Goal: Task Accomplishment & Management: Complete application form

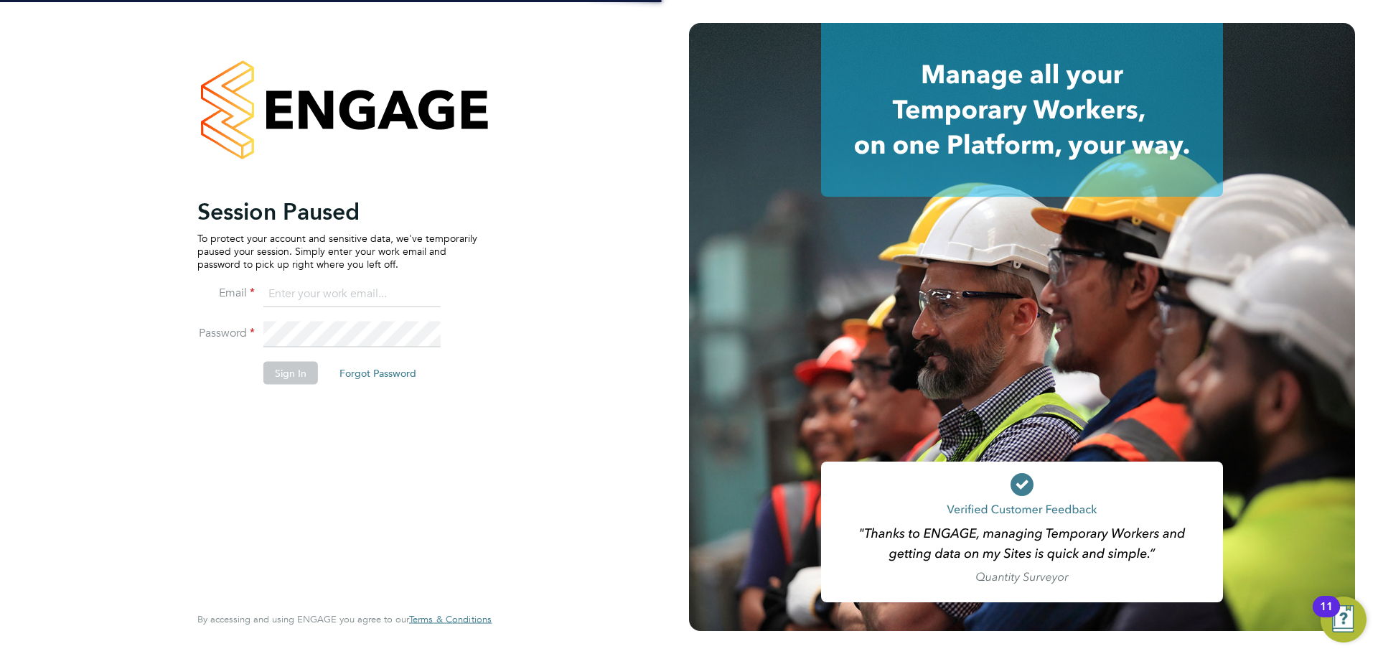
type input "[PERSON_NAME][EMAIL_ADDRESS][DOMAIN_NAME]"
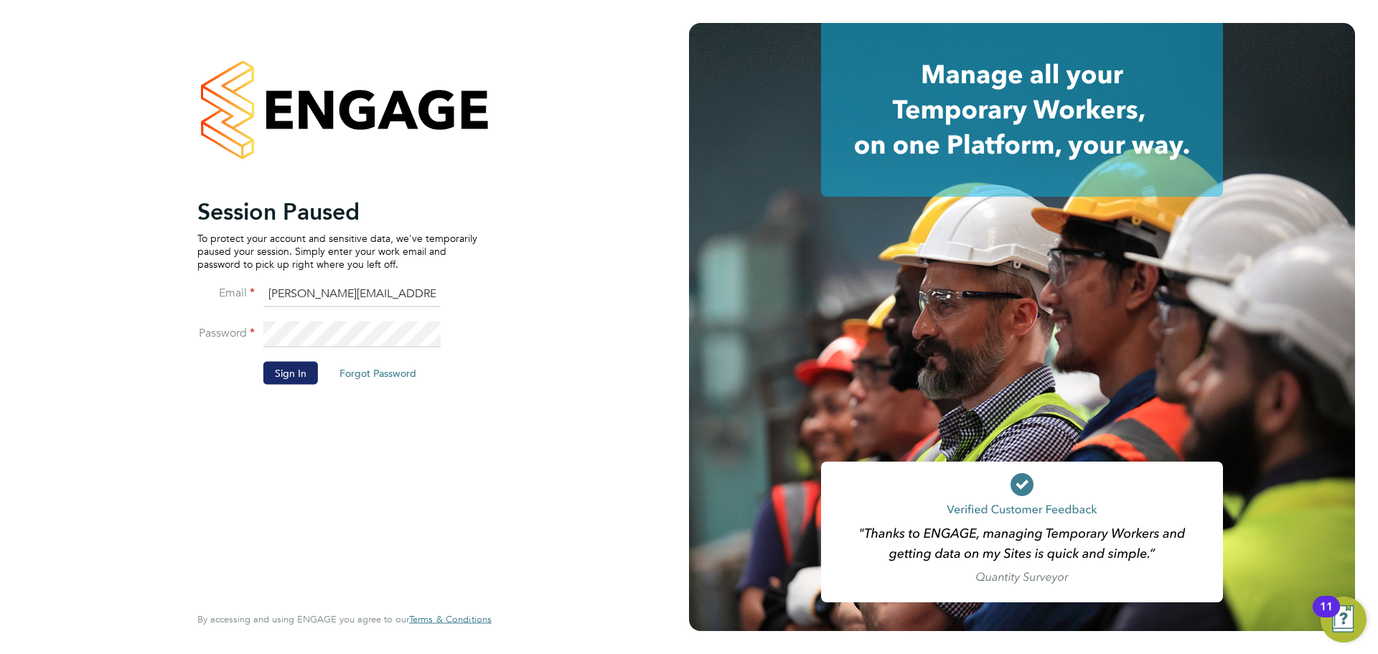
click at [276, 373] on button "Sign In" at bounding box center [290, 372] width 55 height 23
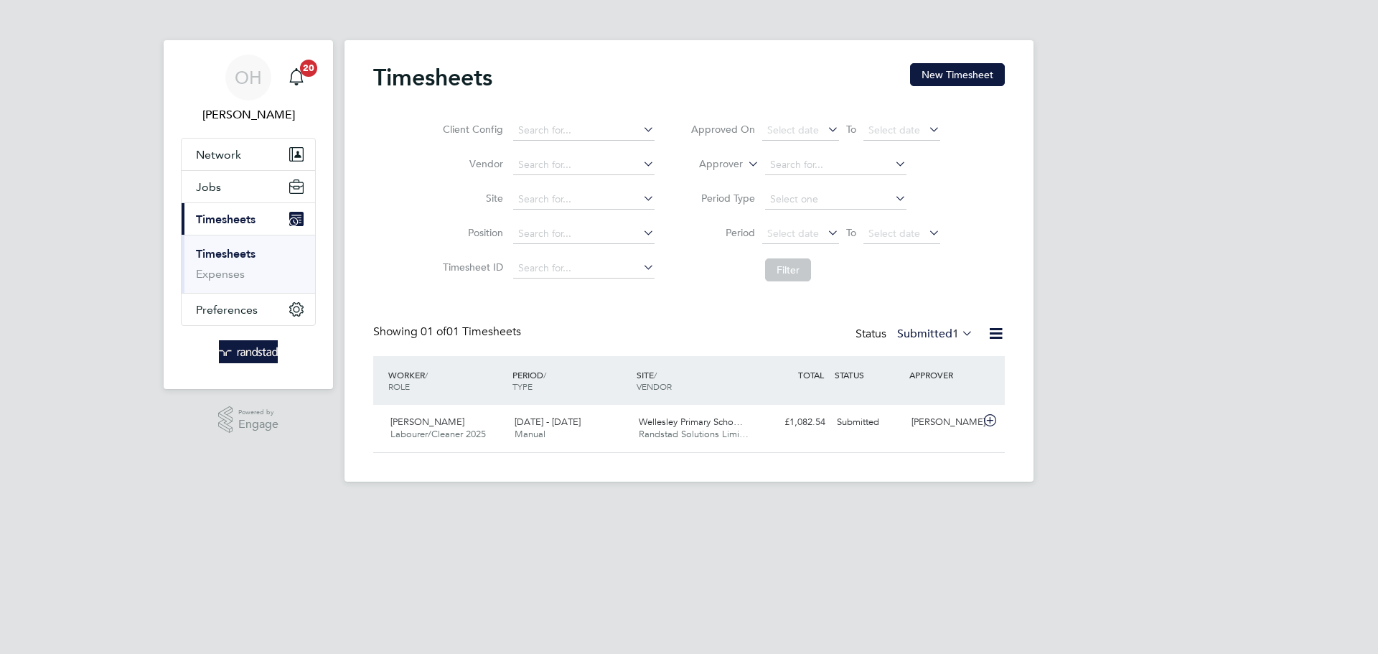
scroll to position [37, 125]
click at [570, 418] on span "2 - 8 Aug 2025" at bounding box center [548, 422] width 66 height 12
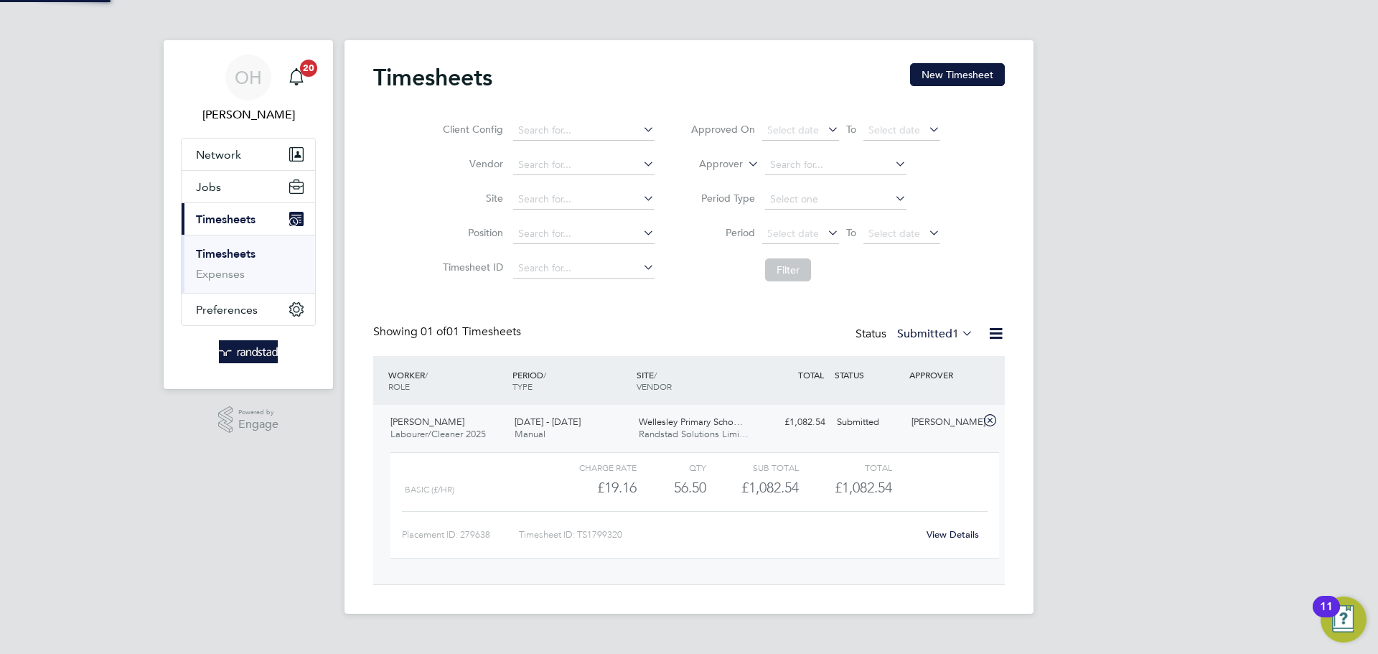
scroll to position [24, 140]
click at [955, 533] on link "View Details" at bounding box center [953, 534] width 52 height 12
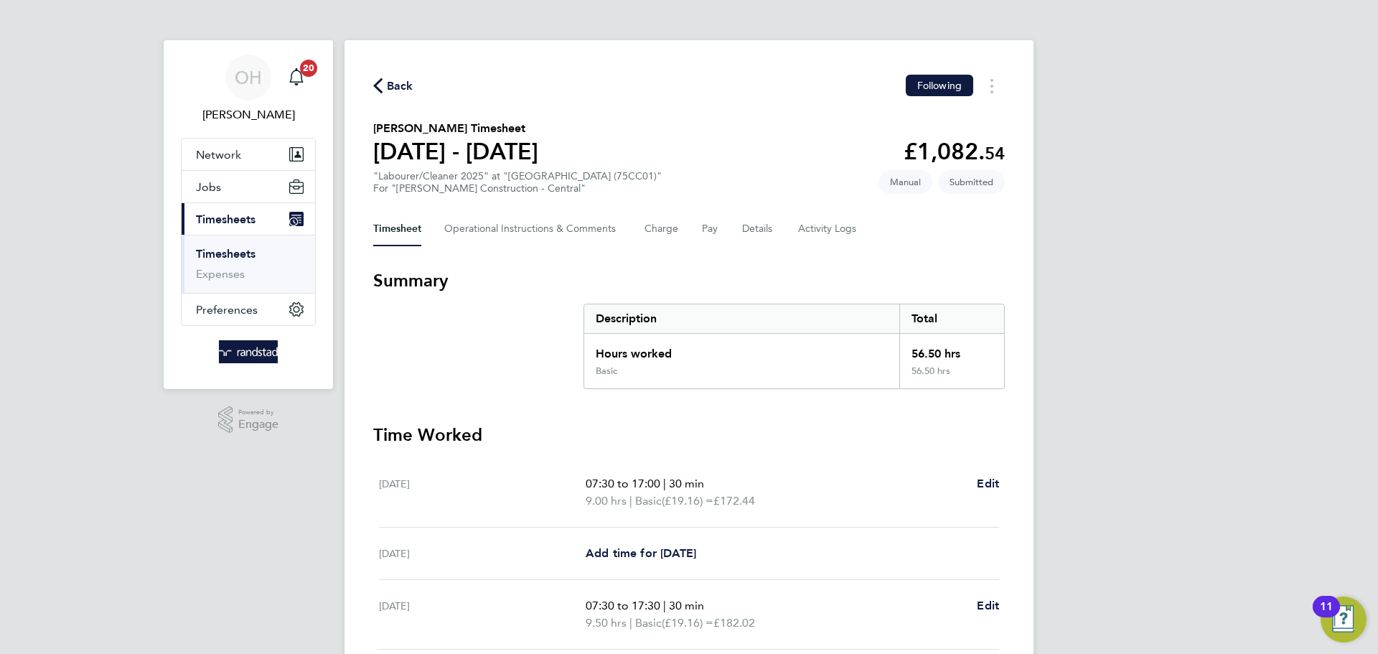
click at [382, 80] on icon "button" at bounding box center [377, 85] width 9 height 15
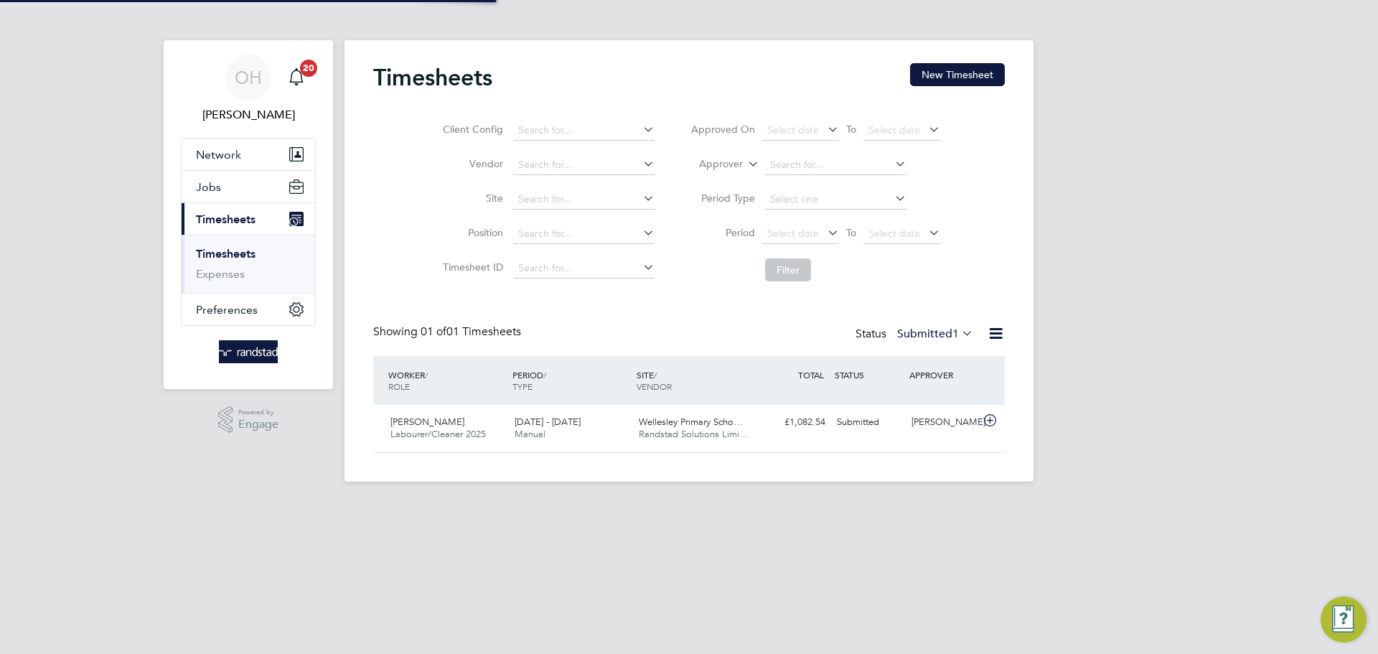
scroll to position [37, 125]
click at [955, 66] on button "New Timesheet" at bounding box center [957, 74] width 95 height 23
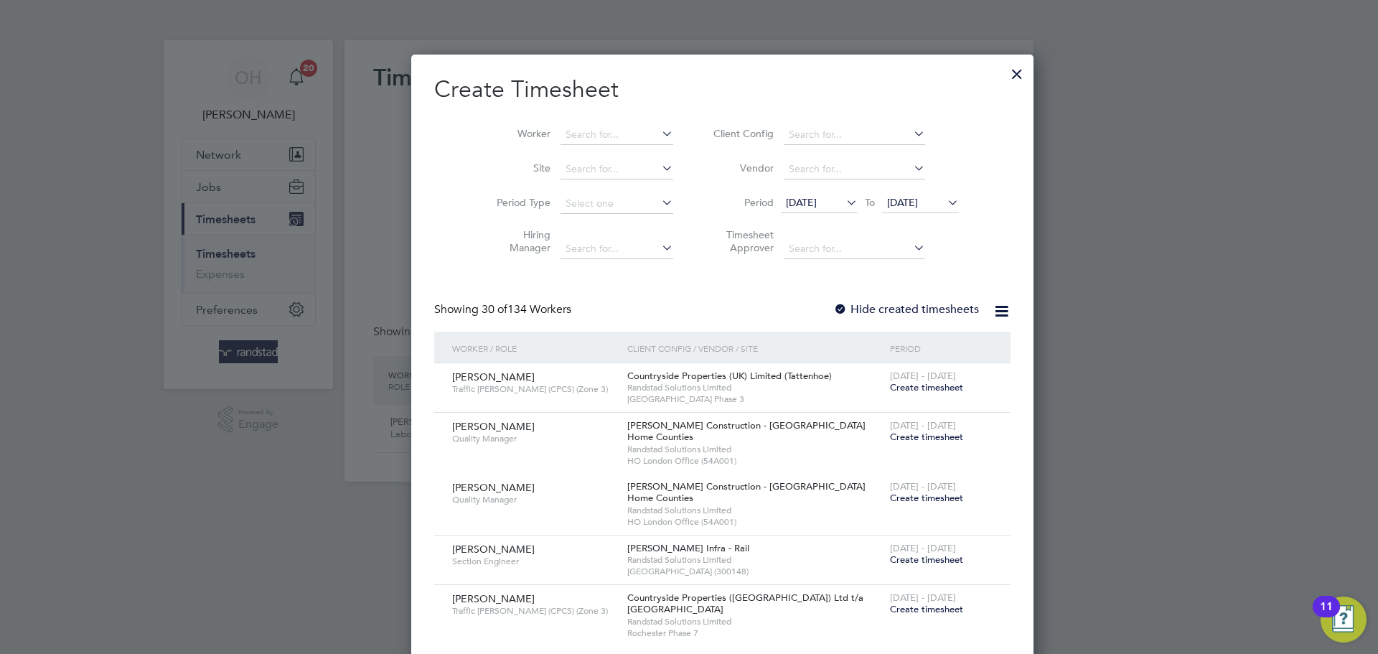
scroll to position [2478, 556]
click at [561, 134] on input at bounding box center [617, 135] width 113 height 20
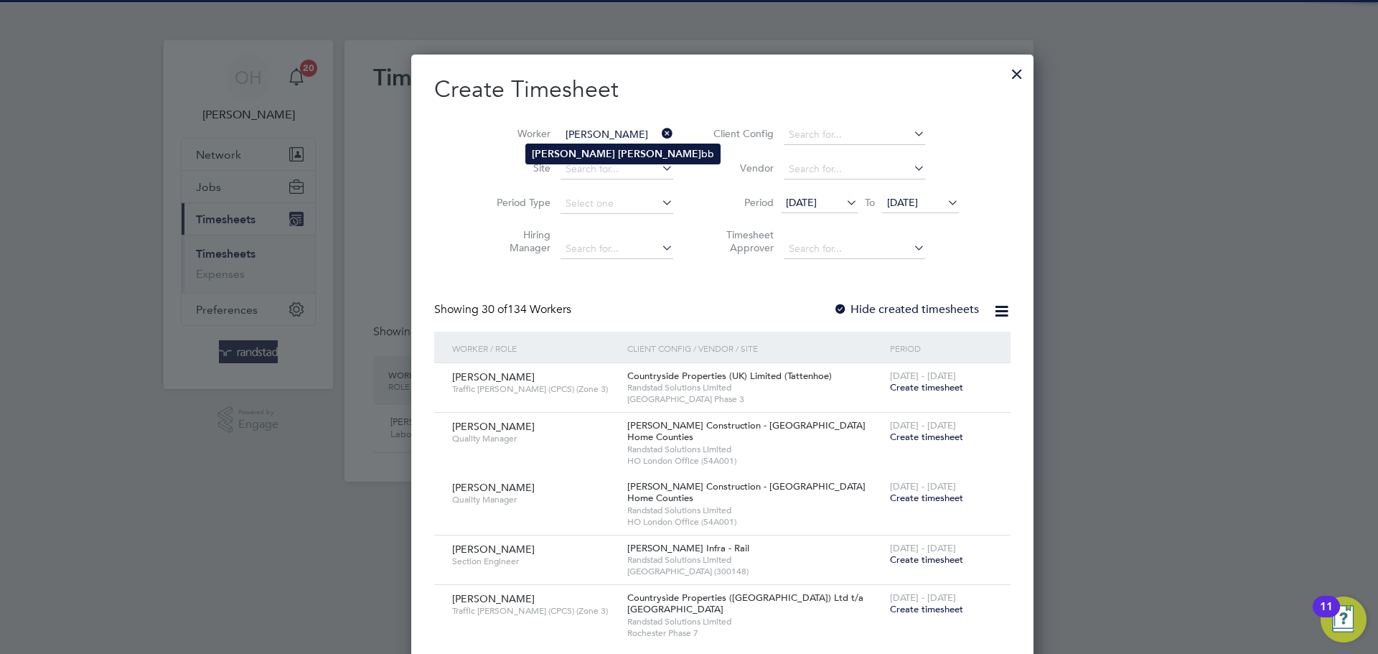
type input "Wayne Chubb"
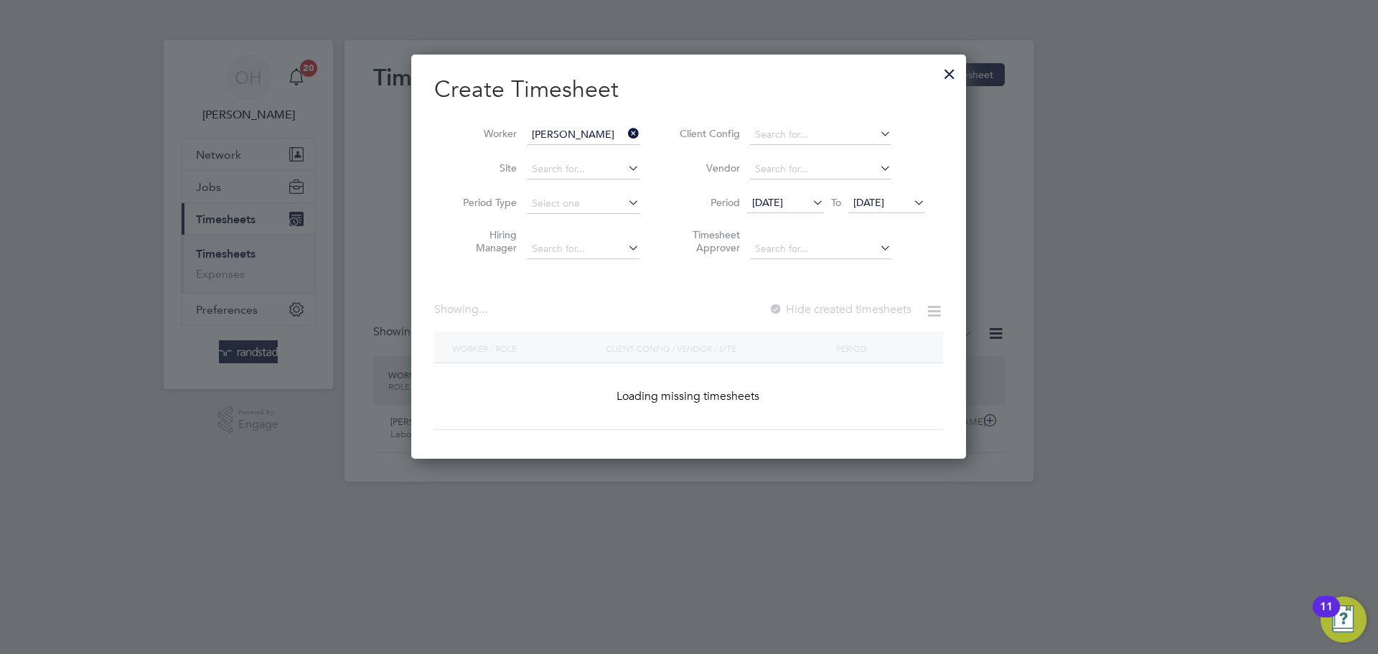
scroll to position [387, 556]
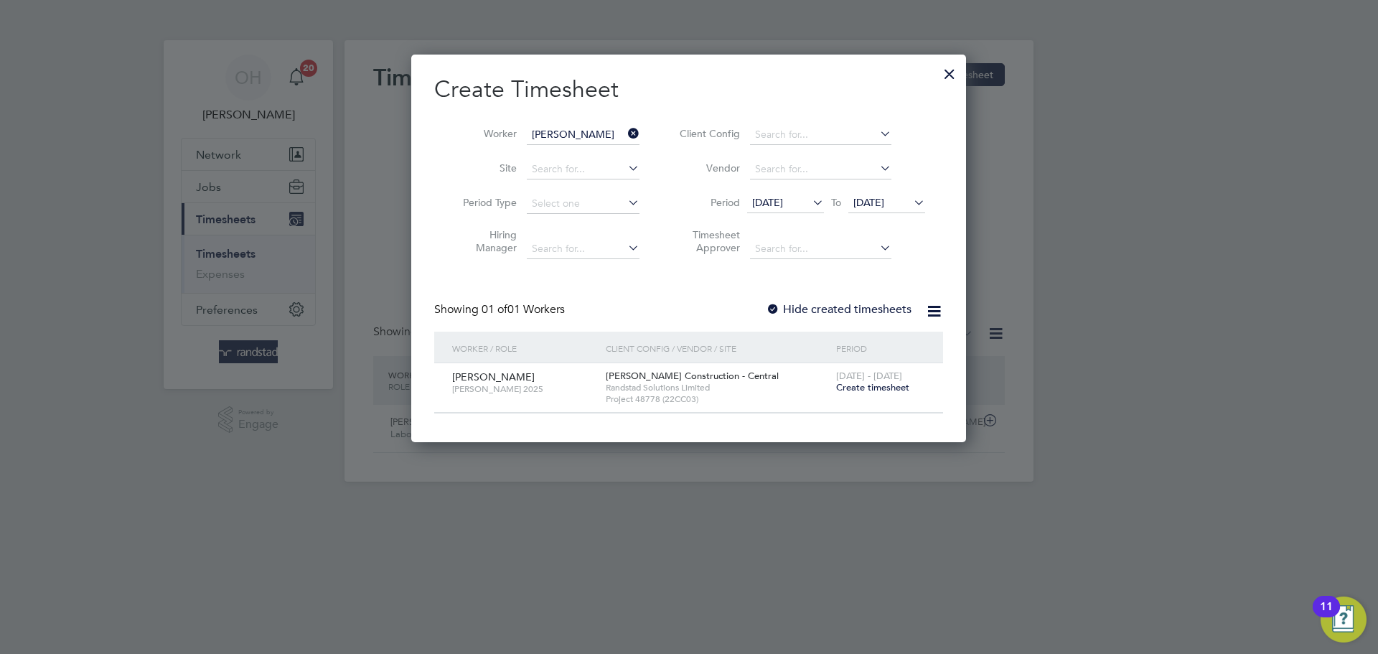
click at [885, 388] on span "Create timesheet" at bounding box center [872, 387] width 73 height 12
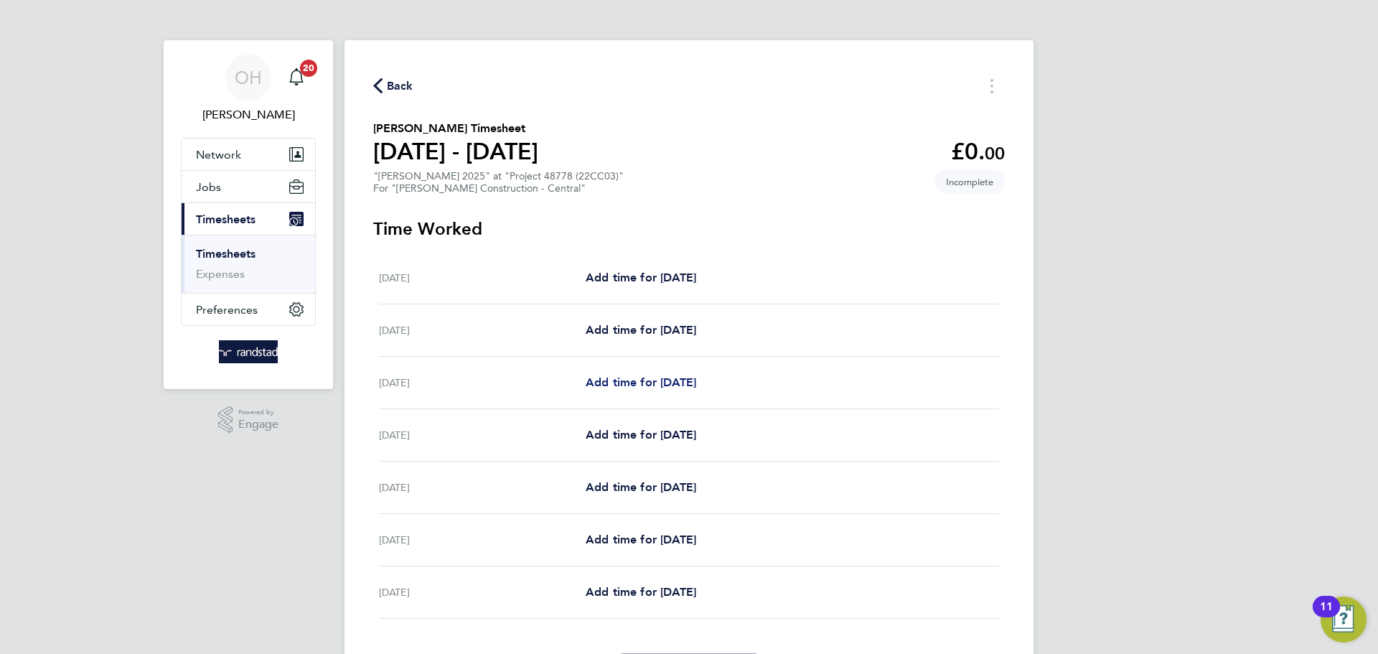
click at [653, 380] on span "Add time for Mon 04 Aug" at bounding box center [641, 382] width 111 height 14
select select "30"
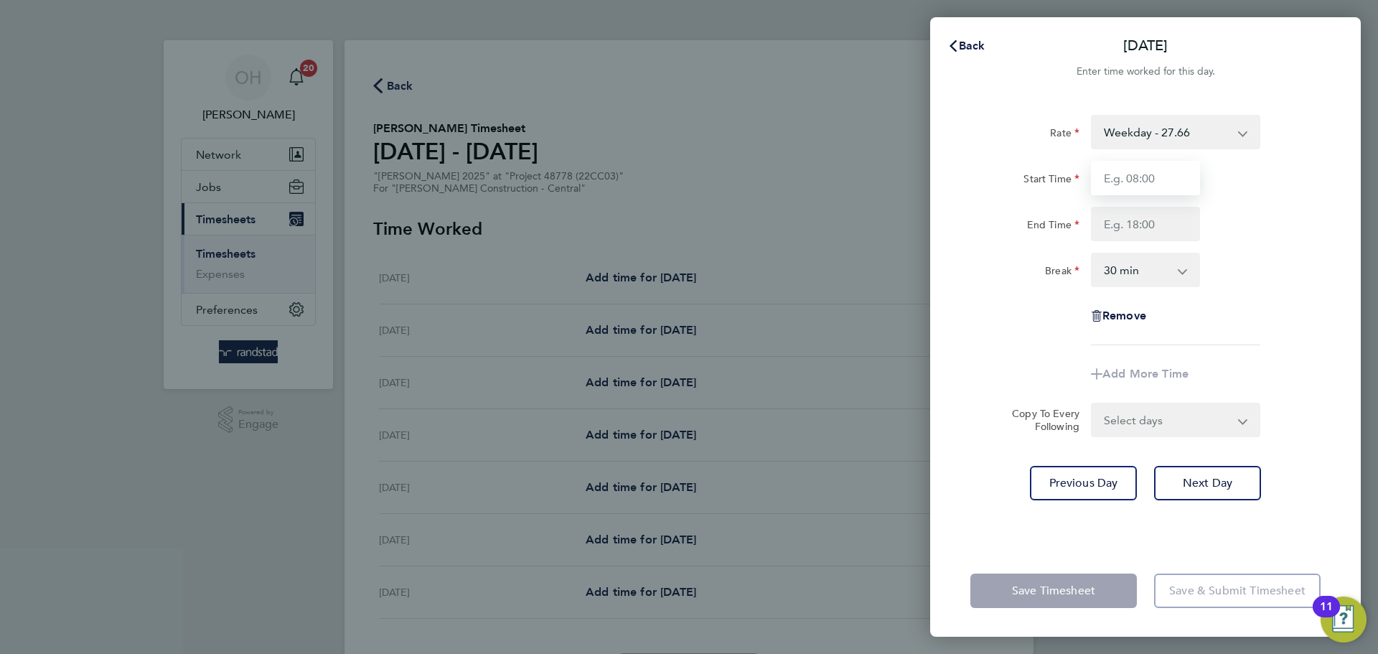
click at [1156, 179] on input "Start Time" at bounding box center [1145, 178] width 109 height 34
click at [1149, 177] on input "07" at bounding box center [1145, 178] width 109 height 34
type input "07:30"
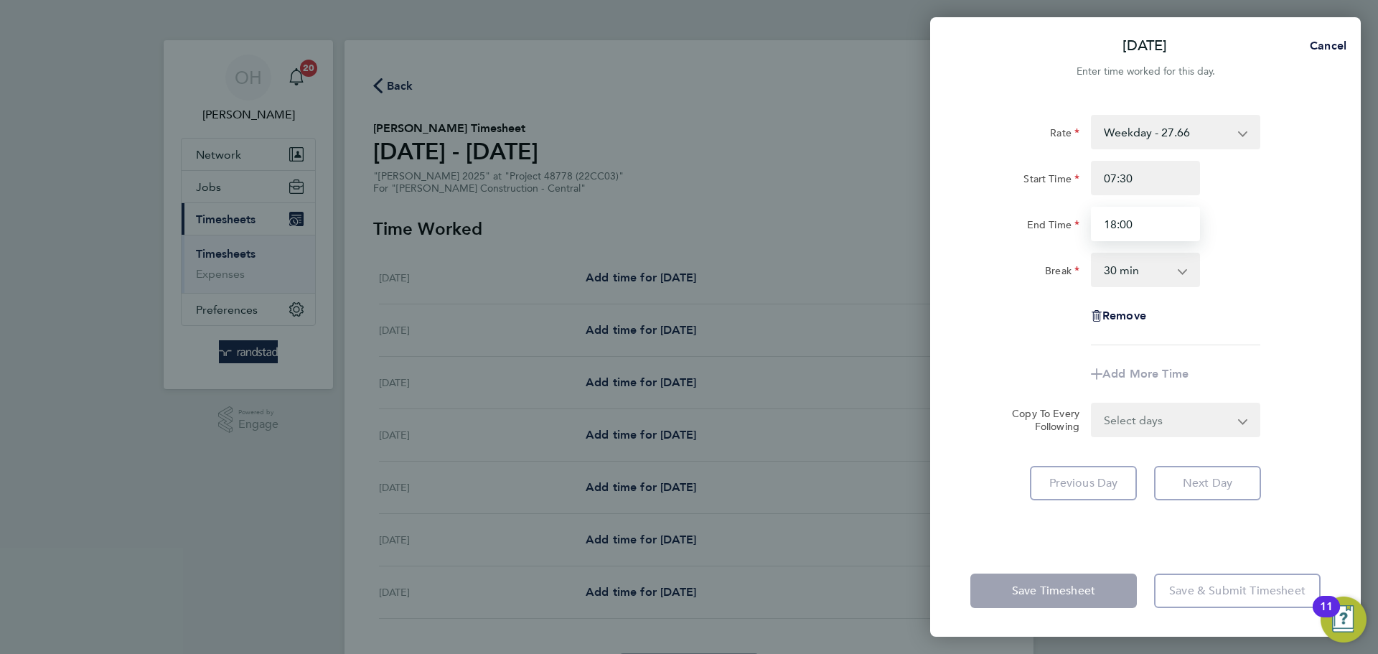
type input "18:00"
click at [1293, 233] on div "End Time 18:00" at bounding box center [1146, 224] width 362 height 34
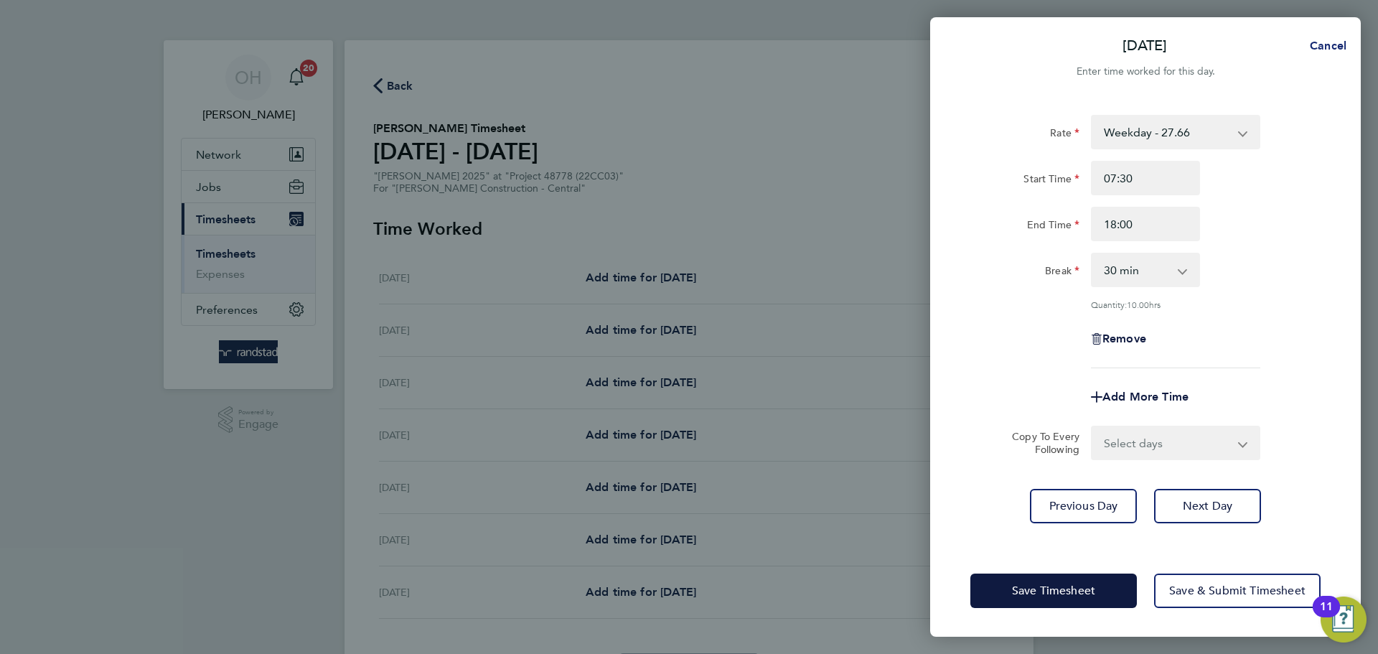
click at [1332, 42] on span "Cancel" at bounding box center [1326, 46] width 41 height 14
select select "30"
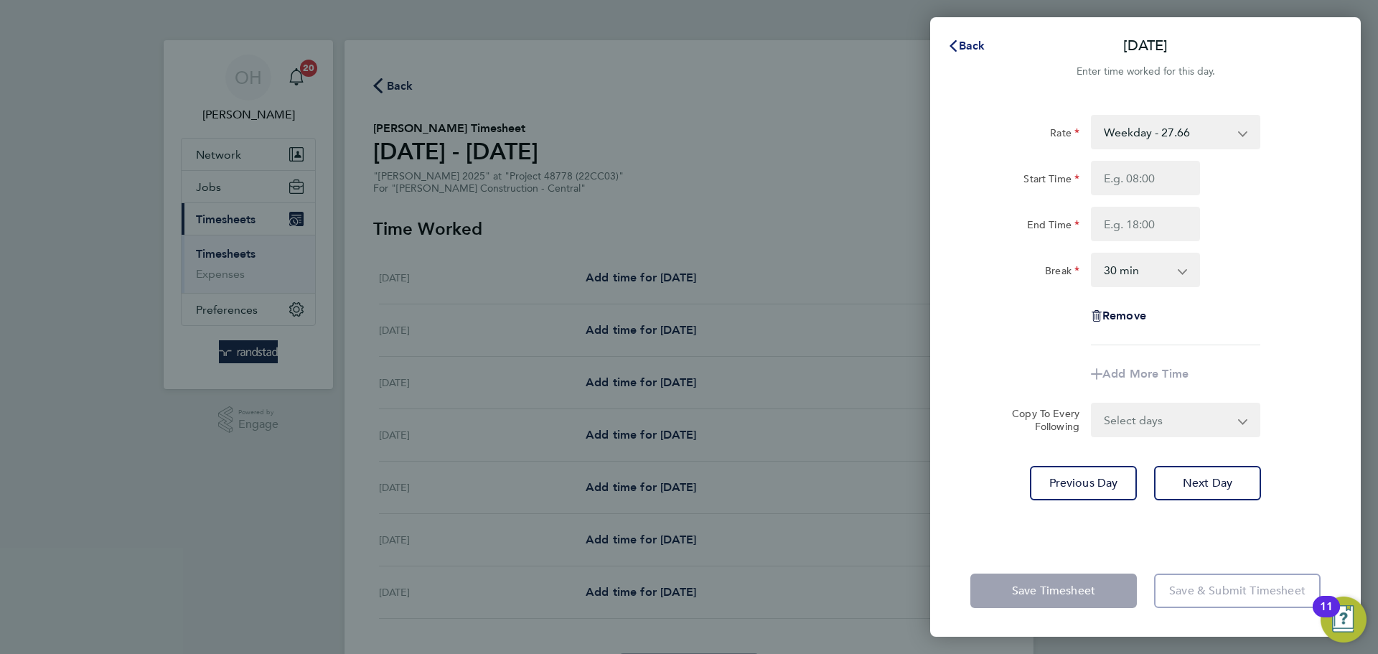
click at [960, 51] on span "Back" at bounding box center [972, 46] width 27 height 14
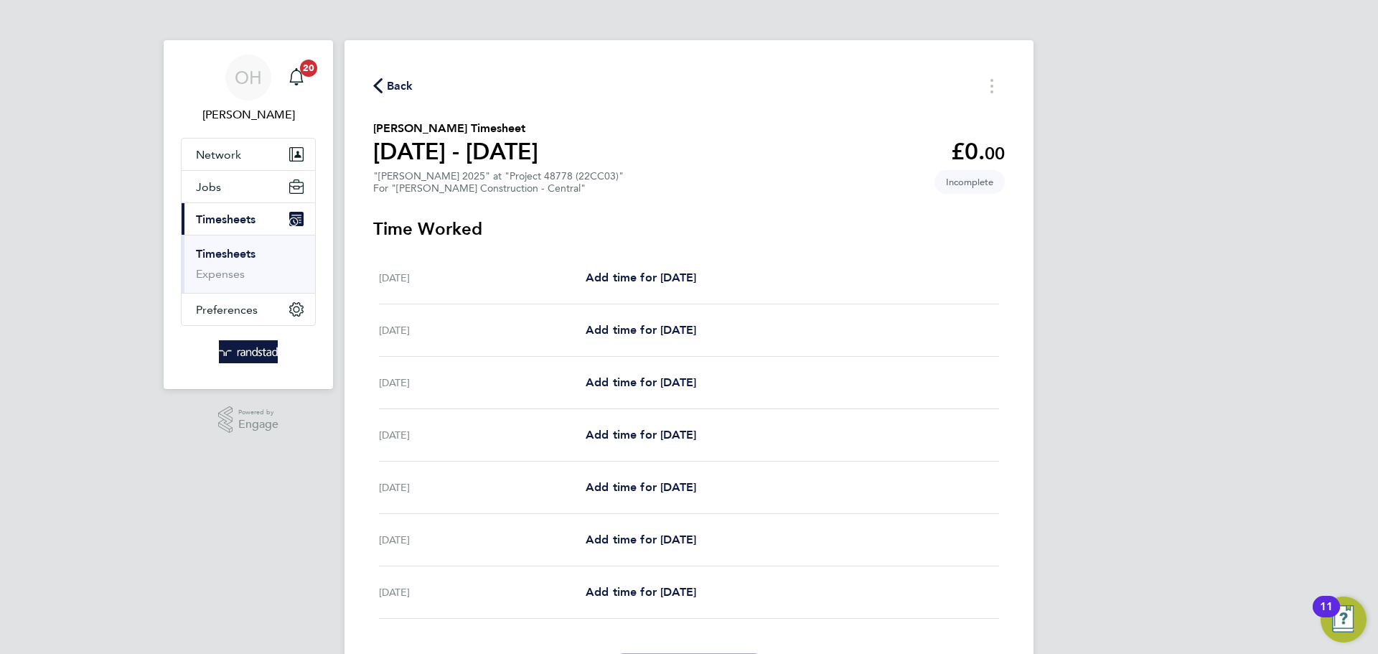
click at [390, 87] on span "Back" at bounding box center [400, 86] width 27 height 17
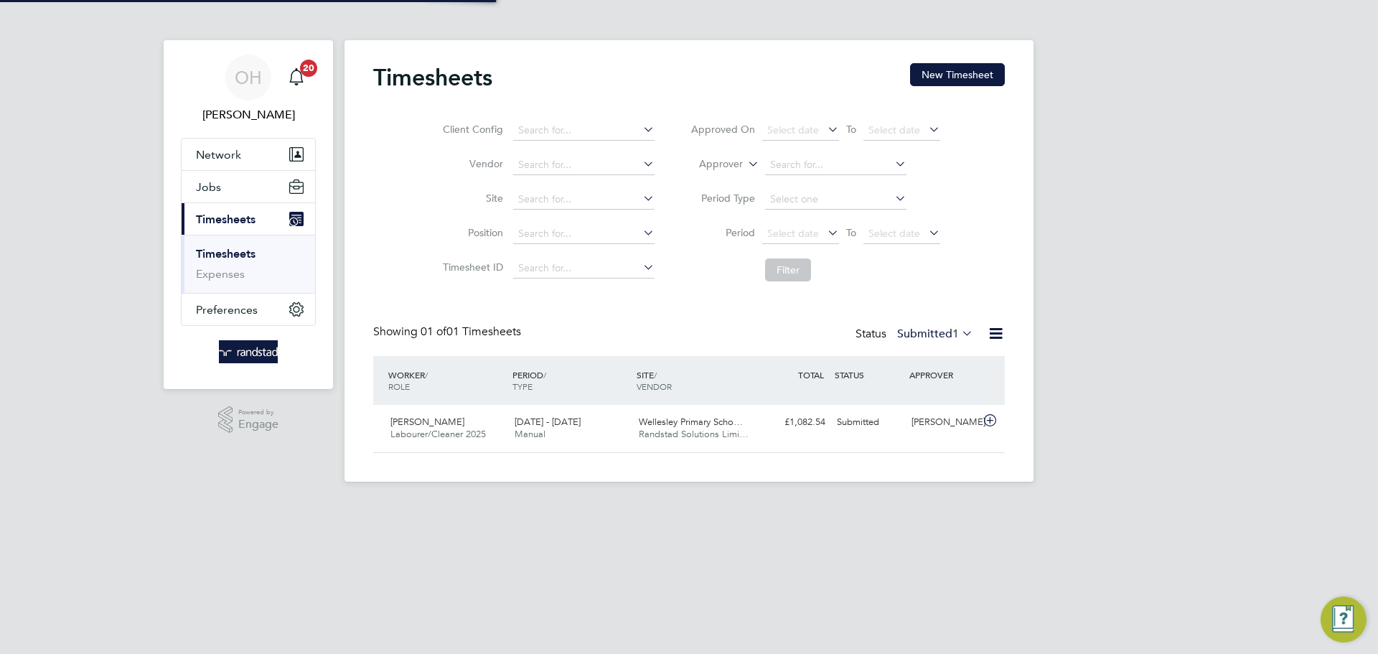
scroll to position [37, 125]
click at [941, 80] on button "New Timesheet" at bounding box center [957, 74] width 95 height 23
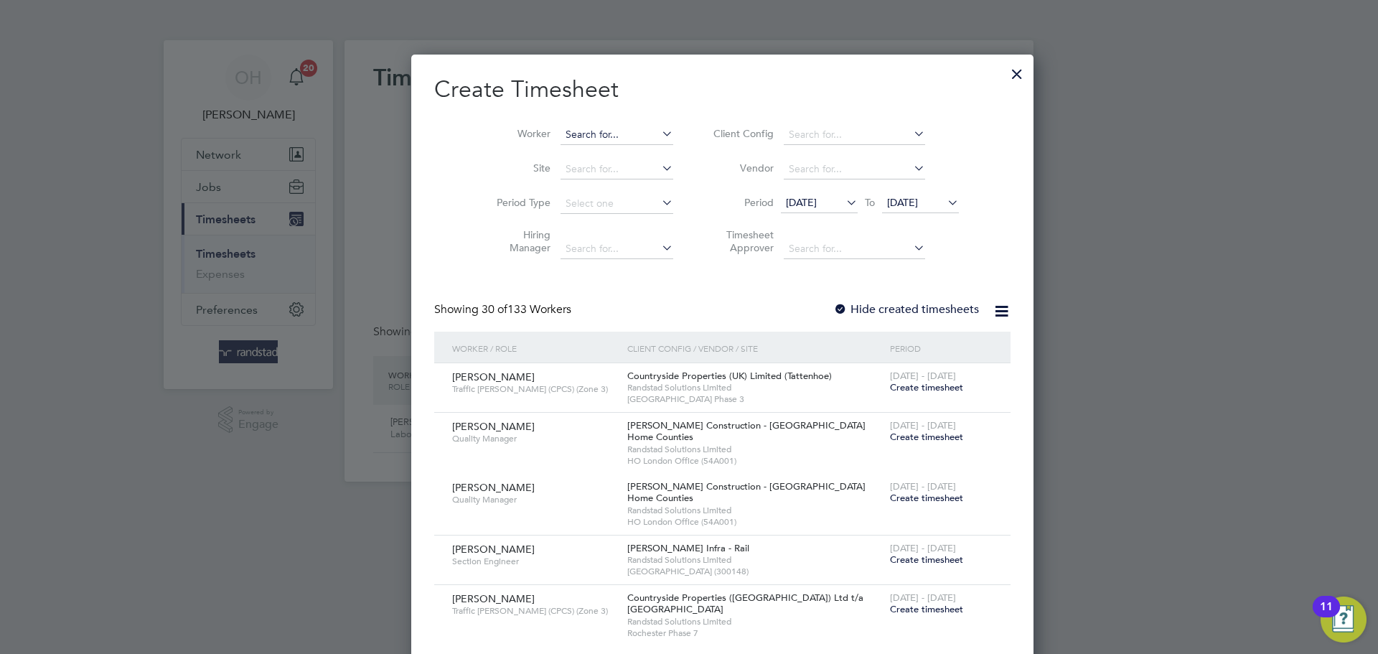
scroll to position [2478, 556]
click at [576, 132] on input at bounding box center [617, 135] width 113 height 20
type input "j"
type input "gibba"
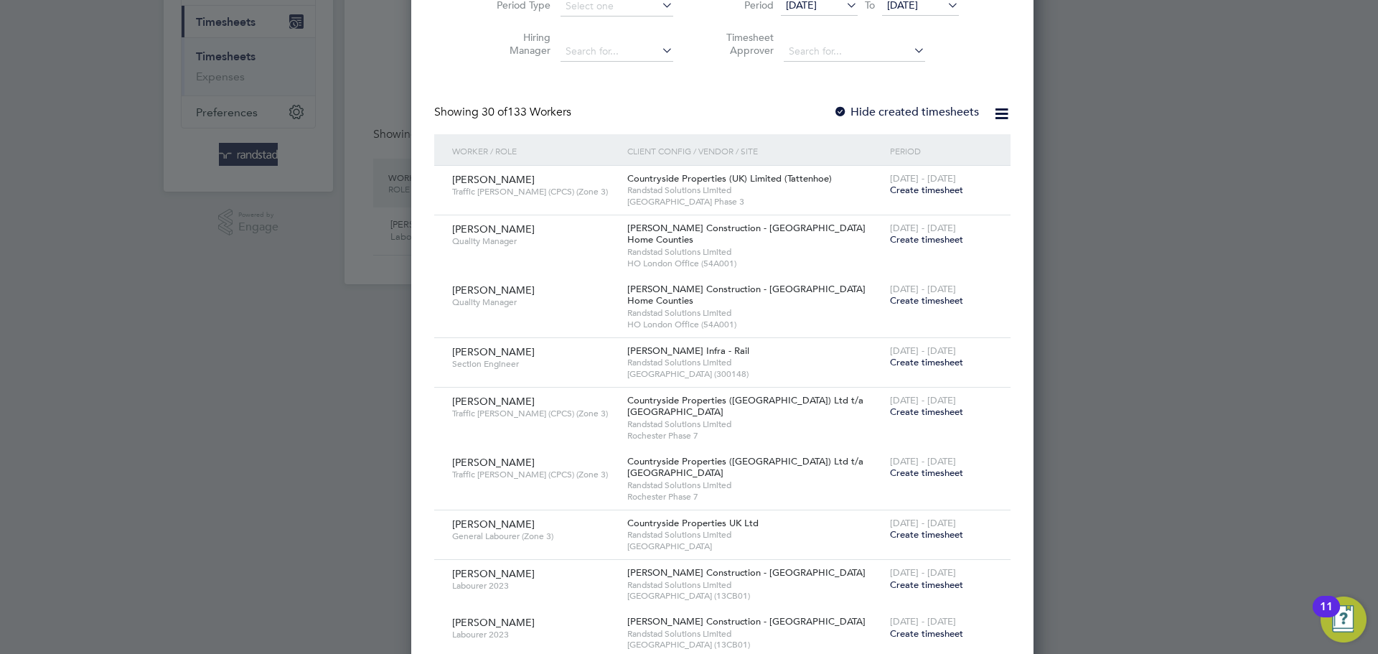
scroll to position [0, 0]
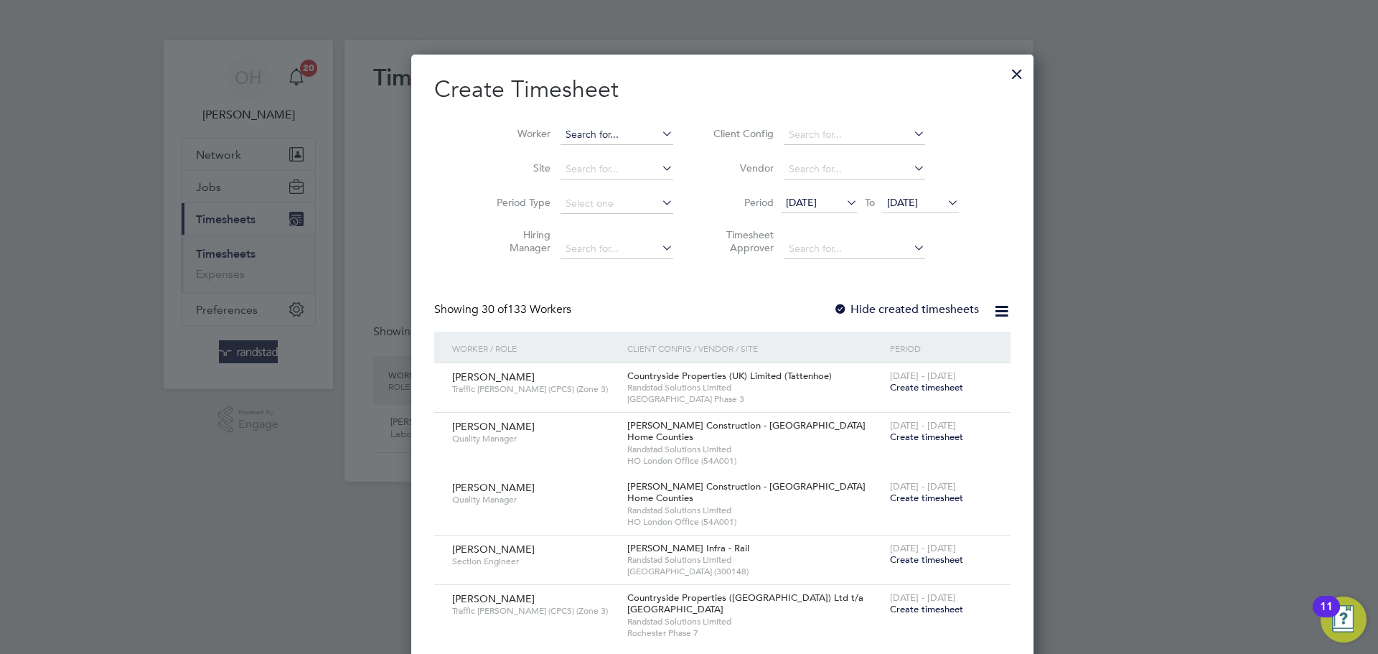
click at [561, 135] on input at bounding box center [617, 135] width 113 height 20
type input "g"
type input "j"
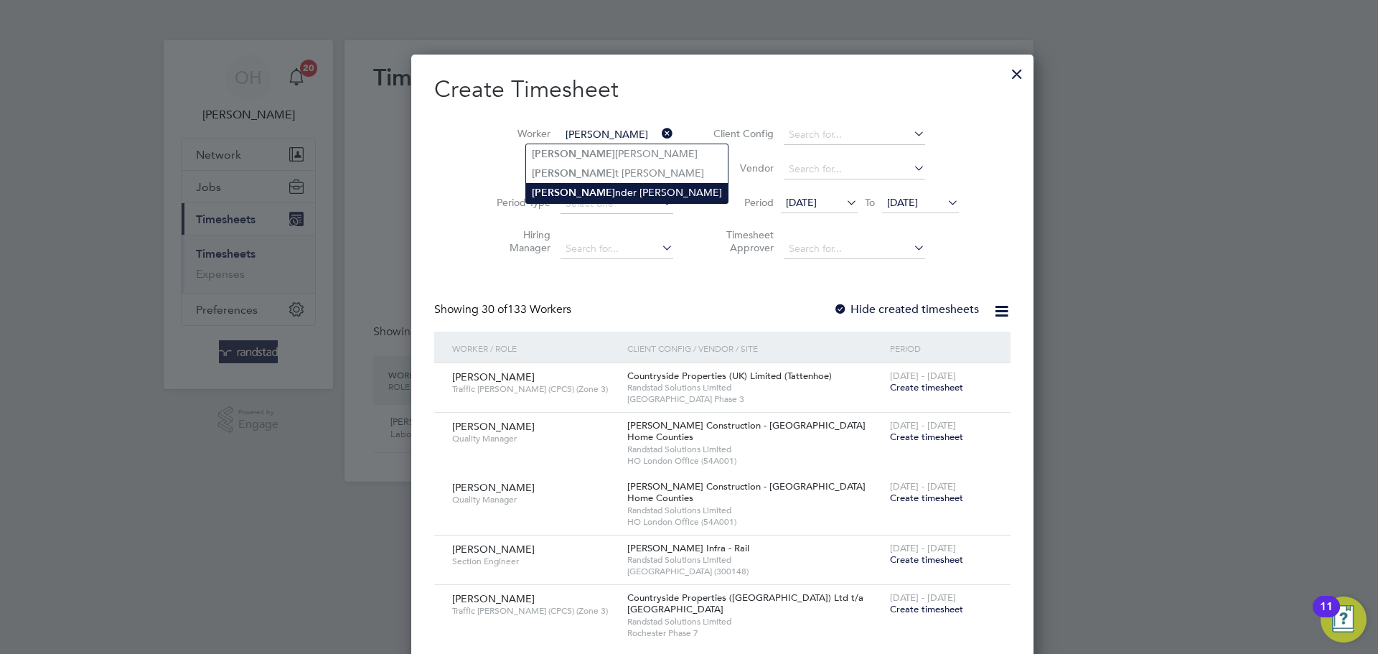
click at [604, 191] on li "Balji nder Chibba" at bounding box center [627, 192] width 202 height 19
type input "Baljinder Chibba"
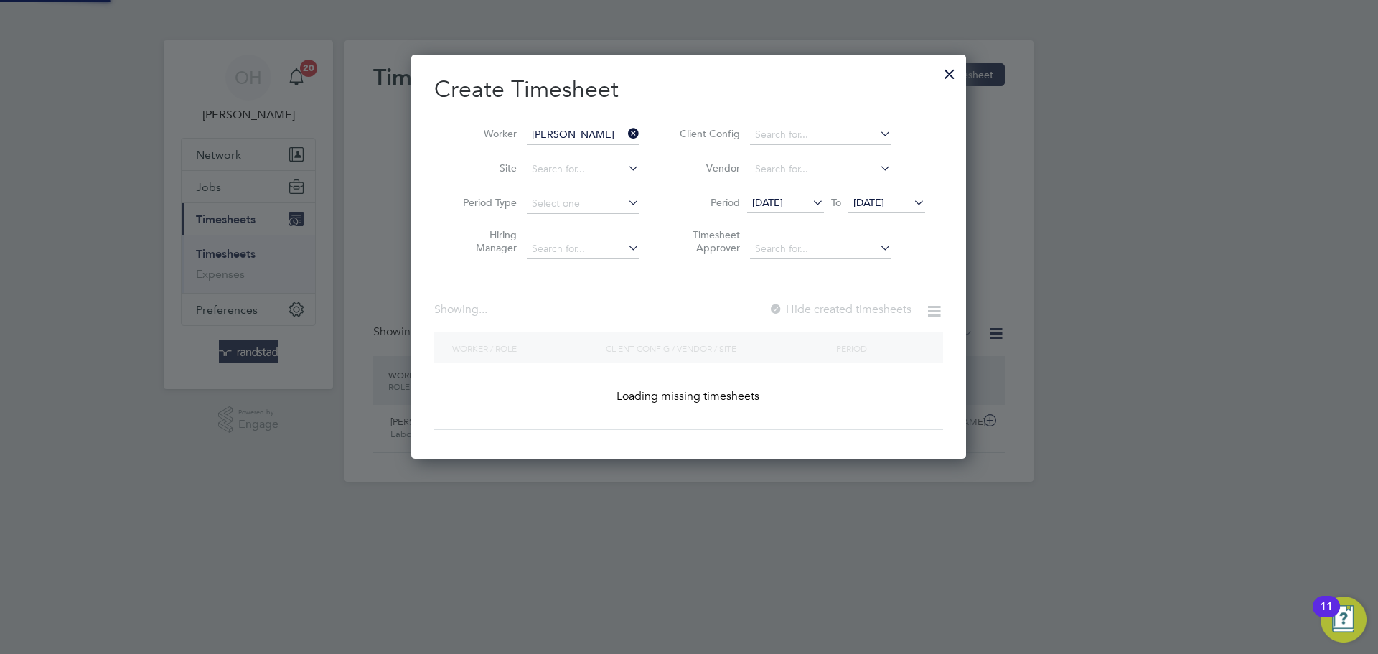
scroll to position [405, 556]
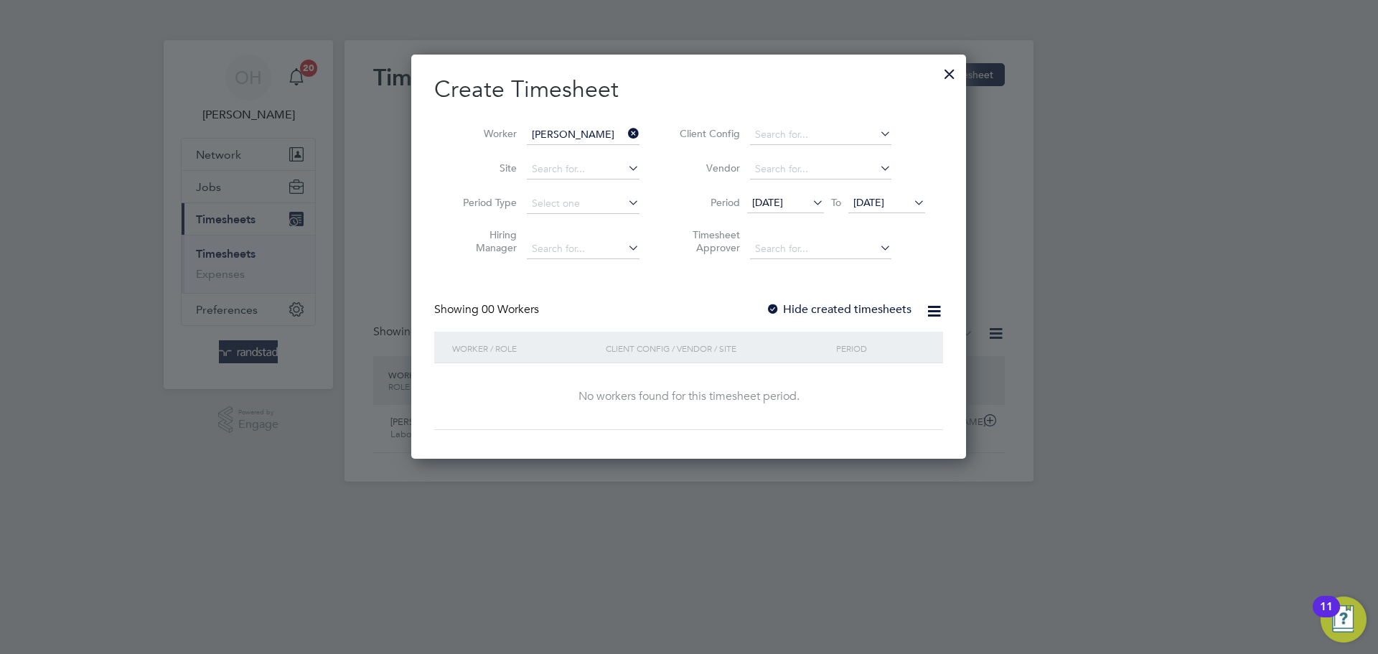
click at [911, 200] on icon at bounding box center [911, 202] width 0 height 20
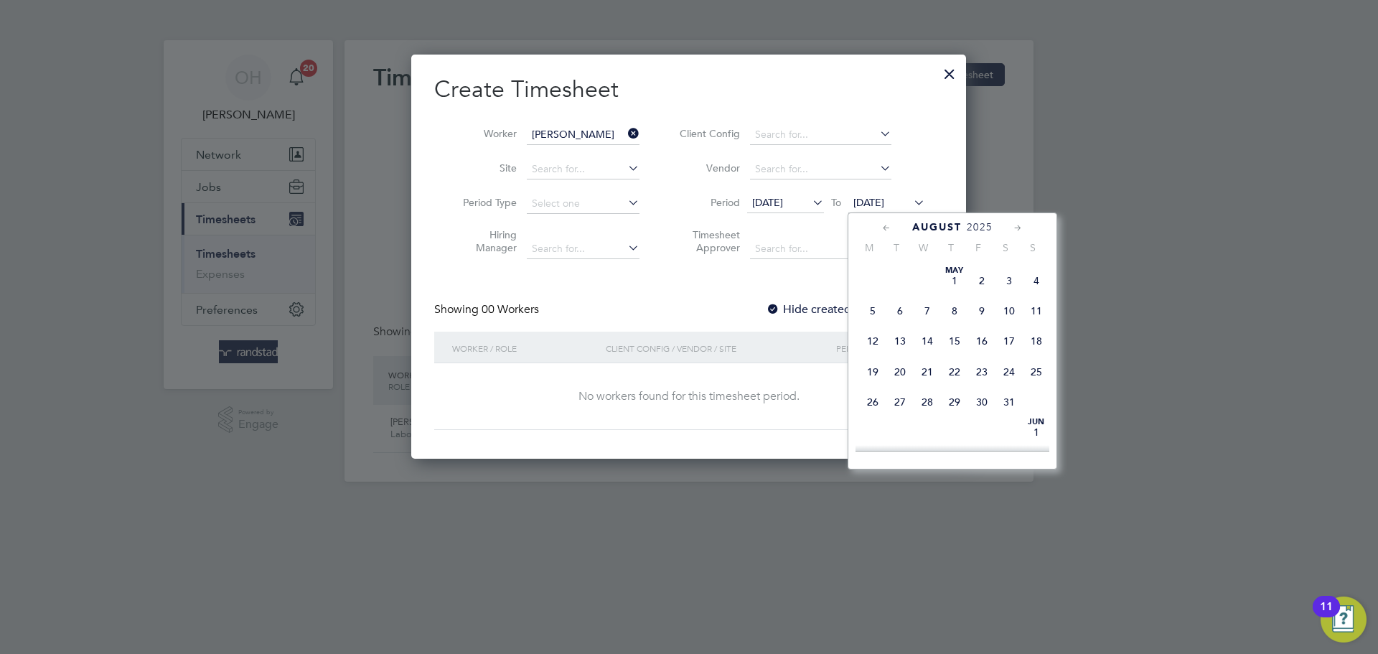
scroll to position [478, 0]
click at [1032, 422] on span "31" at bounding box center [1036, 408] width 27 height 27
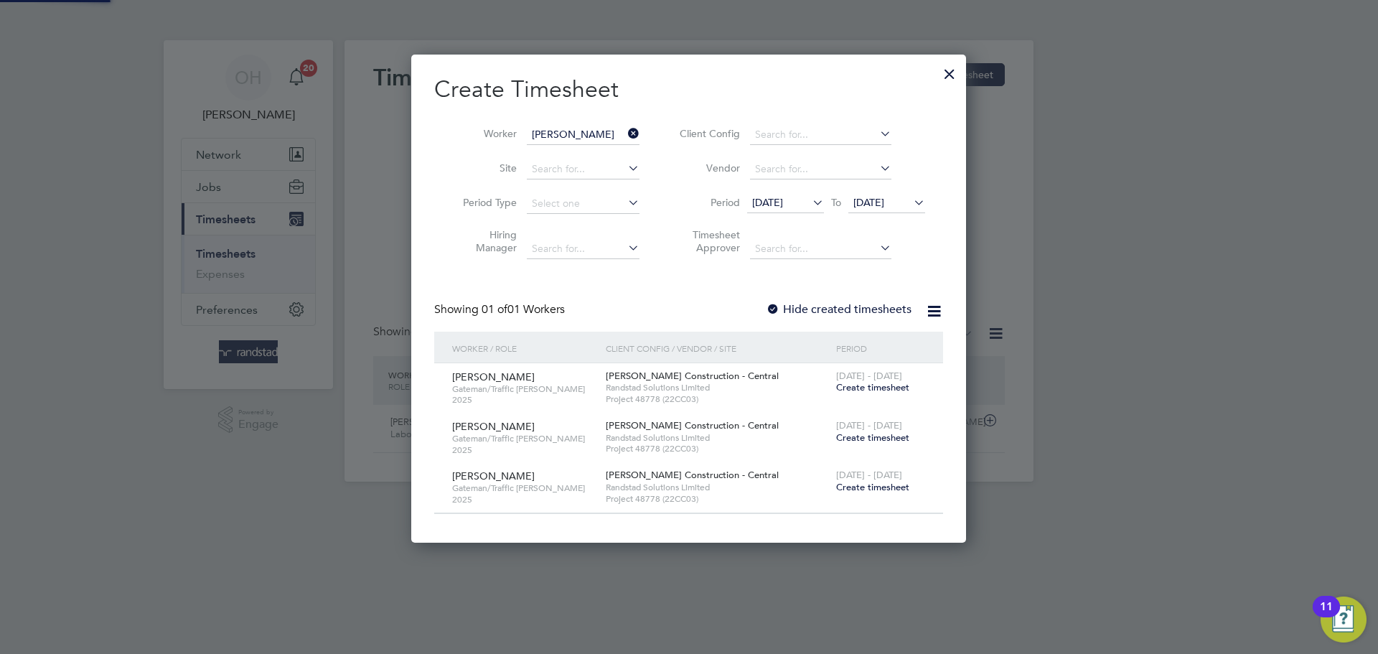
scroll to position [484, 556]
click at [797, 308] on label "Hide created timesheets" at bounding box center [839, 309] width 146 height 14
click at [881, 314] on label "Hide created timesheets" at bounding box center [839, 309] width 146 height 14
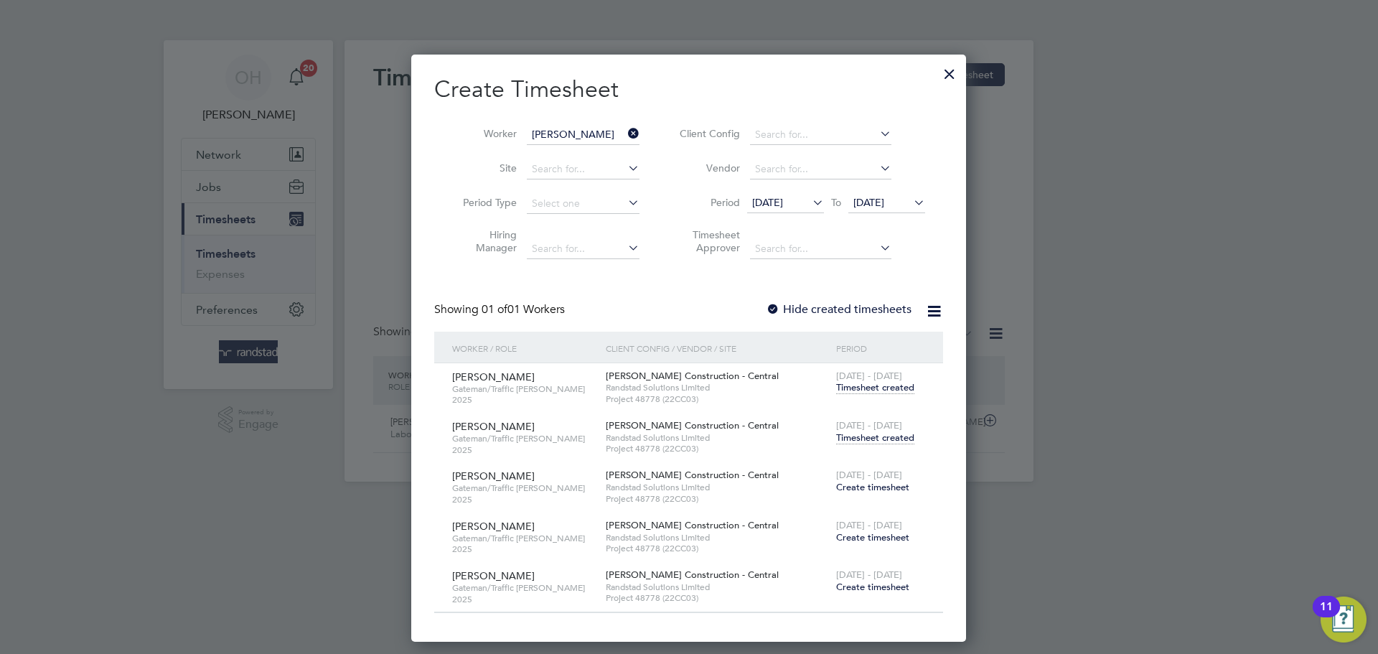
click at [863, 434] on span "Timesheet created" at bounding box center [875, 437] width 78 height 13
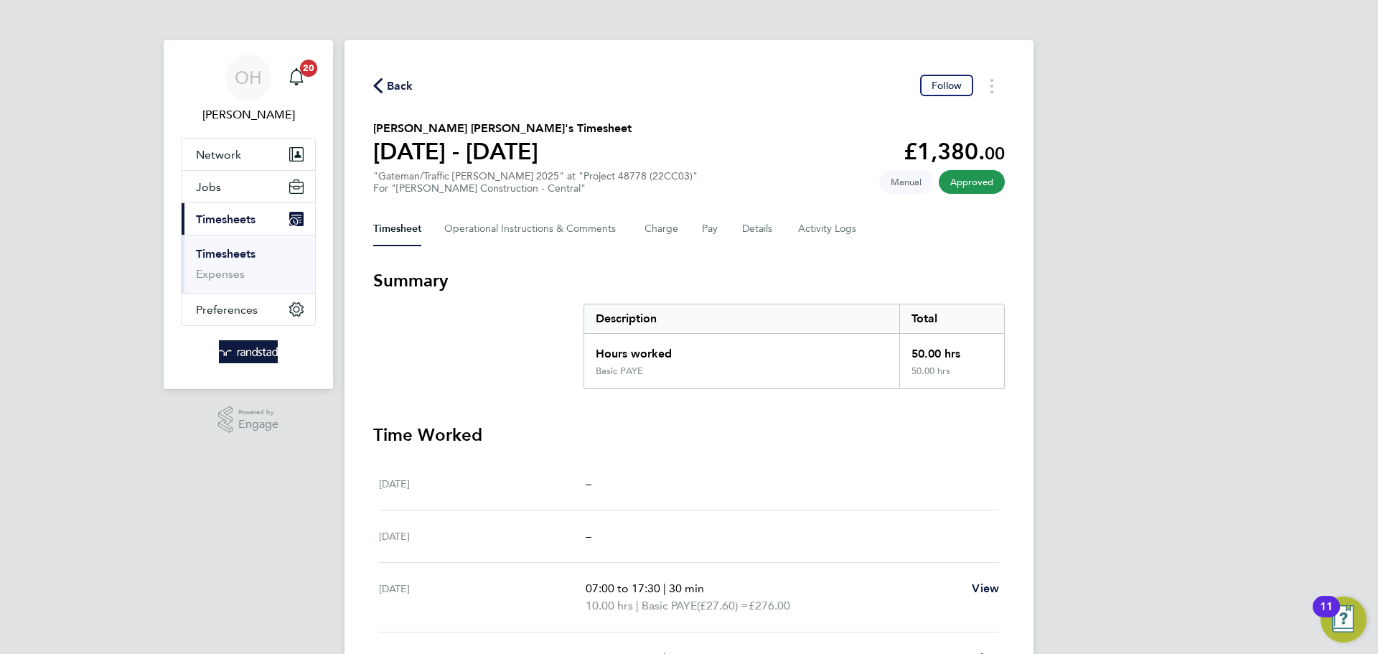
click at [396, 83] on span "Back" at bounding box center [400, 86] width 27 height 17
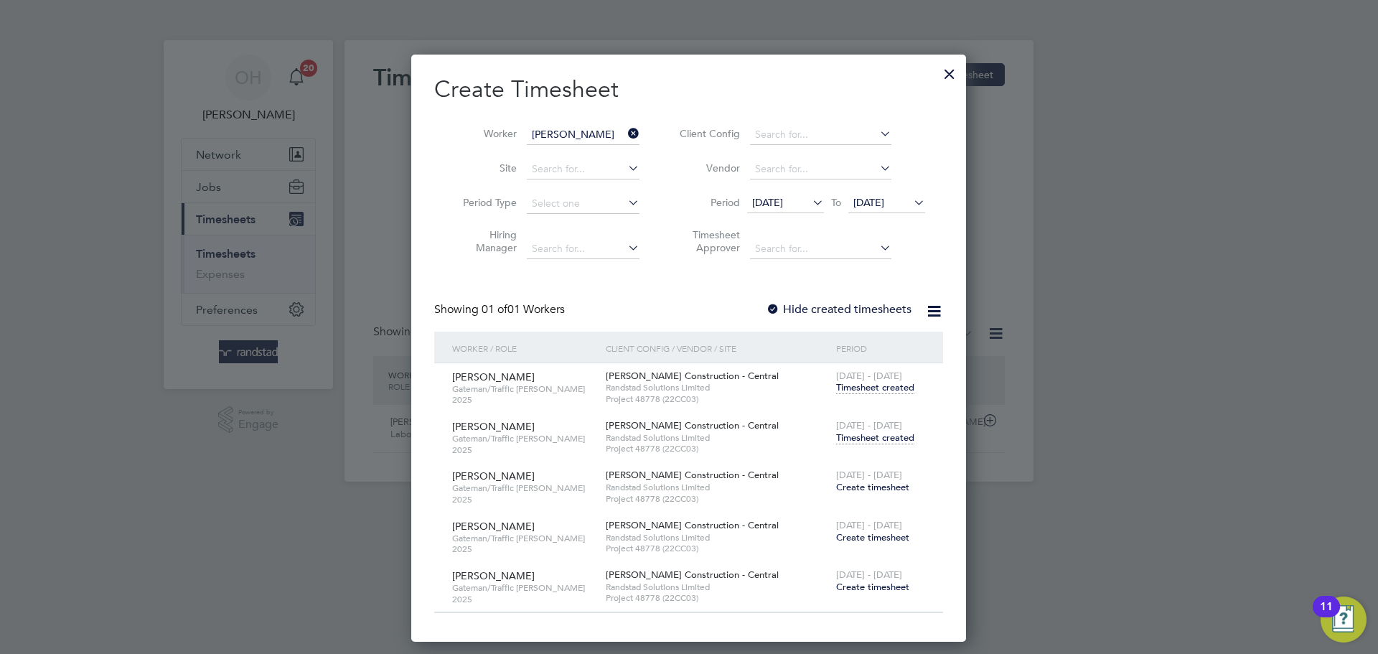
click at [625, 130] on icon at bounding box center [625, 133] width 0 height 20
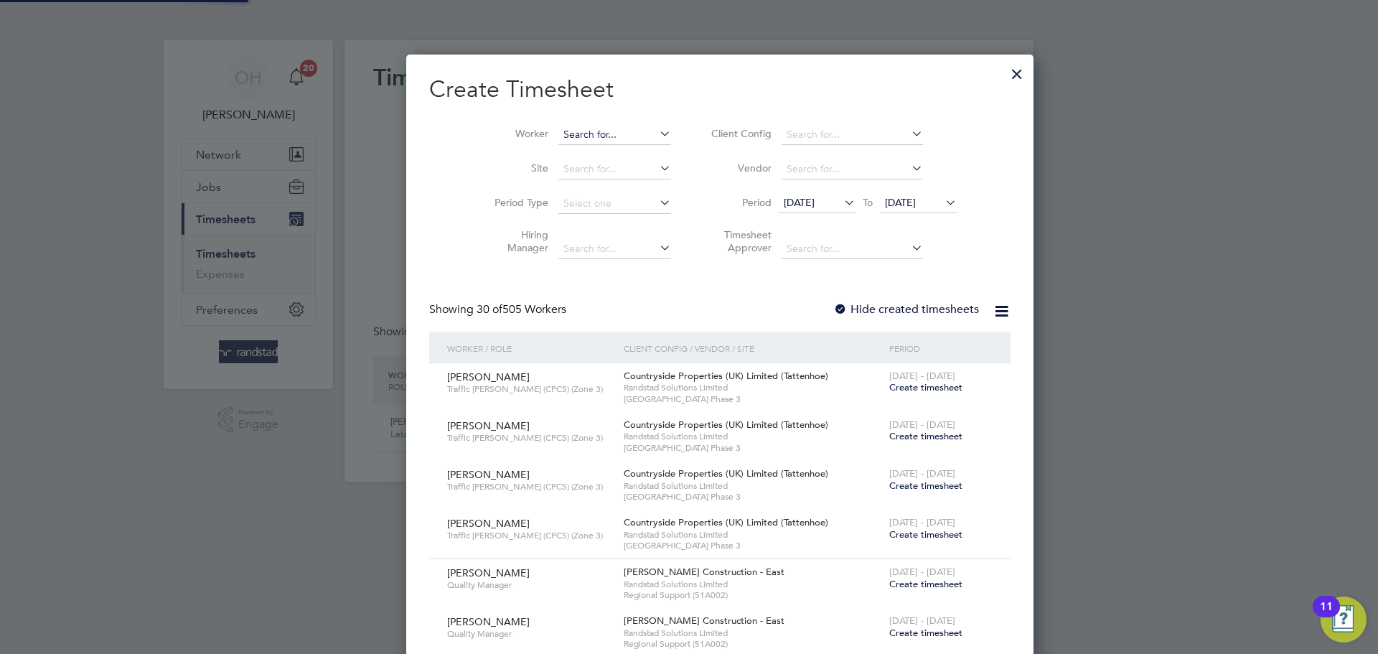
click at [589, 131] on input at bounding box center [614, 135] width 113 height 20
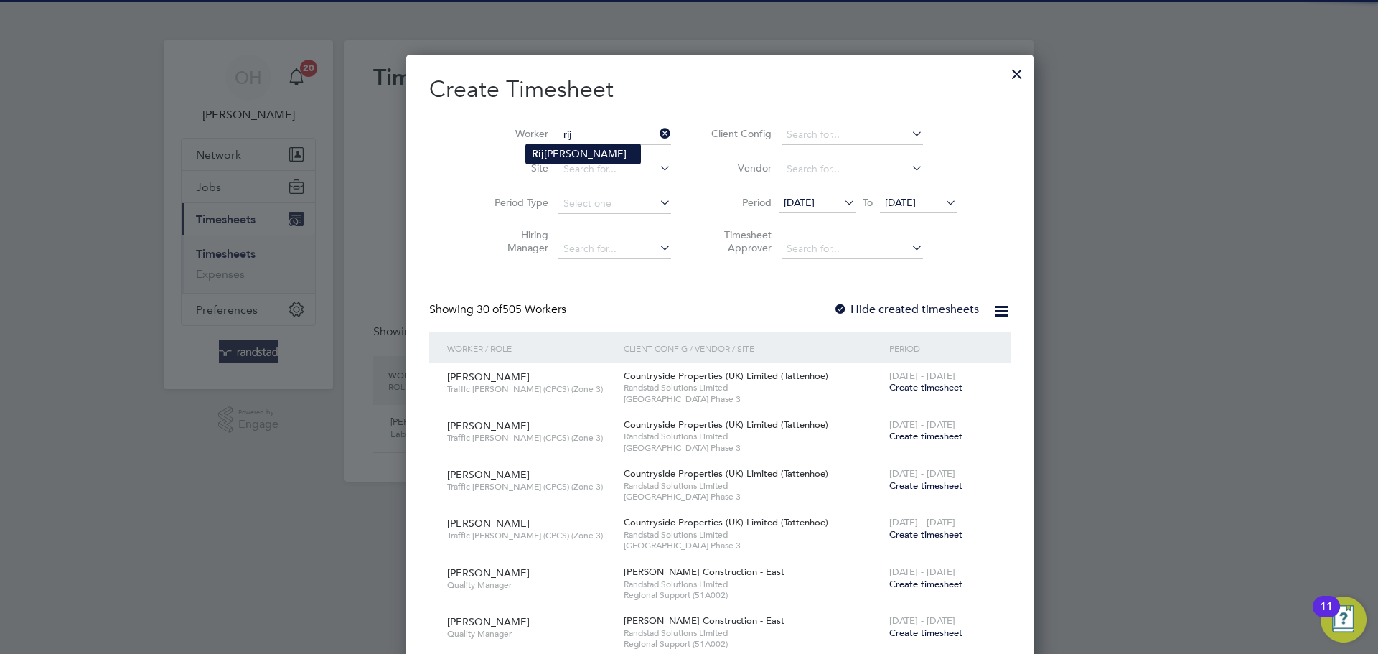
click at [581, 152] on li "Rij kaard Manu" at bounding box center [583, 153] width 114 height 19
type input "Rijkaard Manu"
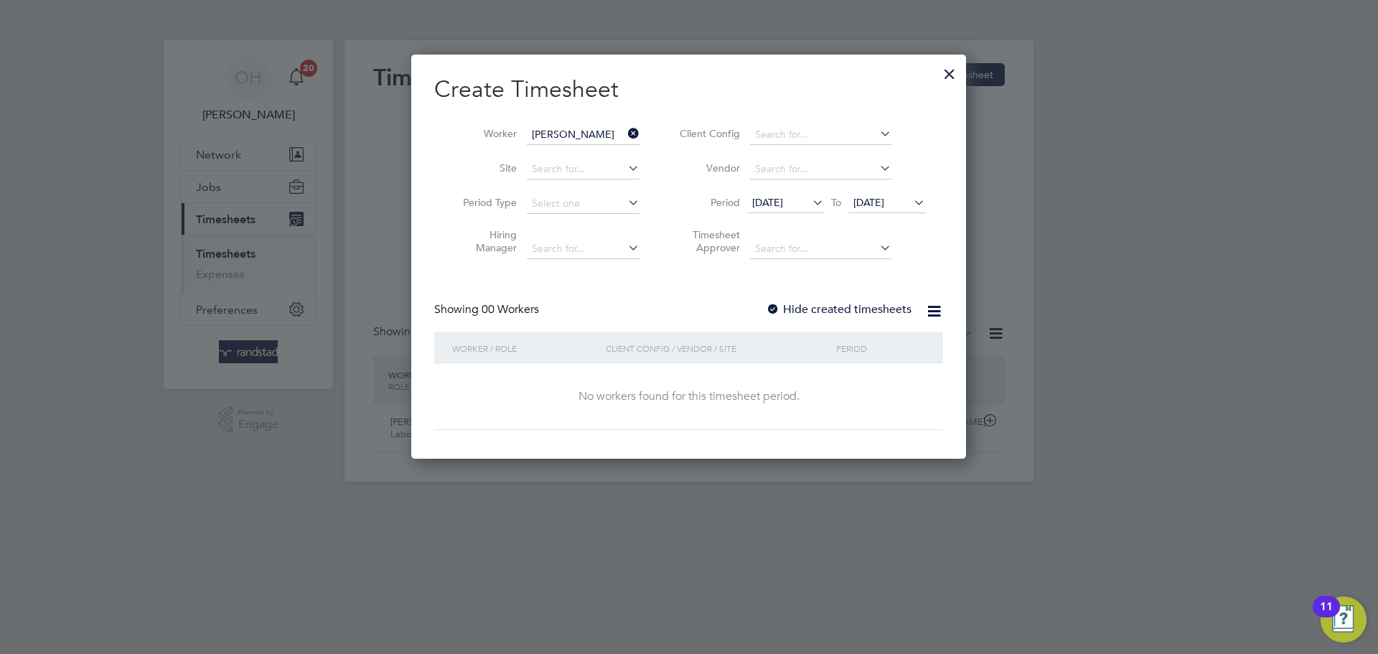
click at [832, 304] on label "Hide created timesheets" at bounding box center [839, 309] width 146 height 14
click at [911, 198] on icon at bounding box center [911, 202] width 0 height 20
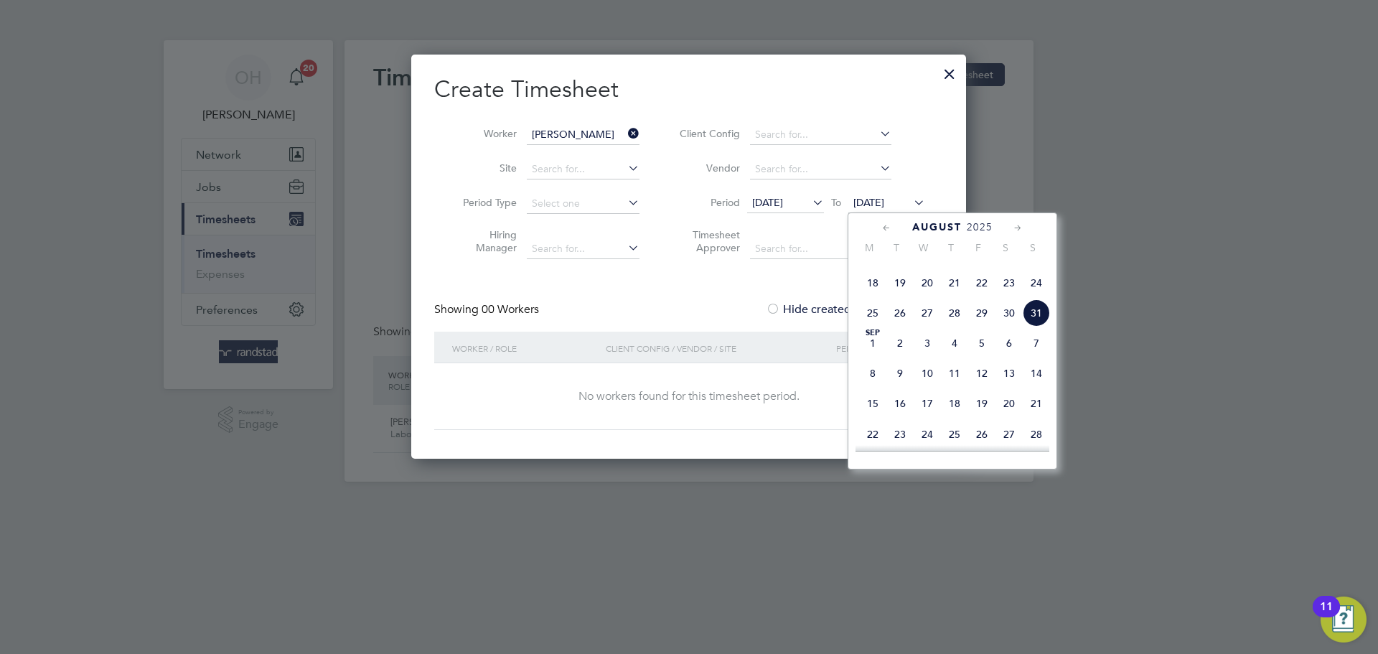
click at [1034, 387] on span "14" at bounding box center [1036, 373] width 27 height 27
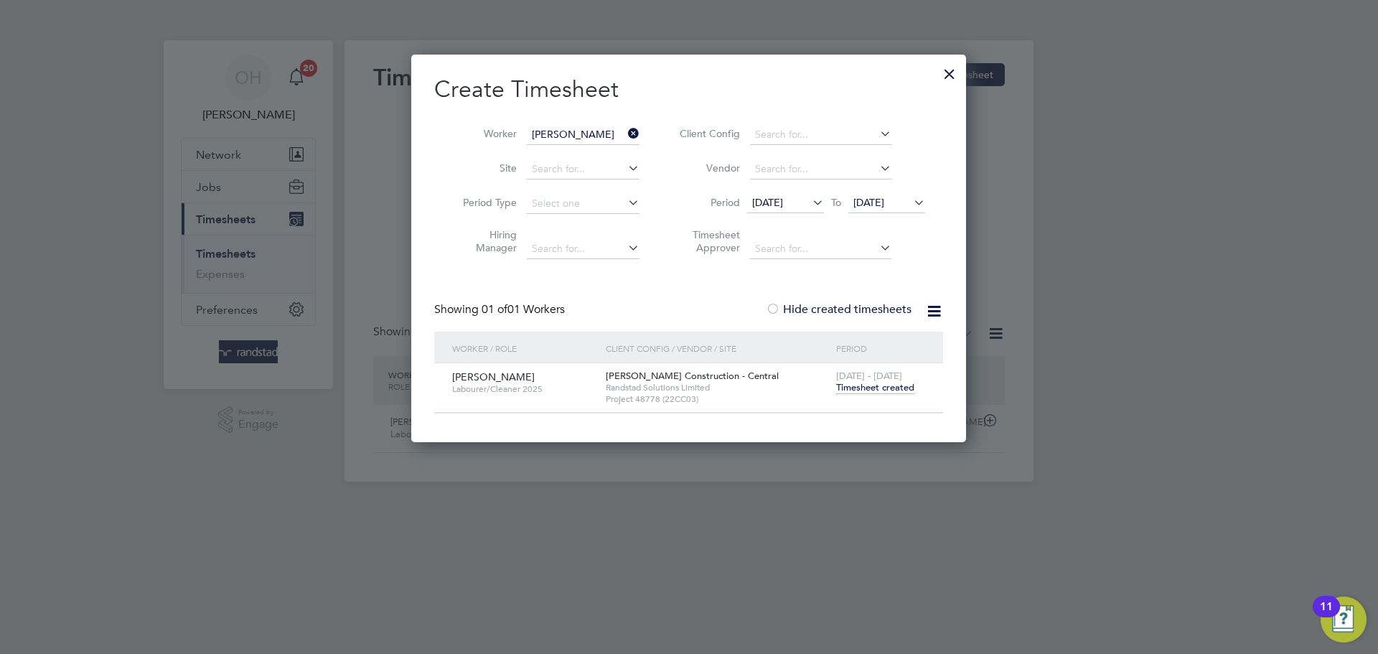
click at [952, 68] on div at bounding box center [950, 70] width 26 height 26
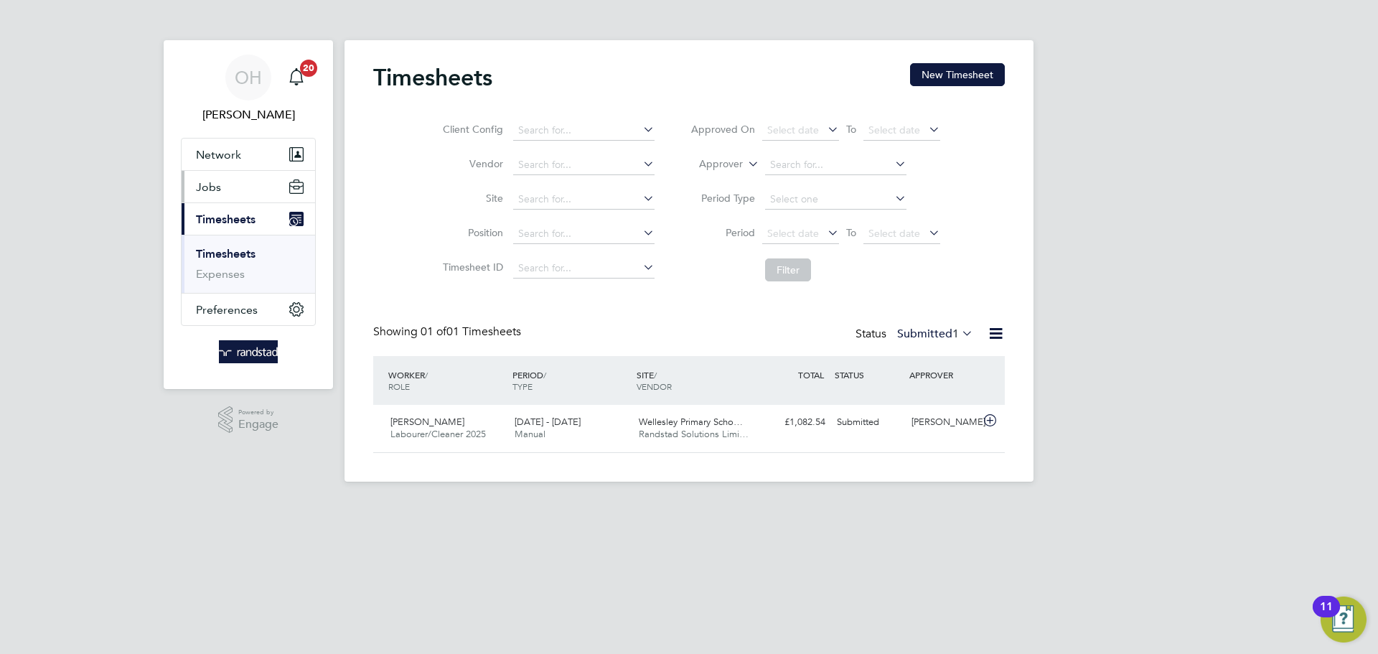
click at [233, 184] on button "Jobs" at bounding box center [249, 187] width 134 height 32
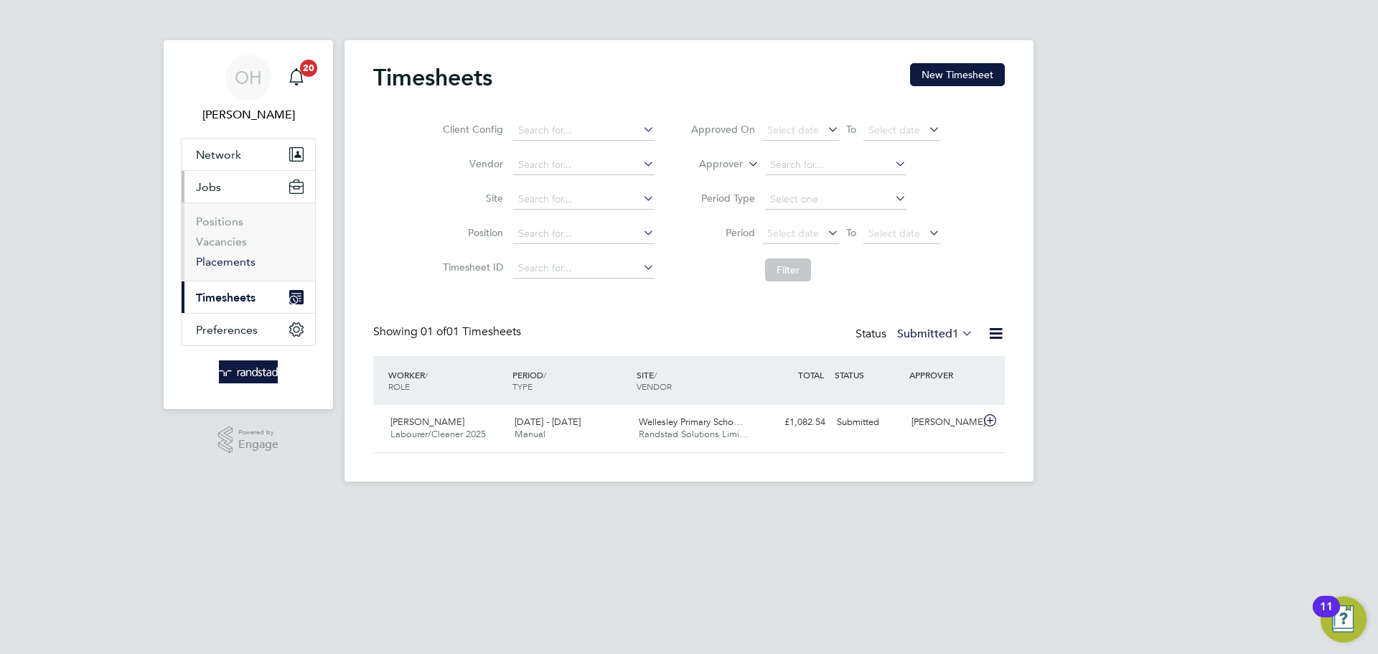
click at [215, 262] on link "Placements" at bounding box center [226, 262] width 60 height 14
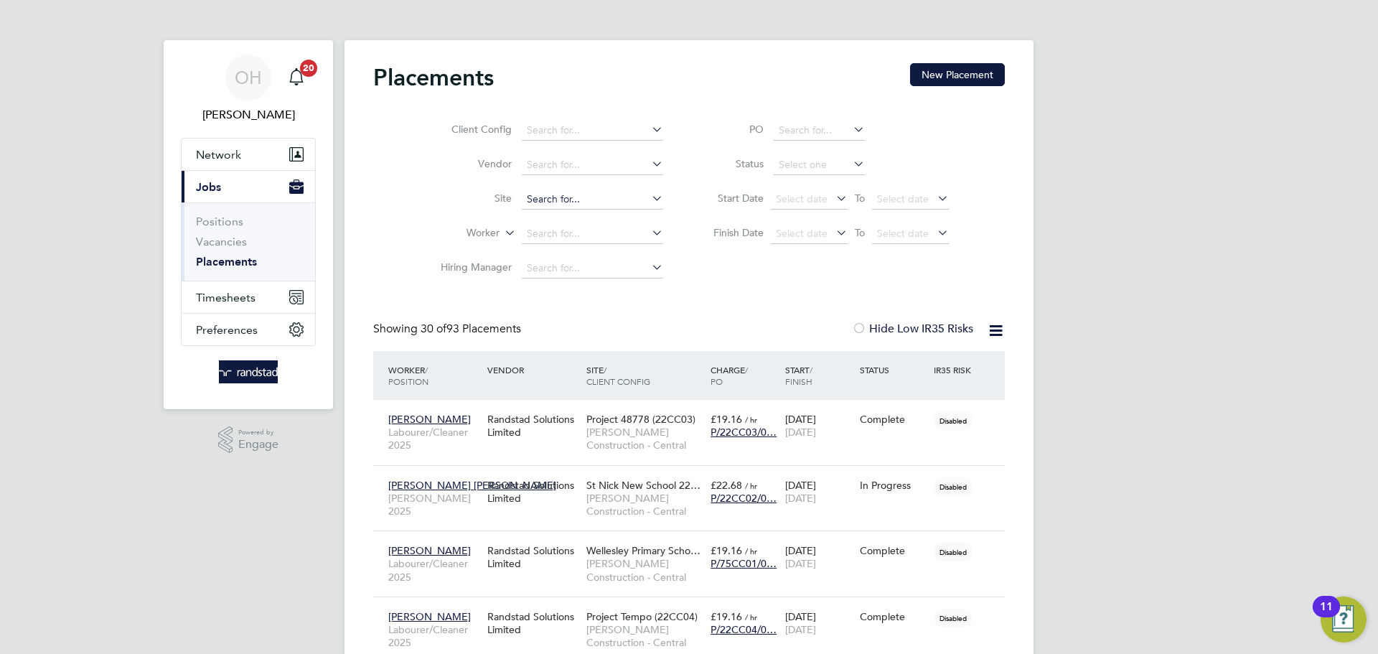
click at [552, 196] on input at bounding box center [592, 199] width 141 height 20
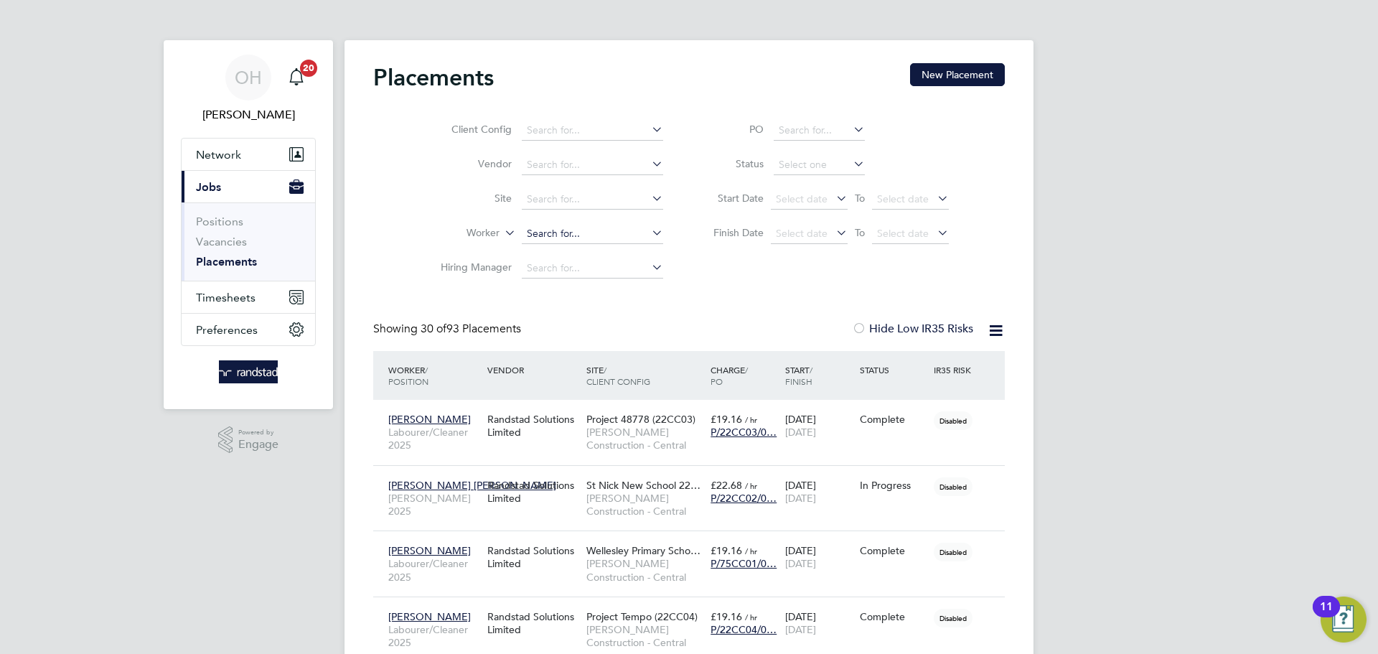
click at [590, 238] on input at bounding box center [592, 234] width 141 height 20
type input "j"
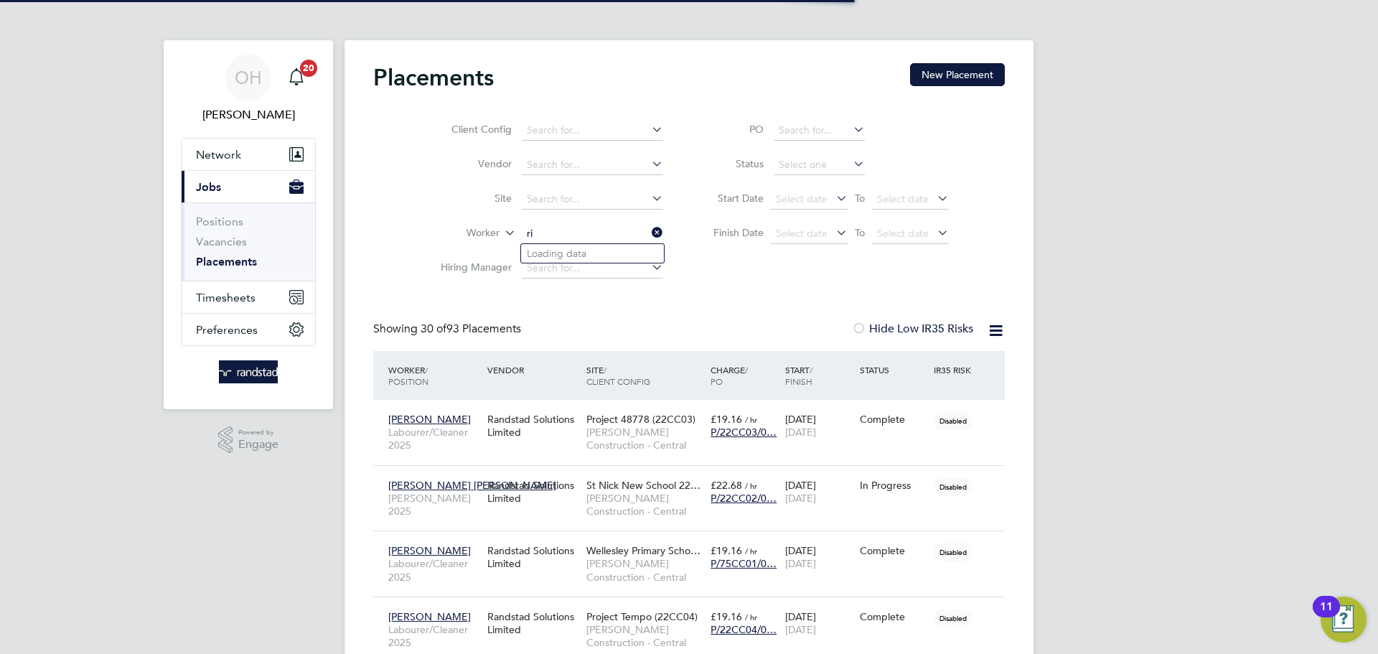
type input "r"
click at [564, 254] on li "Rij kaard Manu" at bounding box center [592, 253] width 143 height 19
type input "Rijkaard Manu"
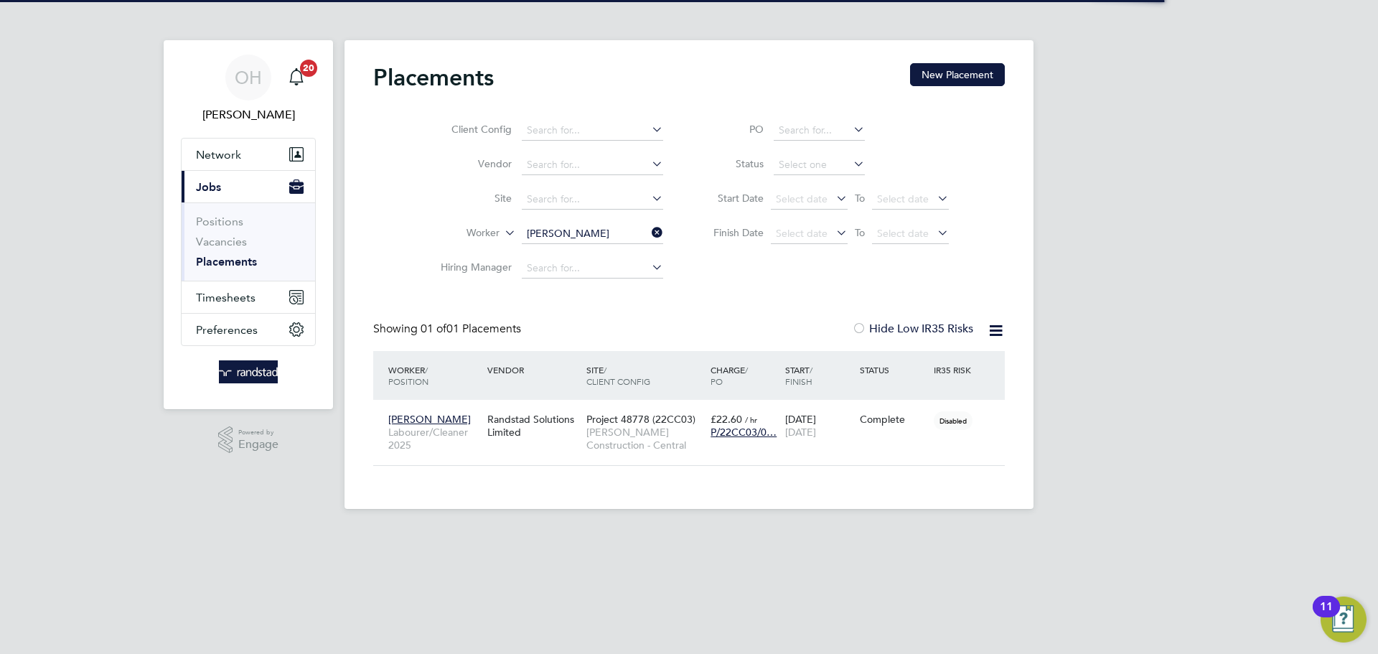
scroll to position [14, 67]
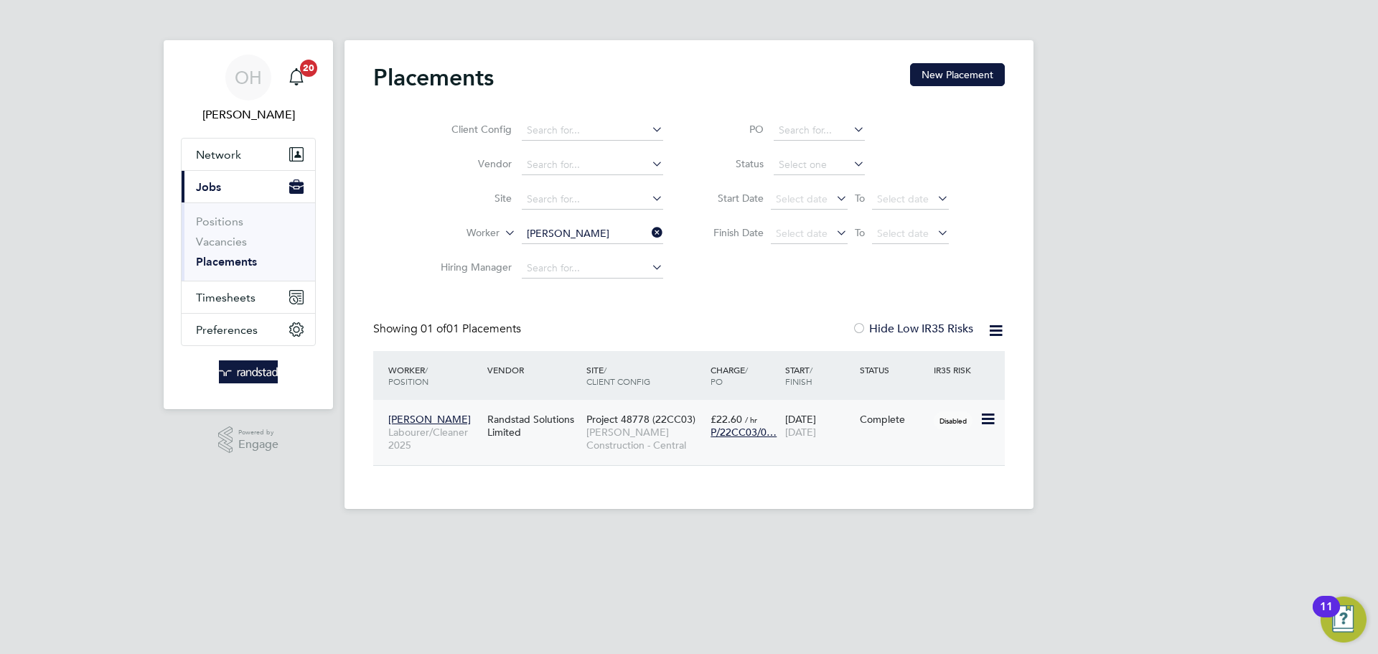
click at [918, 444] on div "Rijkaard Manu Labourer/Cleaner 2025 Randstad Solutions Limited Project 48778 (2…" at bounding box center [689, 432] width 632 height 65
click at [853, 429] on div "14 Jul 2025 01 Aug 2025" at bounding box center [819, 426] width 75 height 40
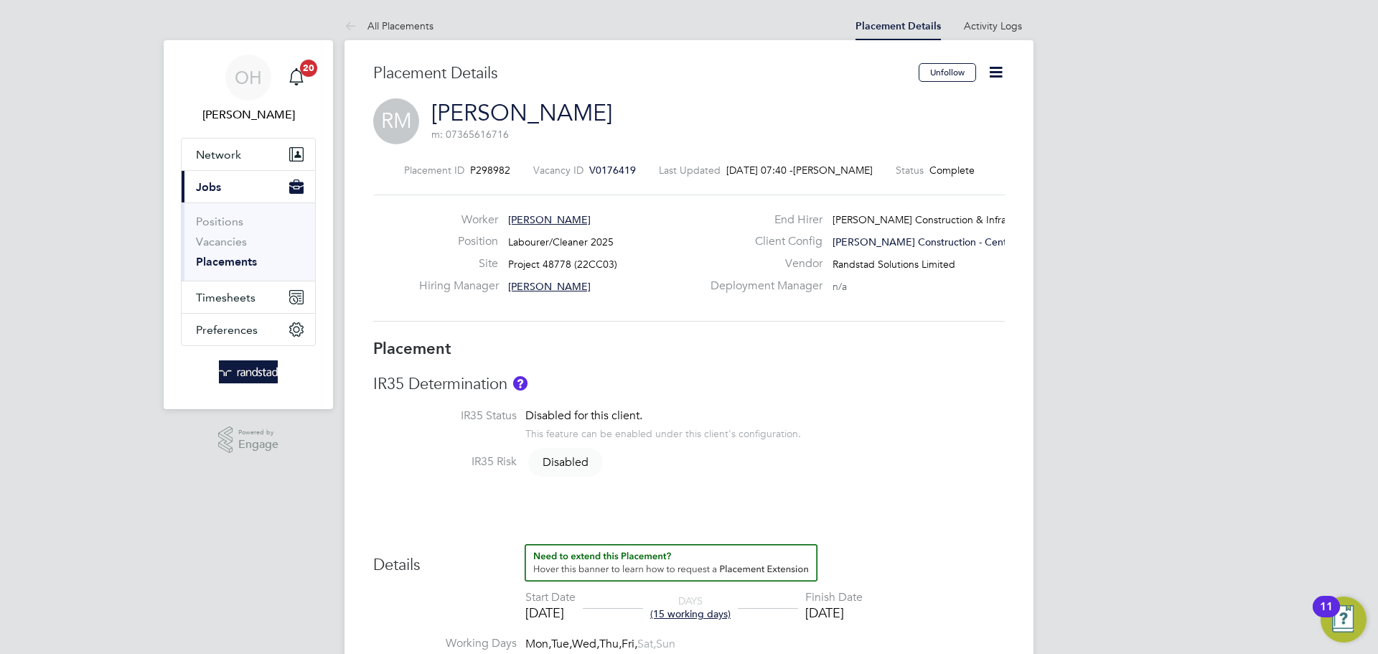
click at [991, 73] on icon at bounding box center [996, 72] width 18 height 18
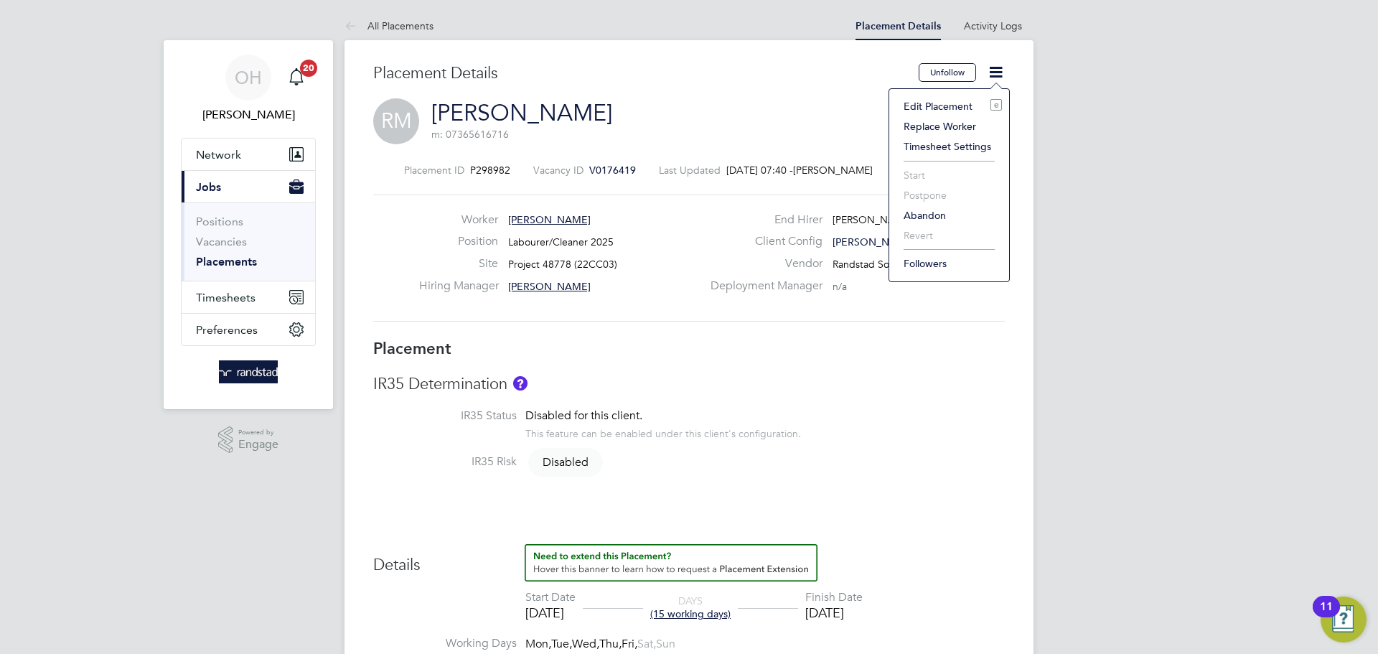
click at [943, 106] on li "Edit Placement e" at bounding box center [949, 106] width 106 height 20
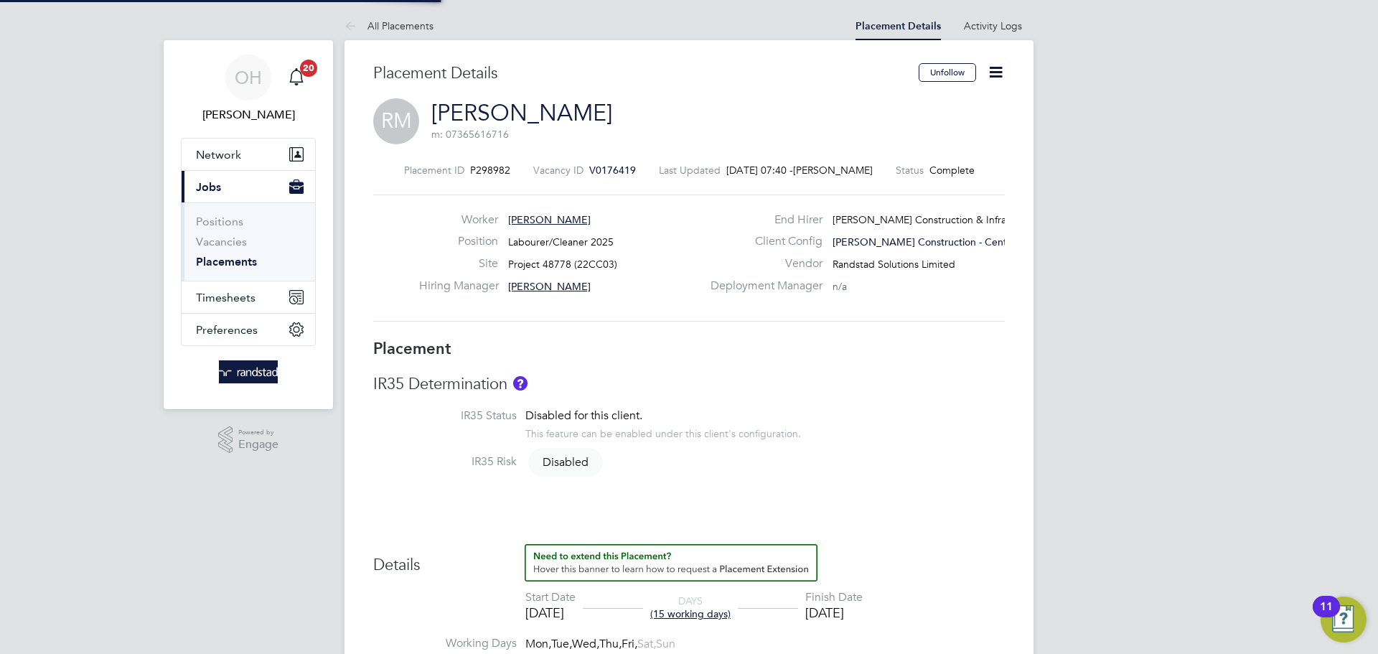
type input "Thomas Mousley"
type input "14 Jul 2025"
type input "01 Aug 2025"
type input "08:00"
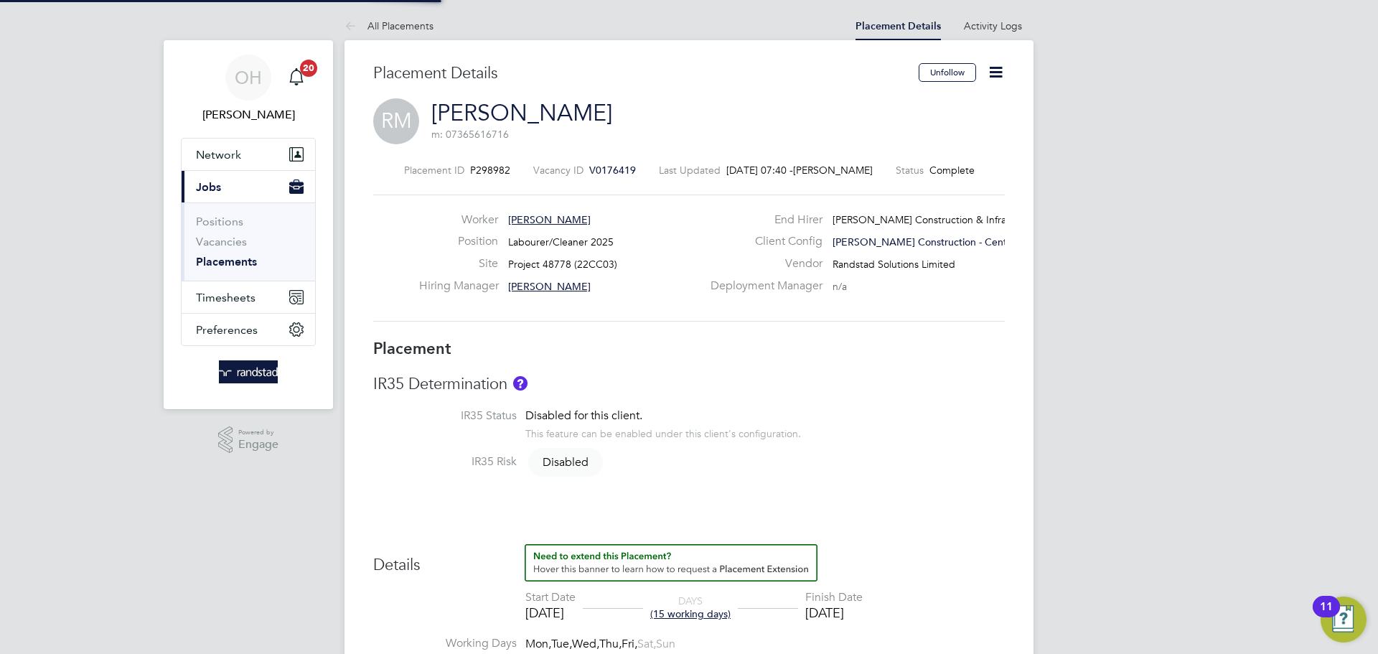
type input "18:00"
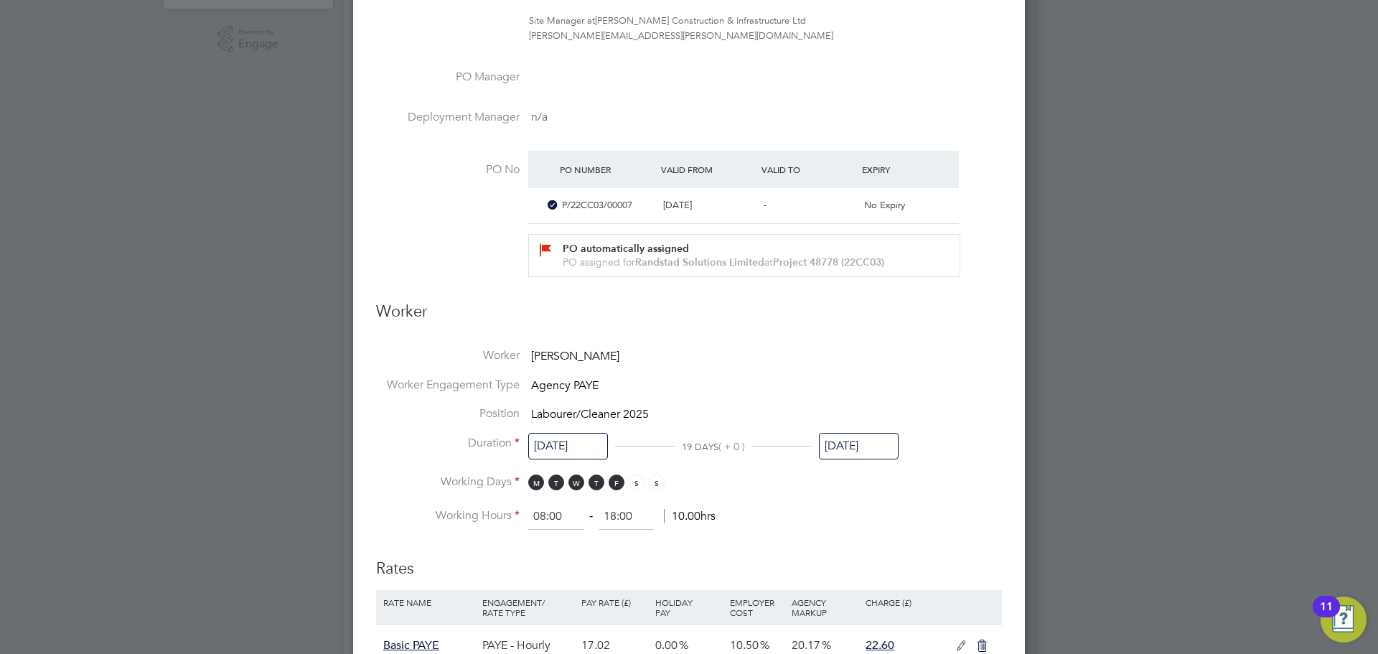
click at [857, 444] on input "01 Aug 2025" at bounding box center [859, 446] width 80 height 27
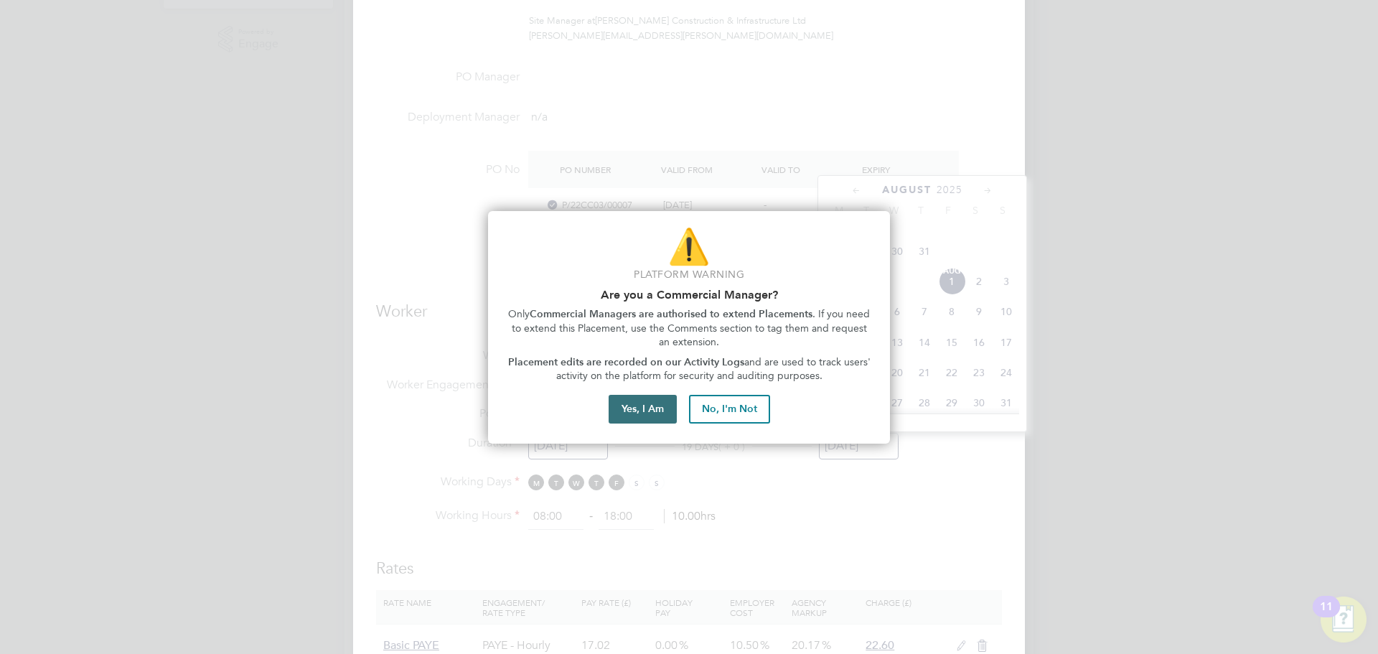
click at [673, 413] on button "Yes, I Am" at bounding box center [643, 409] width 68 height 29
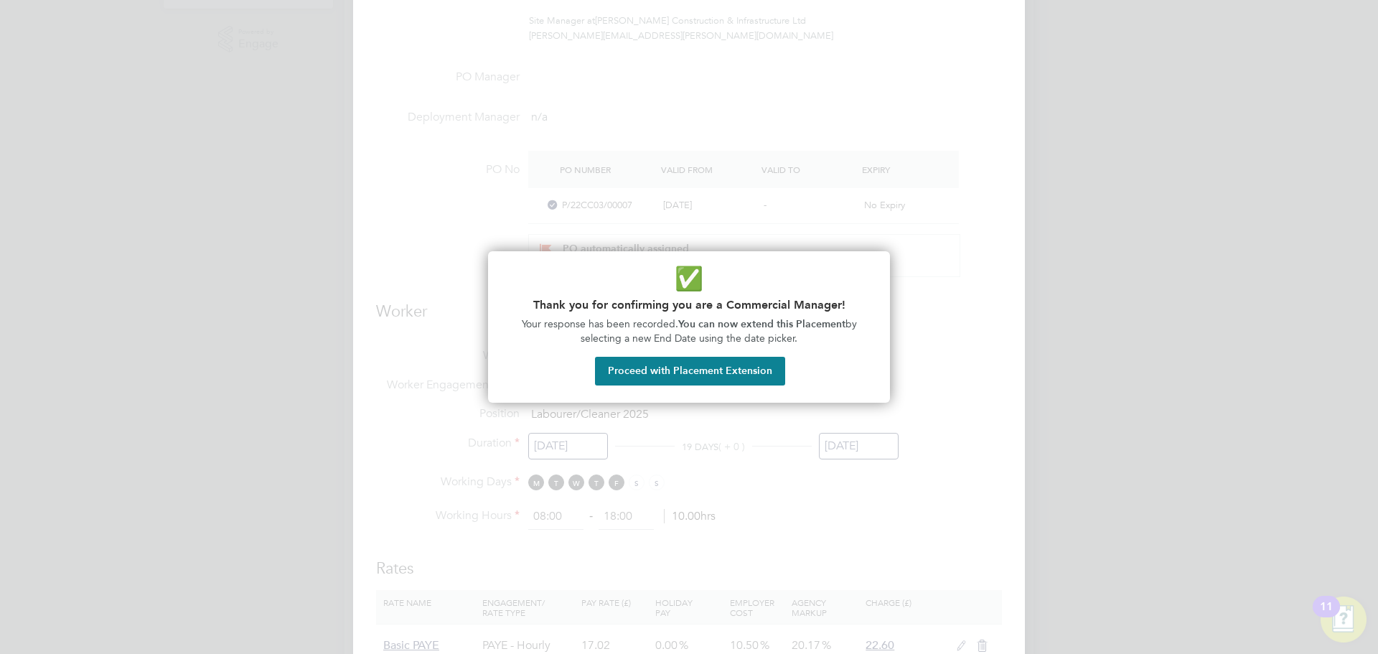
click at [673, 413] on div at bounding box center [689, 327] width 1378 height 654
click at [667, 376] on button "Proceed with Placement Extension" at bounding box center [690, 371] width 190 height 29
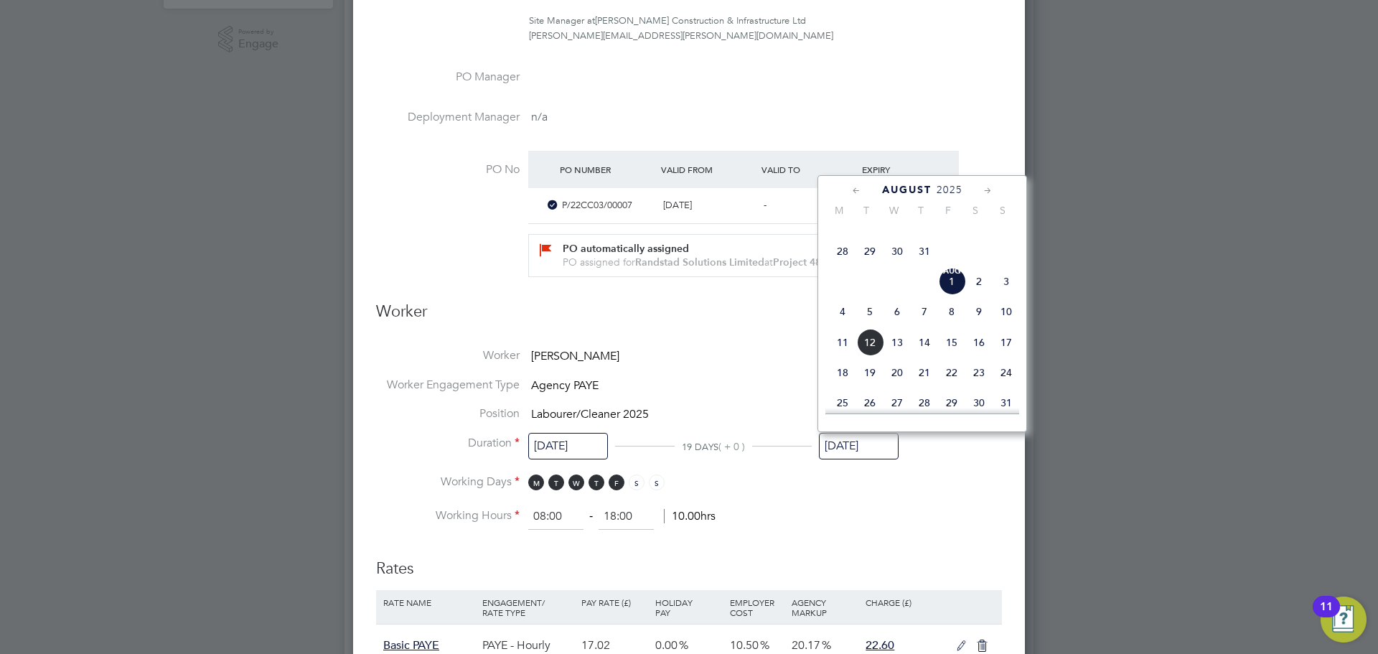
click at [983, 192] on icon at bounding box center [988, 191] width 14 height 16
click at [1004, 288] on span "21" at bounding box center [1006, 274] width 27 height 27
type input "21 Sep 2025"
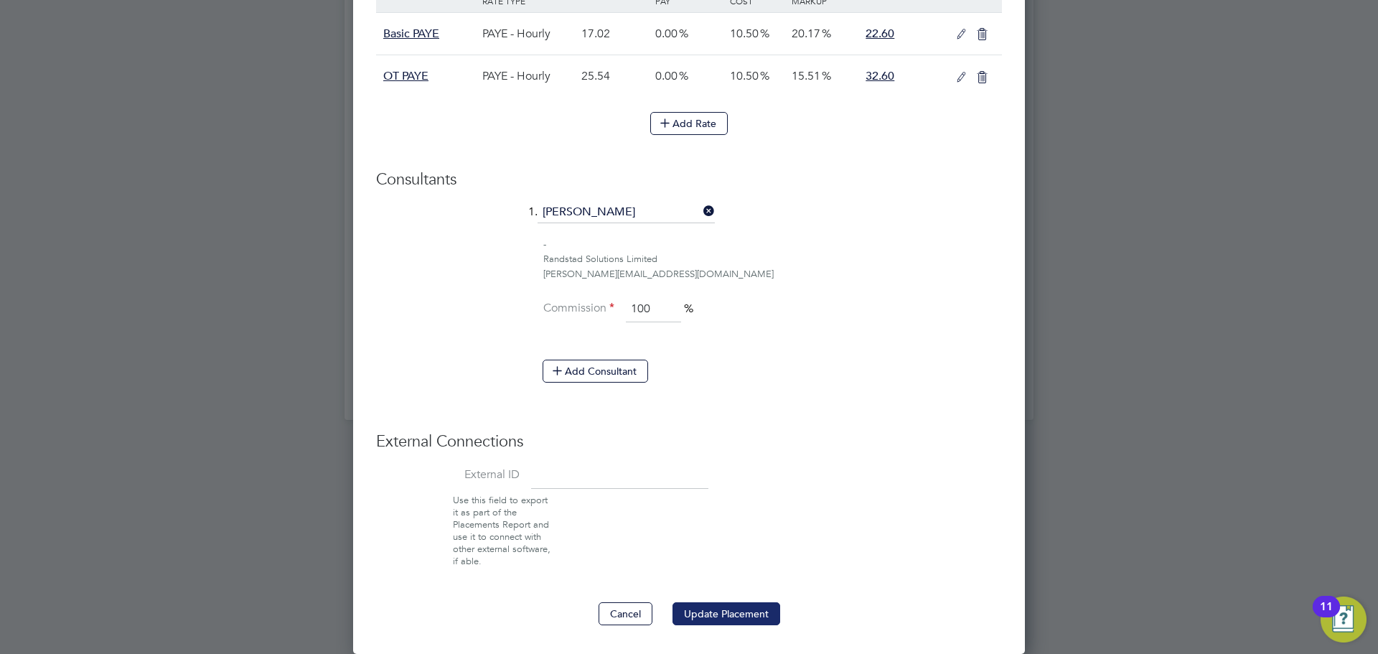
click at [711, 622] on button "Update Placement" at bounding box center [727, 613] width 108 height 23
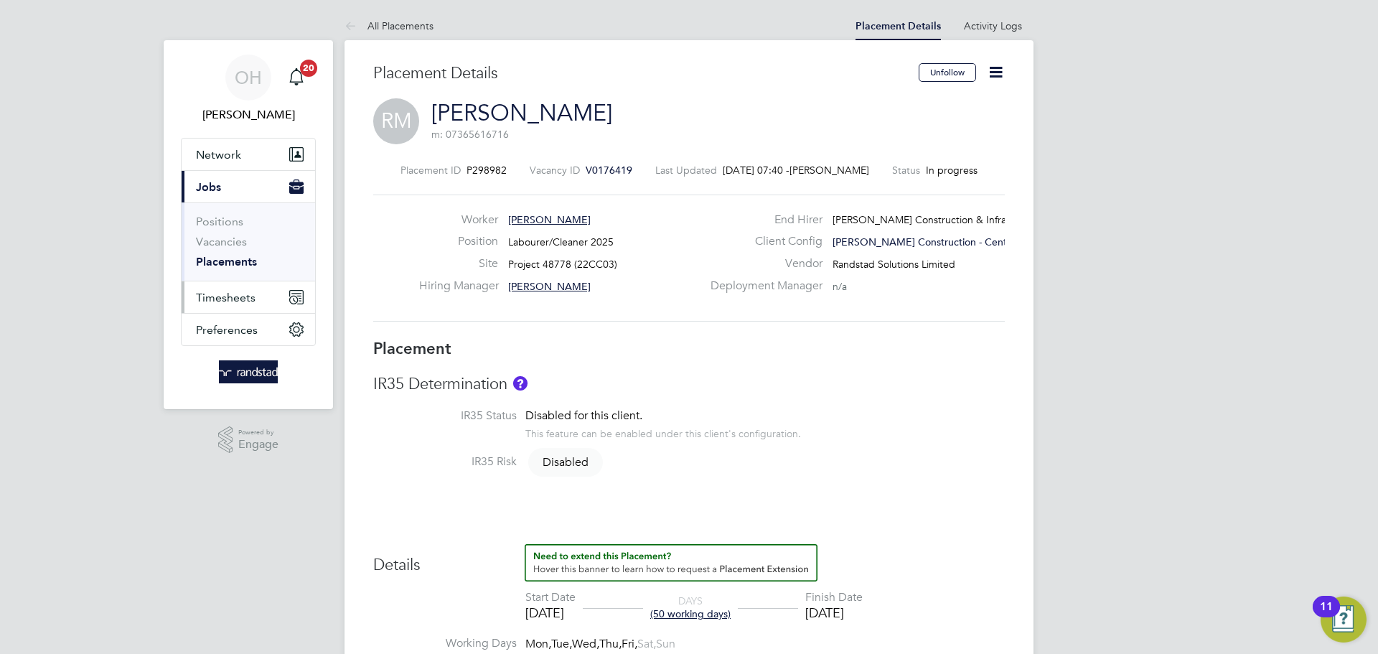
click at [226, 291] on span "Timesheets" at bounding box center [226, 298] width 60 height 14
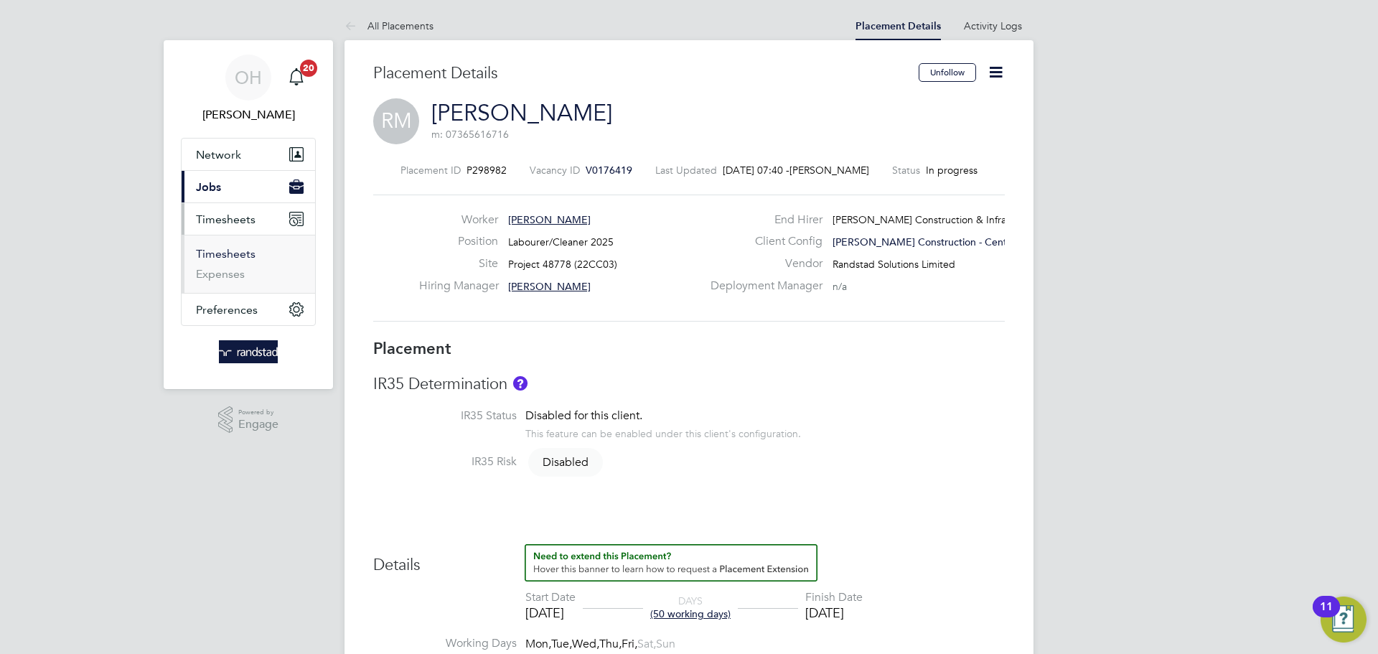
click at [223, 254] on link "Timesheets" at bounding box center [226, 254] width 60 height 14
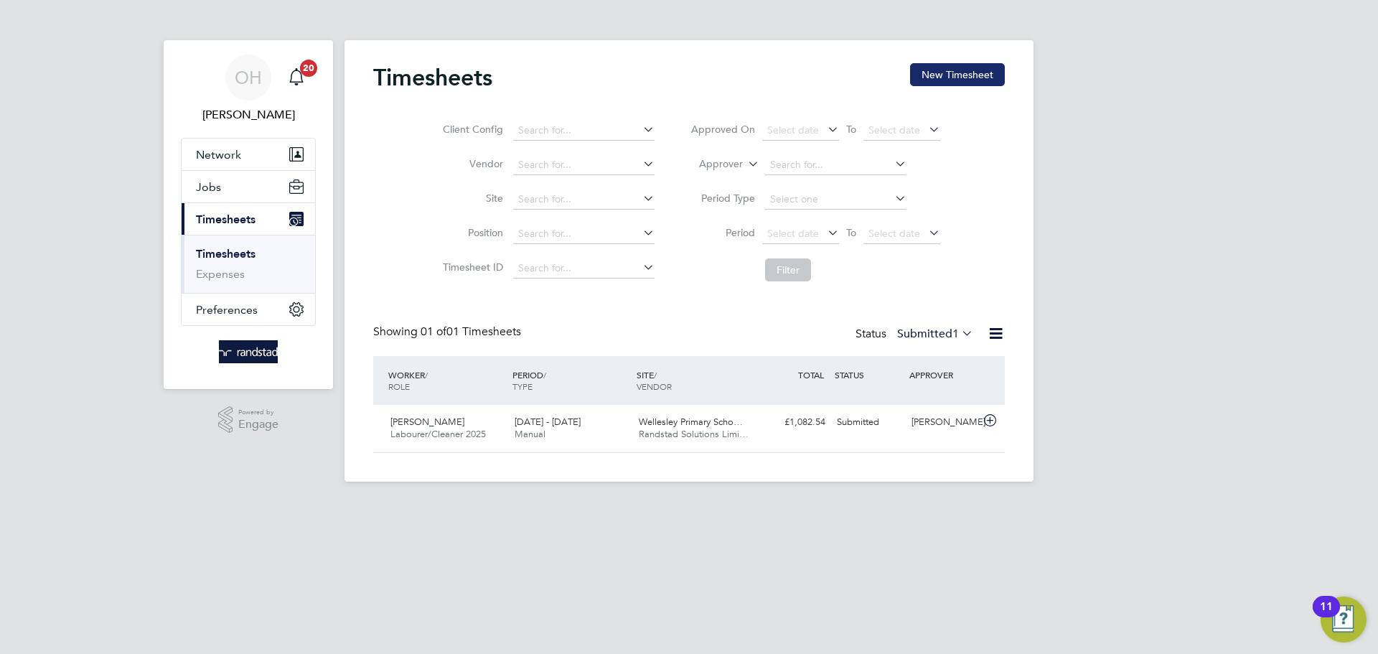
click at [952, 68] on button "New Timesheet" at bounding box center [957, 74] width 95 height 23
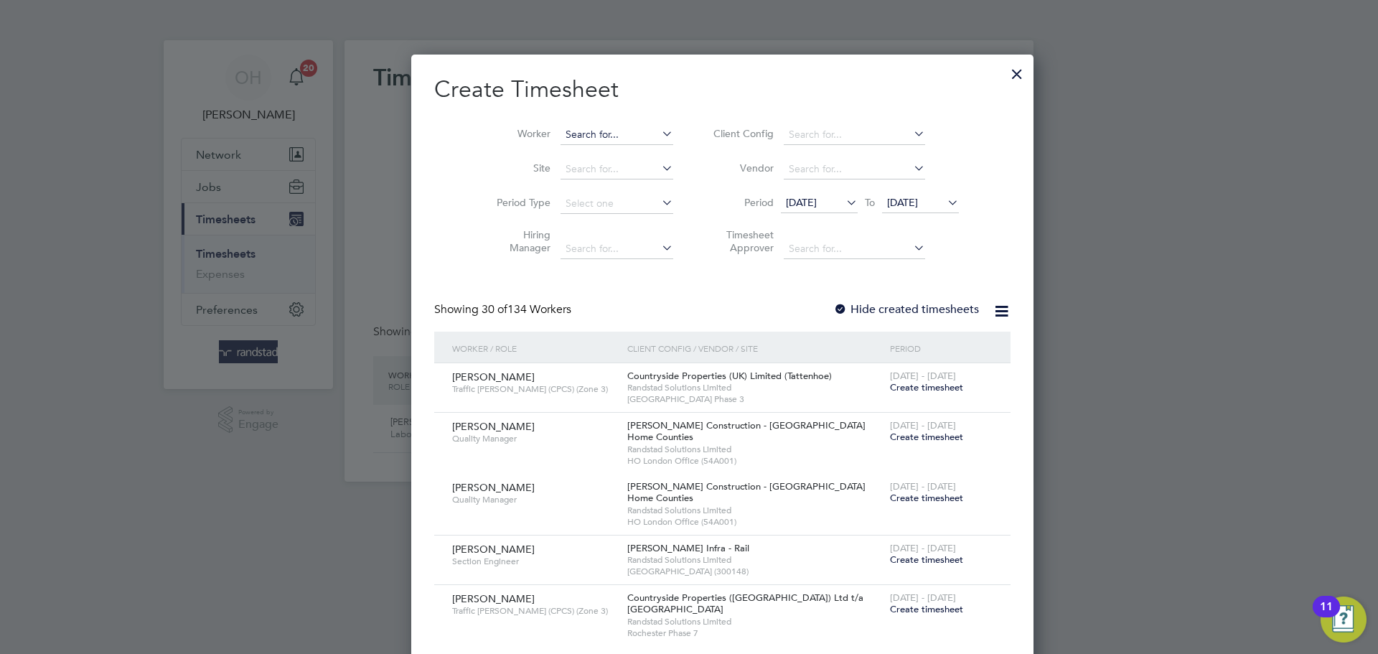
click at [563, 137] on input at bounding box center [617, 135] width 113 height 20
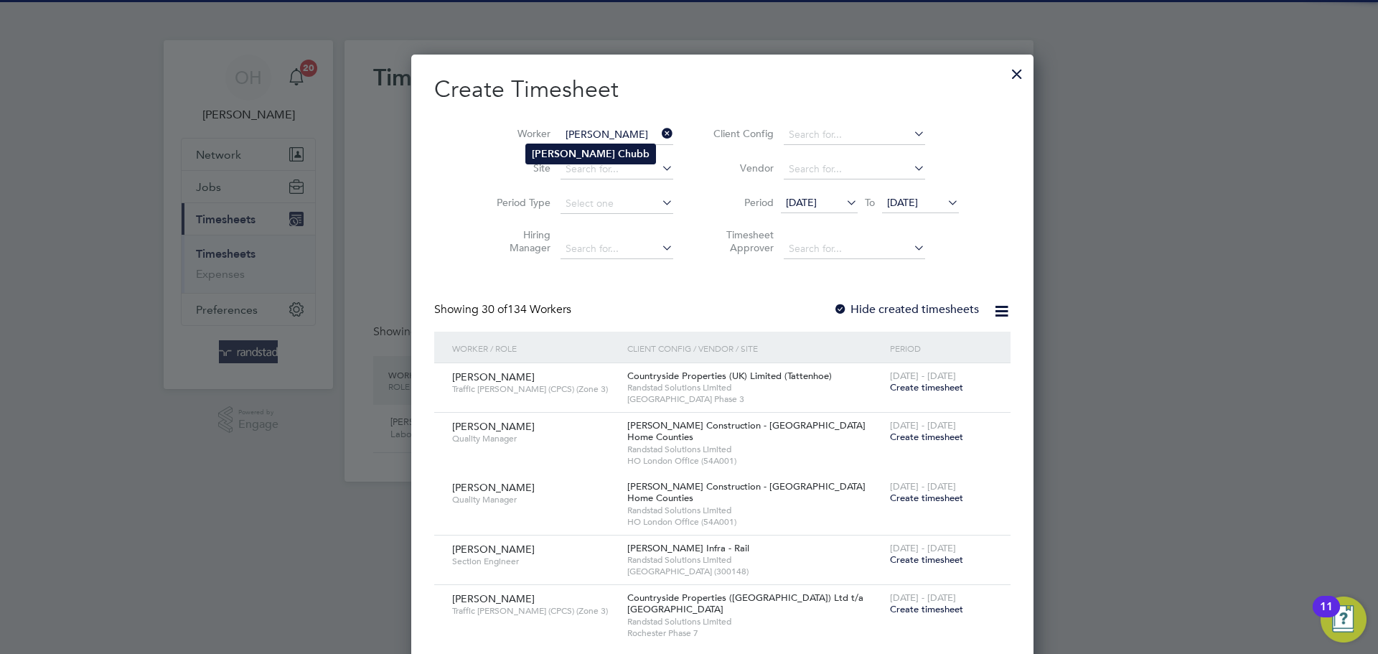
click at [558, 149] on b "Wayne" at bounding box center [573, 154] width 83 height 12
type input "Wayne Chubb"
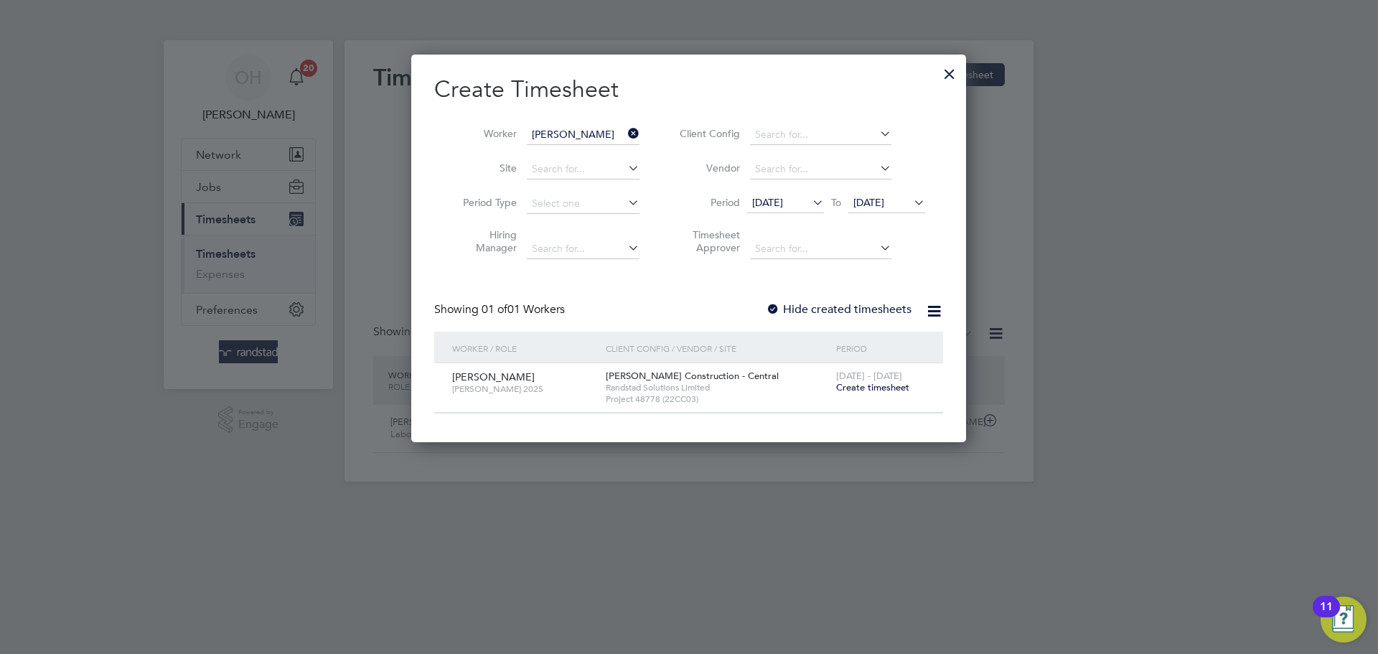
scroll to position [387, 556]
click at [846, 388] on span "Create timesheet" at bounding box center [872, 387] width 73 height 12
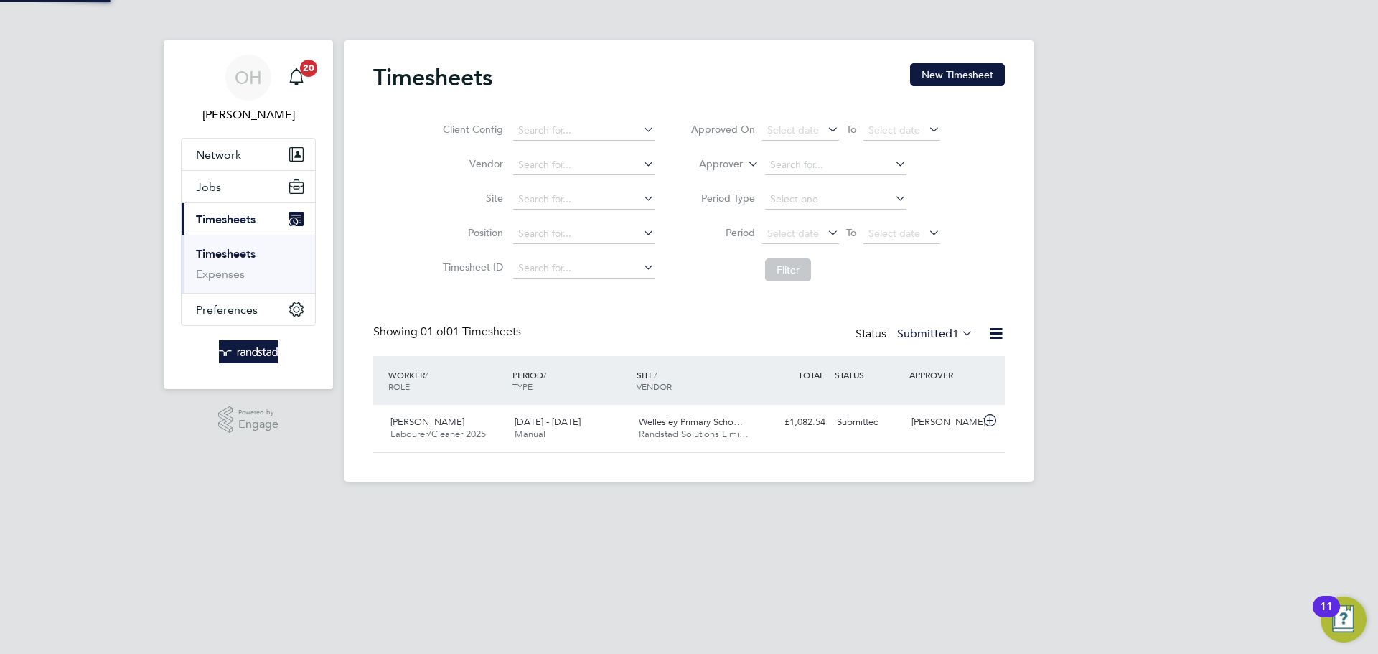
scroll to position [7, 7]
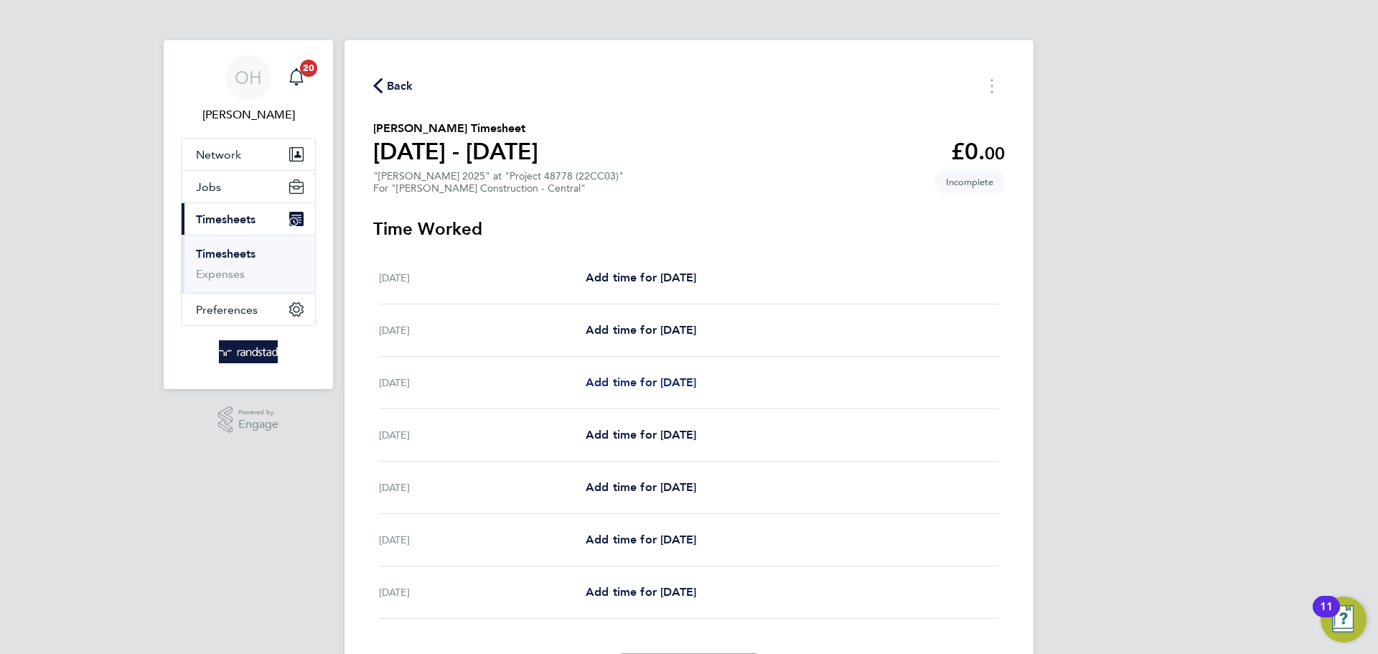
click at [658, 375] on span "Add time for Mon 04 Aug" at bounding box center [641, 382] width 111 height 14
select select "30"
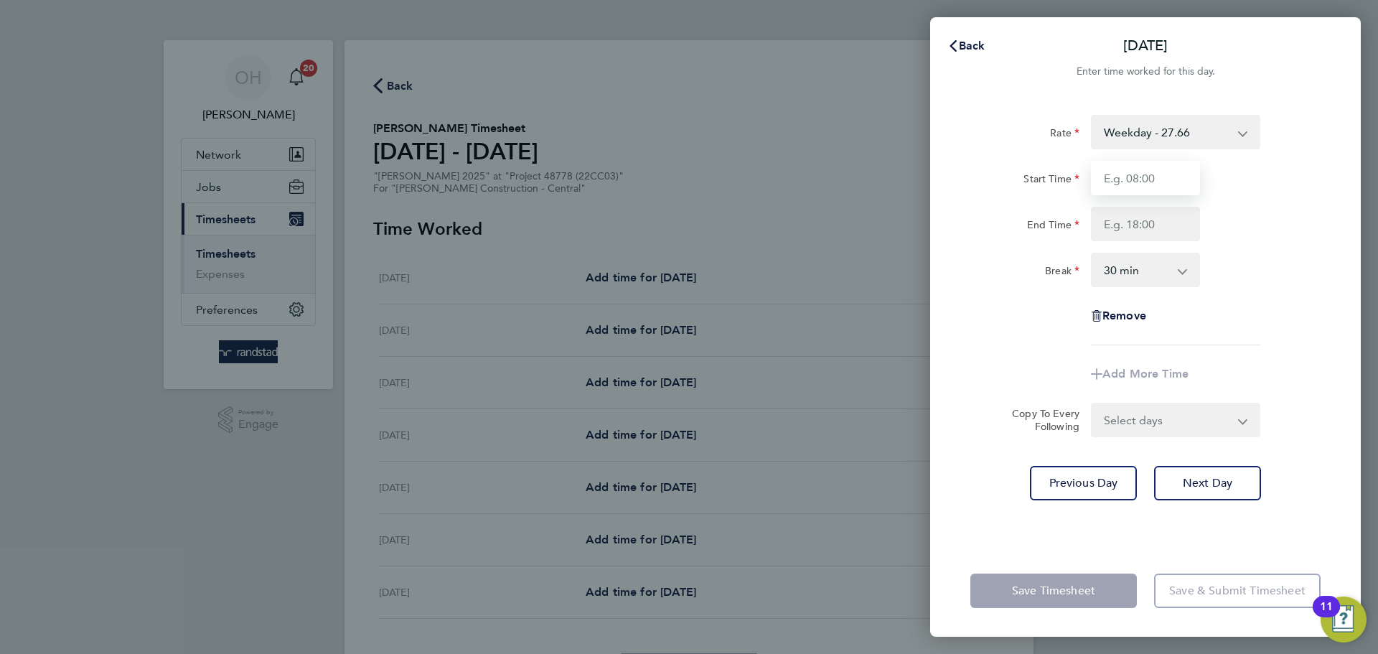
click at [1132, 168] on input "Start Time" at bounding box center [1145, 178] width 109 height 34
type input "07:30"
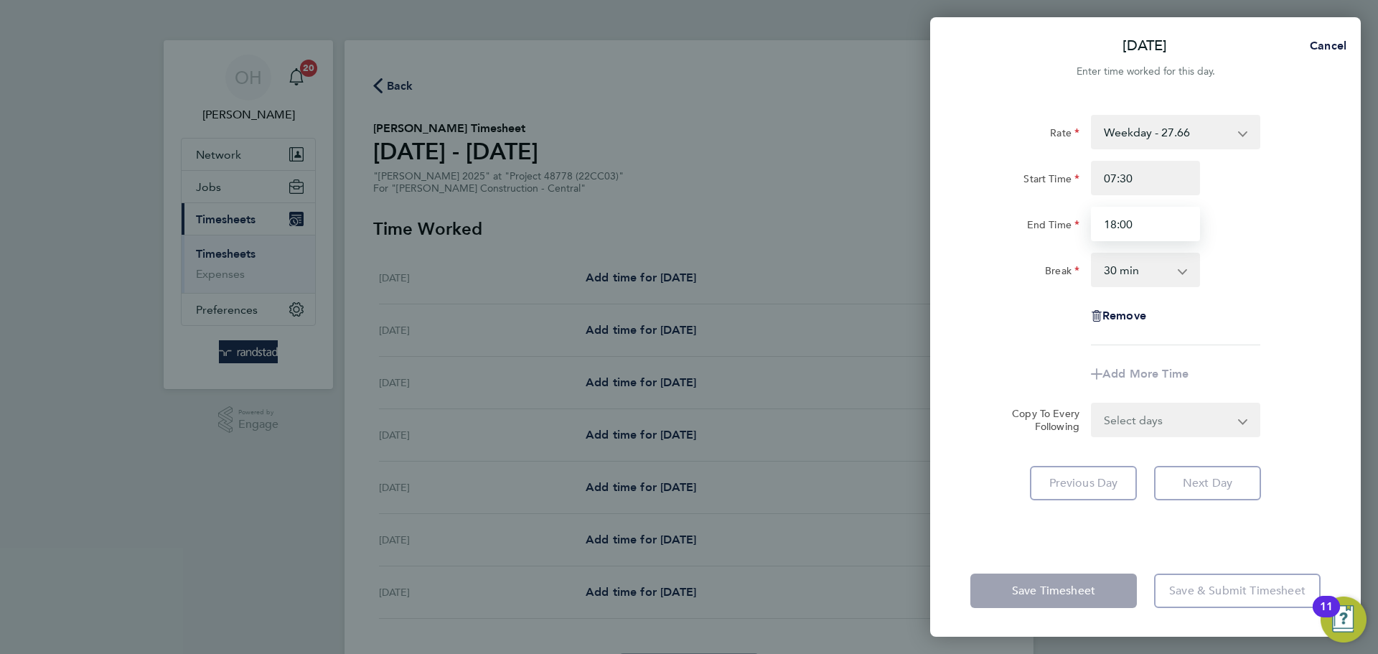
type input "18:00"
click at [1215, 250] on div "Rate Weekday - 27.66 Overtime - 40.19 Start Time 07:30 End Time 18:00 Break 0 m…" at bounding box center [1145, 230] width 350 height 230
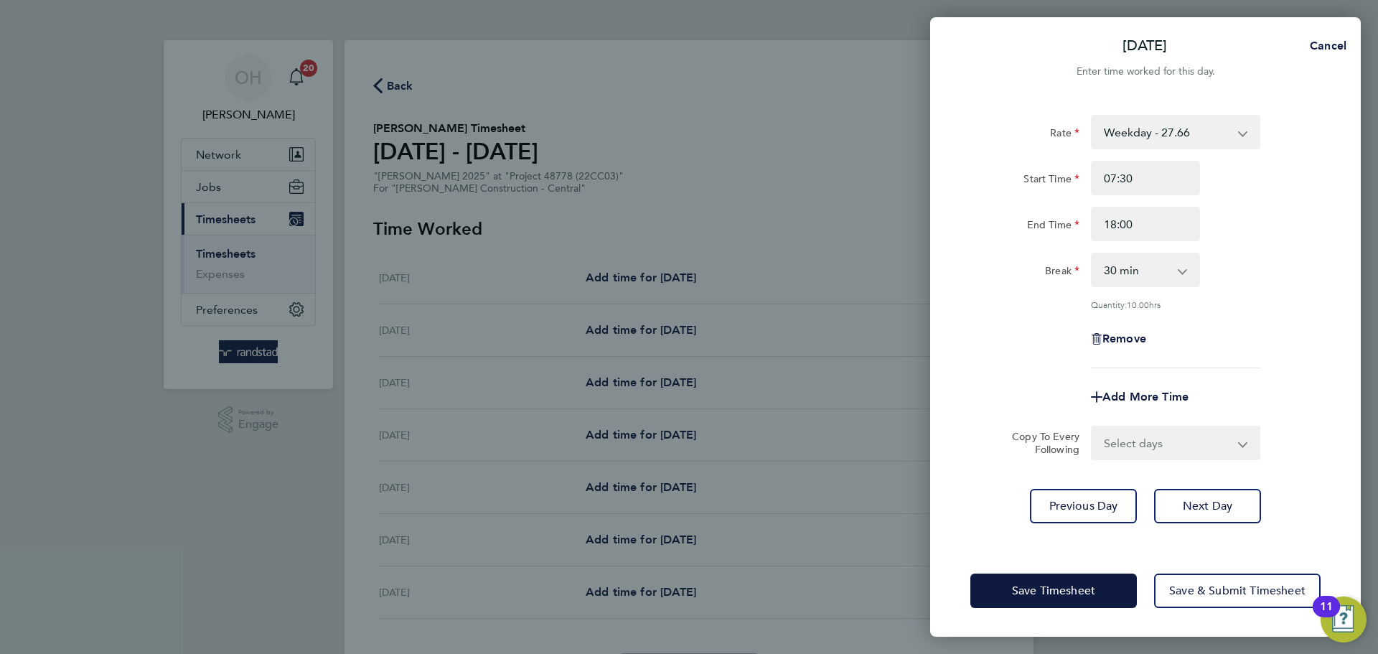
click at [1142, 431] on select "Select days Day Tuesday Wednesday Thursday Friday" at bounding box center [1167, 443] width 151 height 32
select select "DAY"
click at [1092, 427] on select "Select days Day Tuesday Wednesday Thursday Friday" at bounding box center [1167, 443] width 151 height 32
select select "2025-08-08"
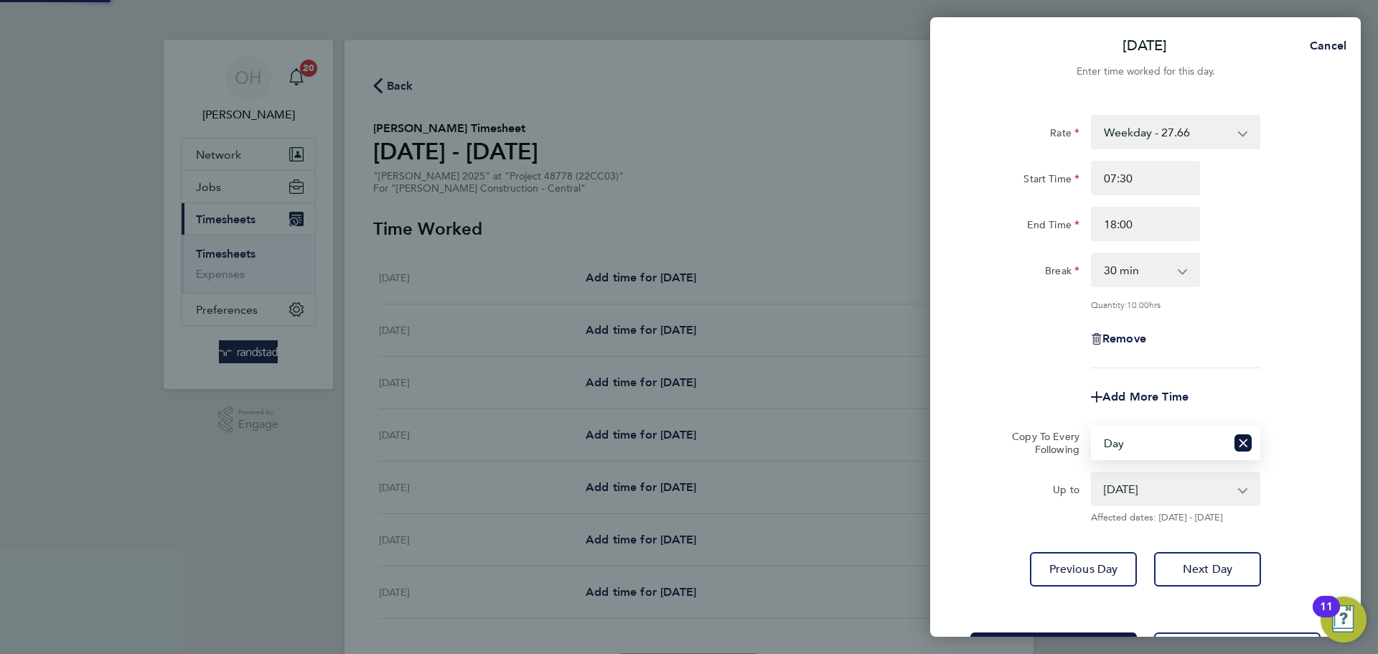
scroll to position [57, 0]
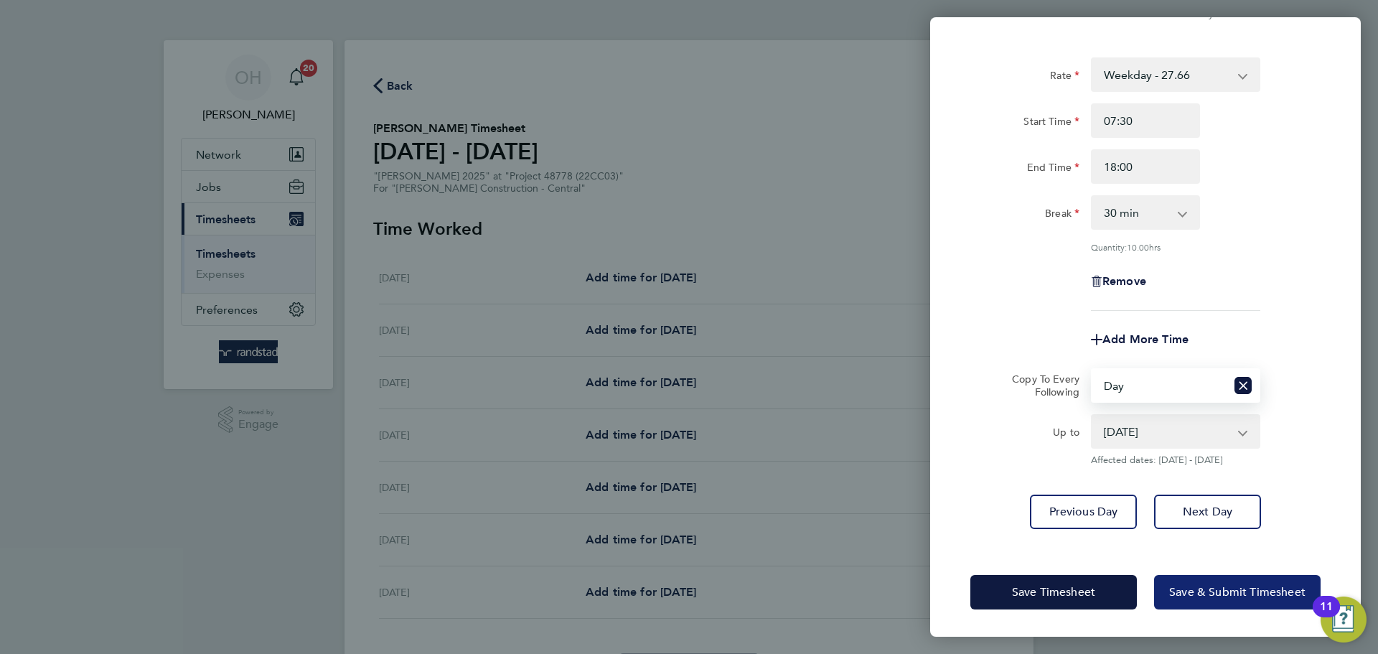
click at [1189, 599] on button "Save & Submit Timesheet" at bounding box center [1237, 592] width 167 height 34
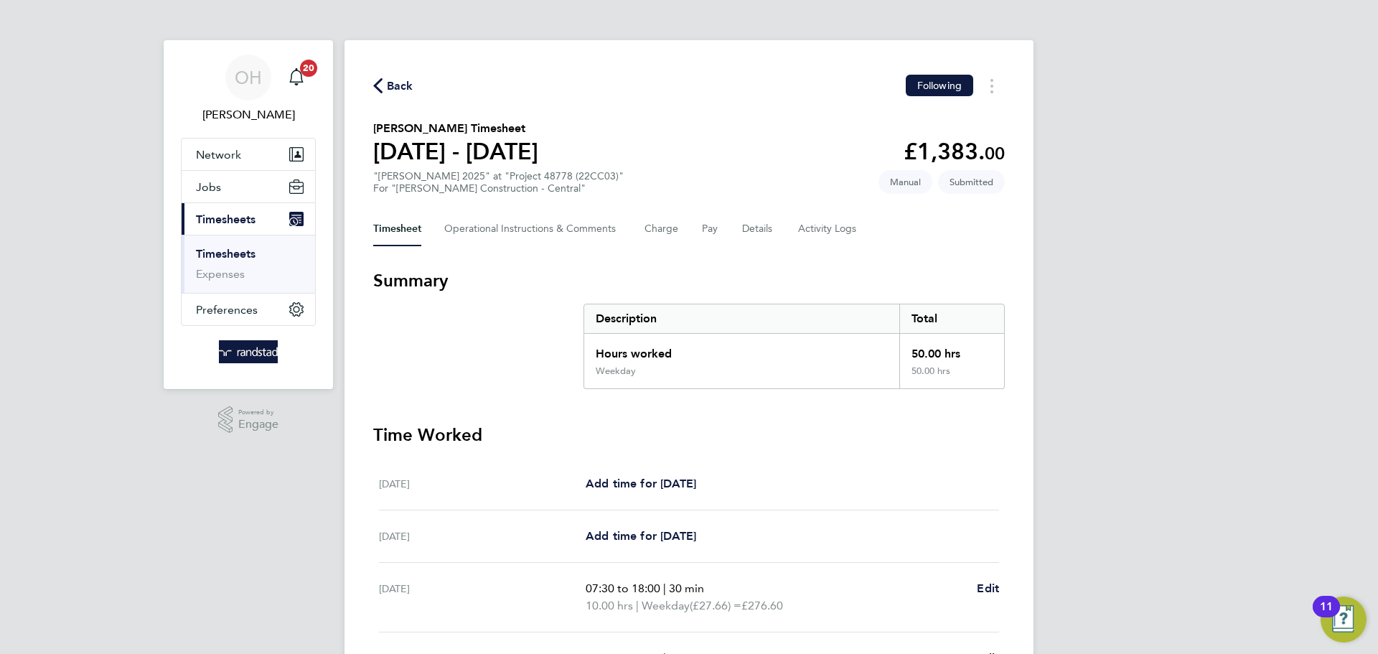
click at [399, 84] on span "Back" at bounding box center [400, 86] width 27 height 17
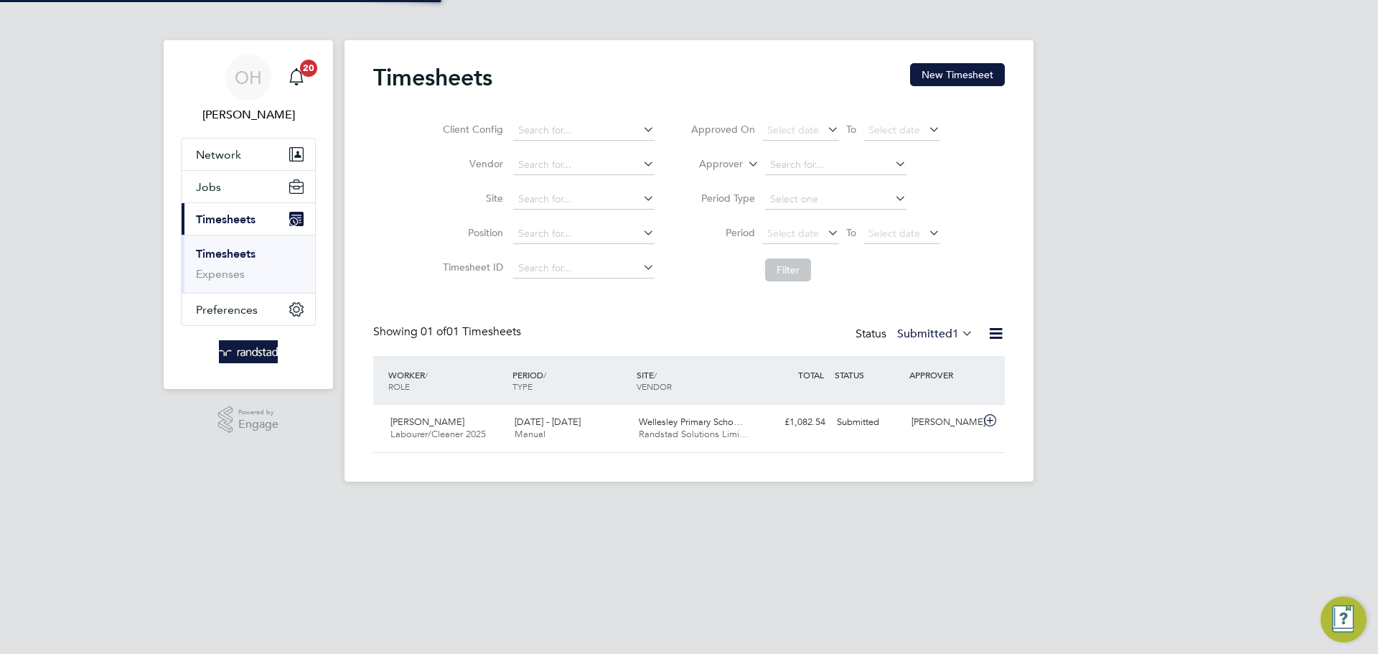
scroll to position [37, 125]
click at [947, 78] on button "New Timesheet" at bounding box center [957, 74] width 95 height 23
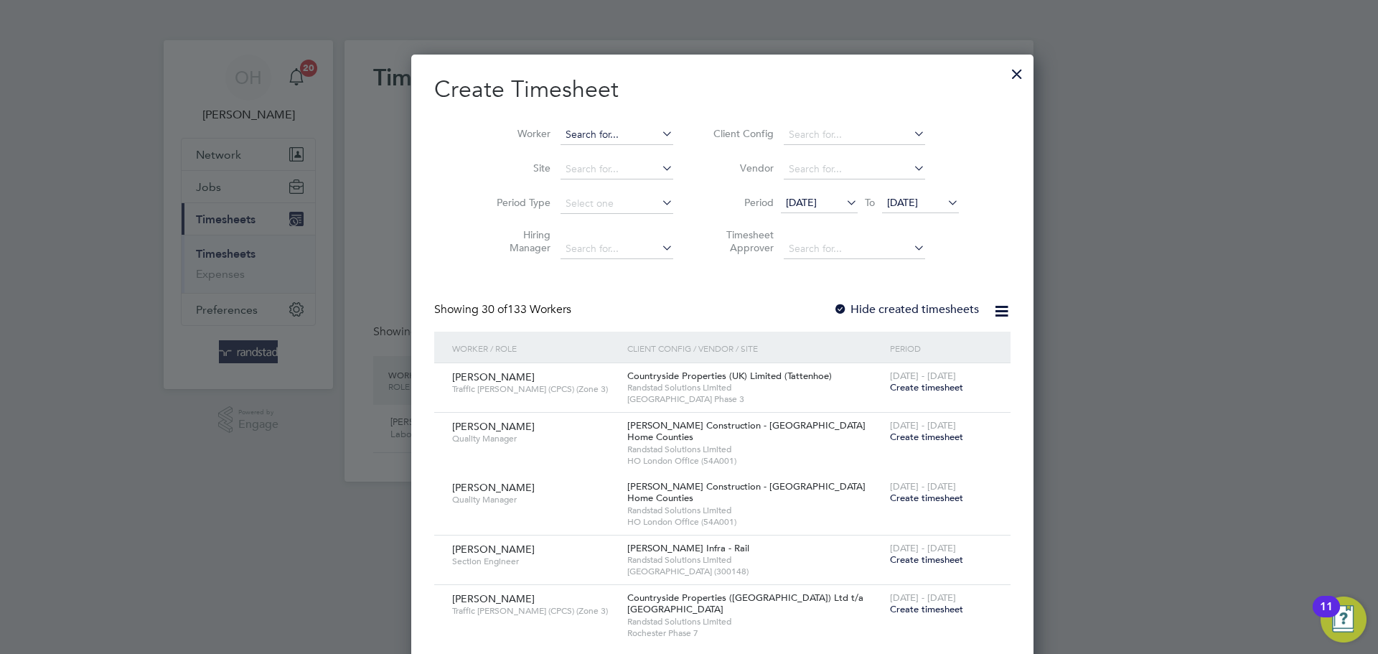
scroll to position [2478, 556]
click at [571, 131] on input at bounding box center [617, 135] width 113 height 20
click at [559, 150] on li "Dimi tri Pa raveli" at bounding box center [583, 153] width 114 height 19
type input "Dimitri Paraveli"
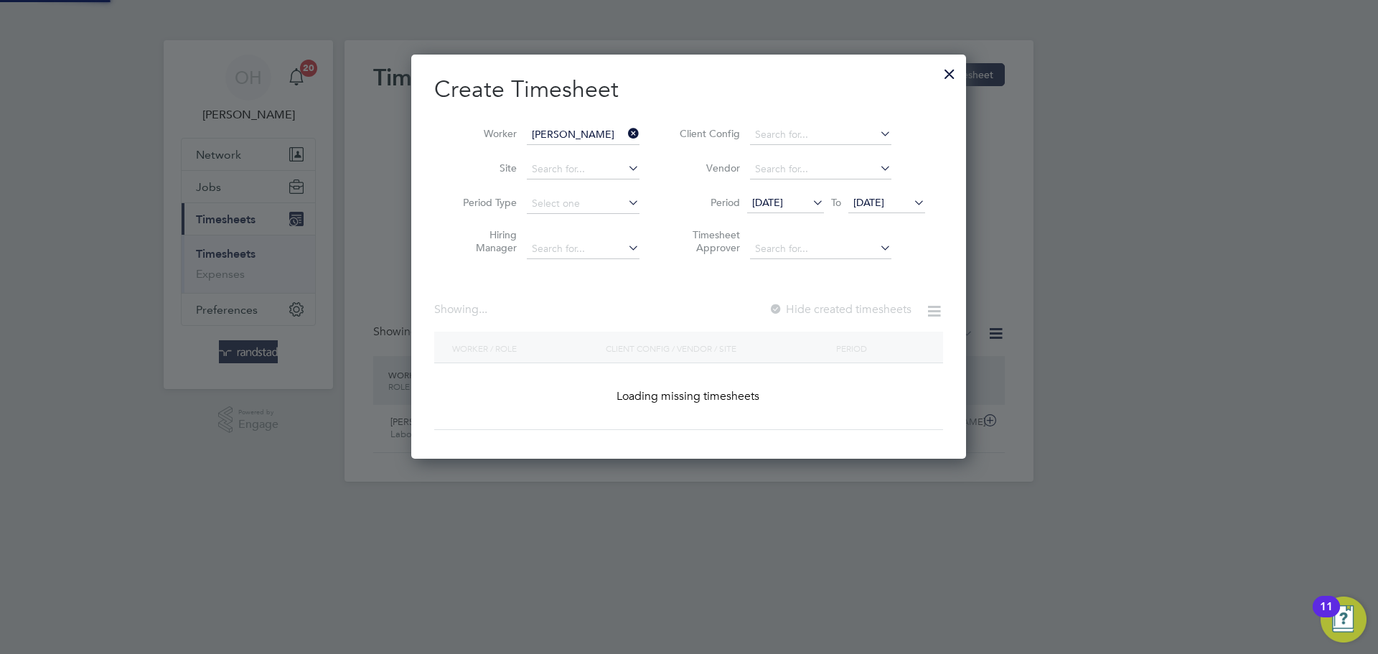
scroll to position [387, 556]
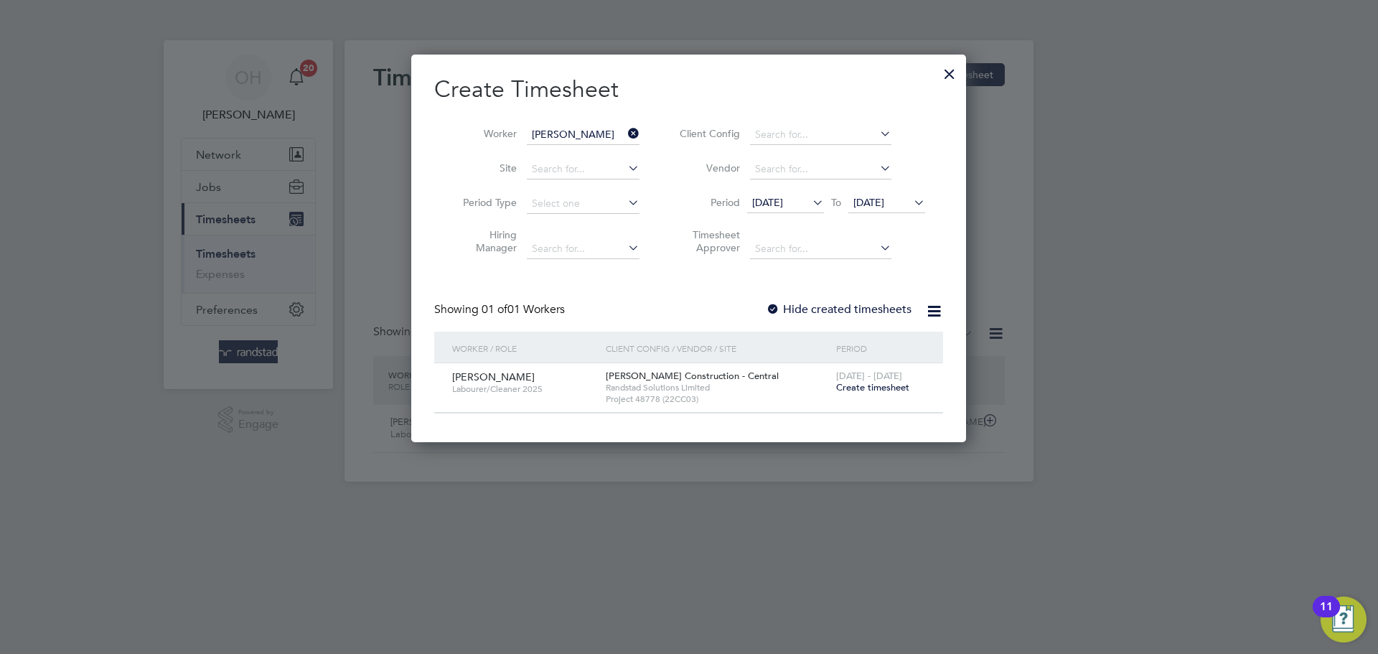
click at [850, 383] on span "Create timesheet" at bounding box center [872, 387] width 73 height 12
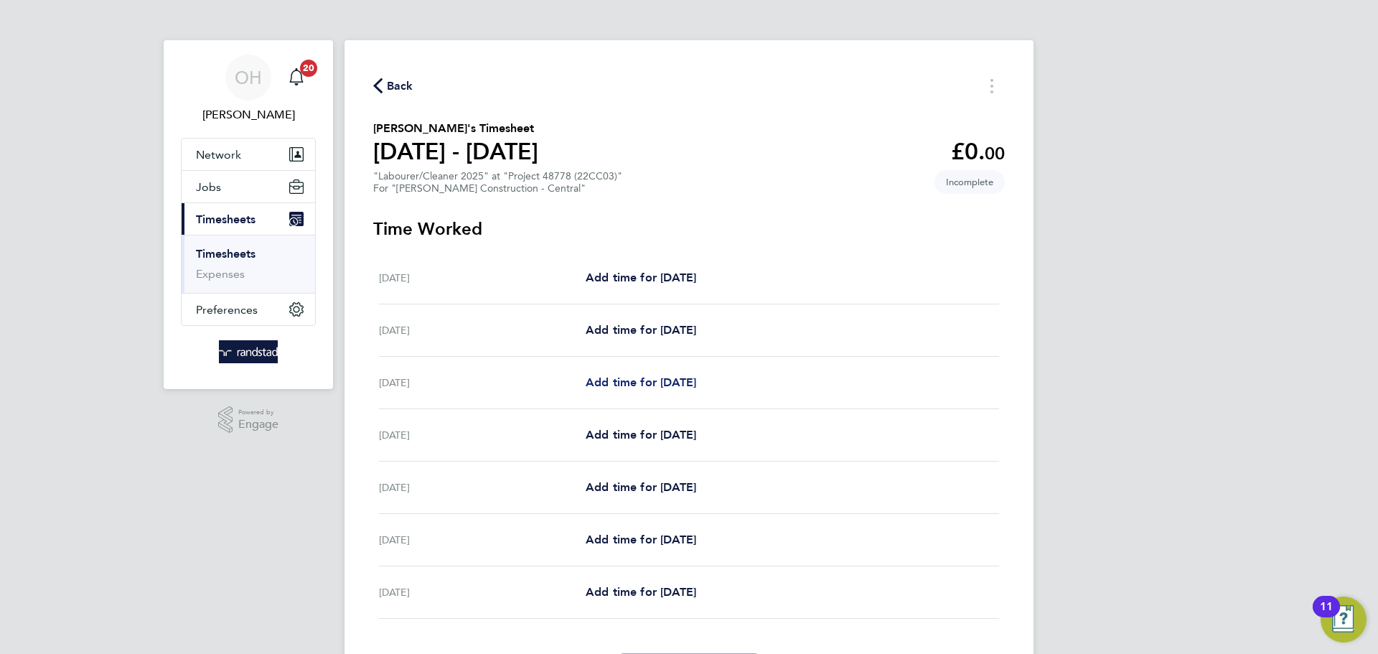
click at [660, 380] on span "Add time for Mon 04 Aug" at bounding box center [641, 382] width 111 height 14
select select "30"
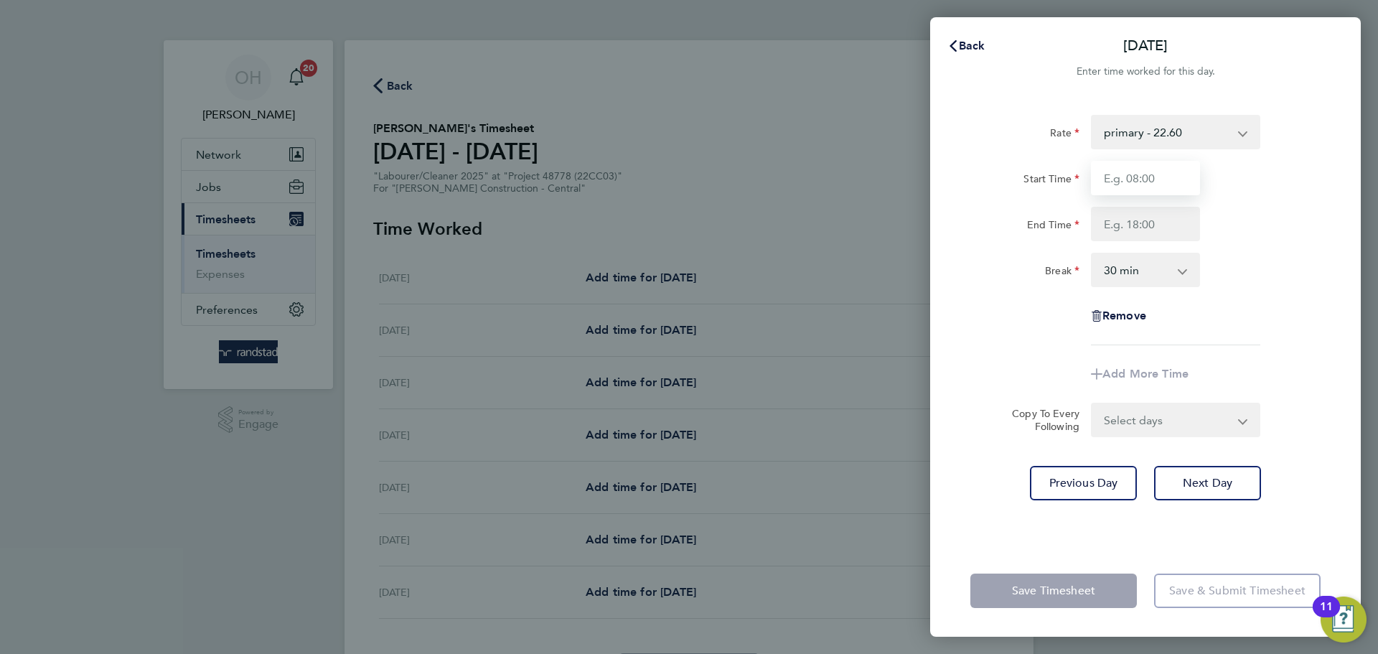
click at [1130, 175] on input "Start Time" at bounding box center [1145, 178] width 109 height 34
type input "07:30"
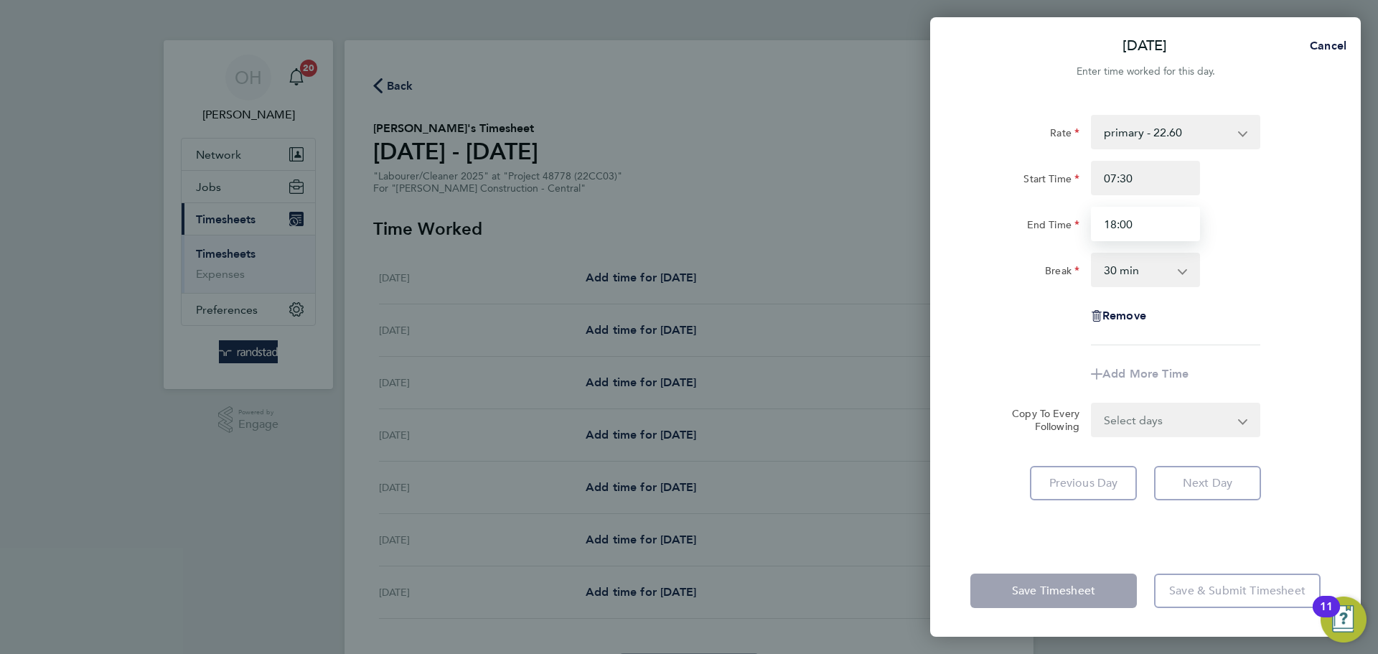
type input "18:00"
click at [1182, 304] on div "Rate primary - 22.60 Start Time 07:30 End Time 18:00 Break 0 min 15 min 30 min …" at bounding box center [1145, 230] width 350 height 230
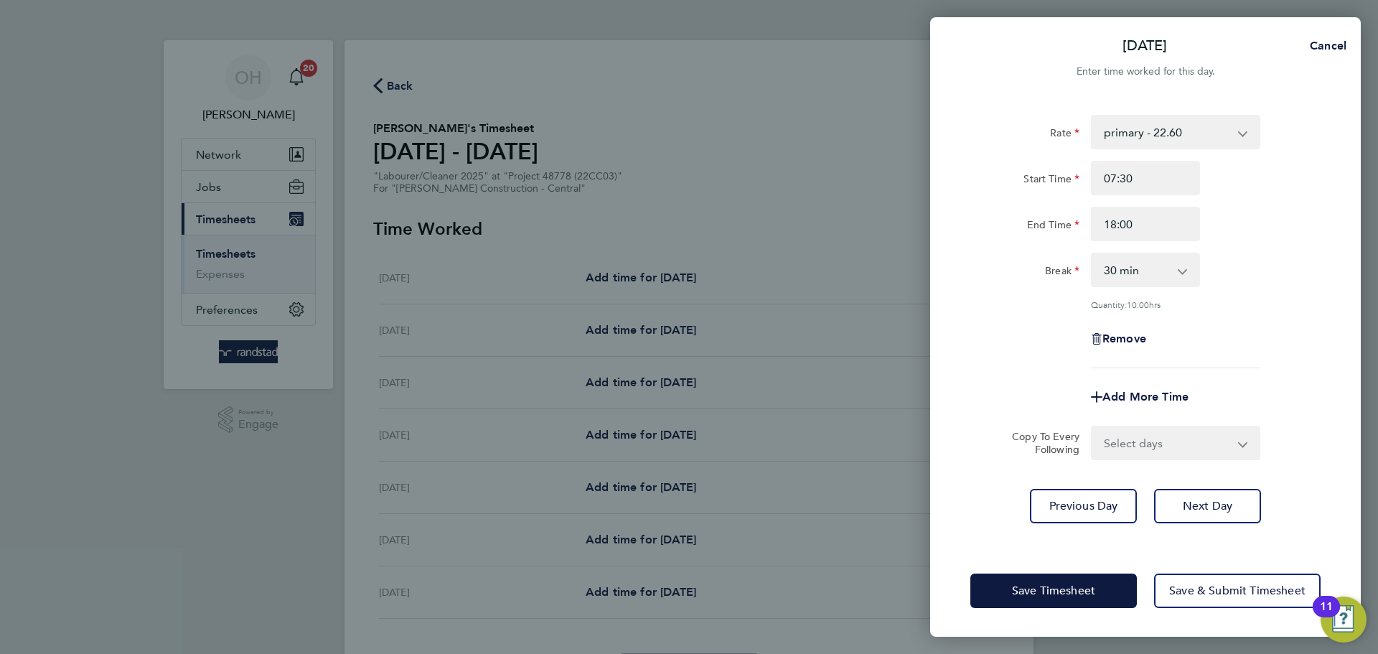
click at [1146, 450] on select "Select days Day Tuesday Wednesday Thursday Friday" at bounding box center [1167, 443] width 151 height 32
select select "DAY"
click at [1092, 427] on select "Select days Day Tuesday Wednesday Thursday Friday" at bounding box center [1167, 443] width 151 height 32
select select "2025-08-08"
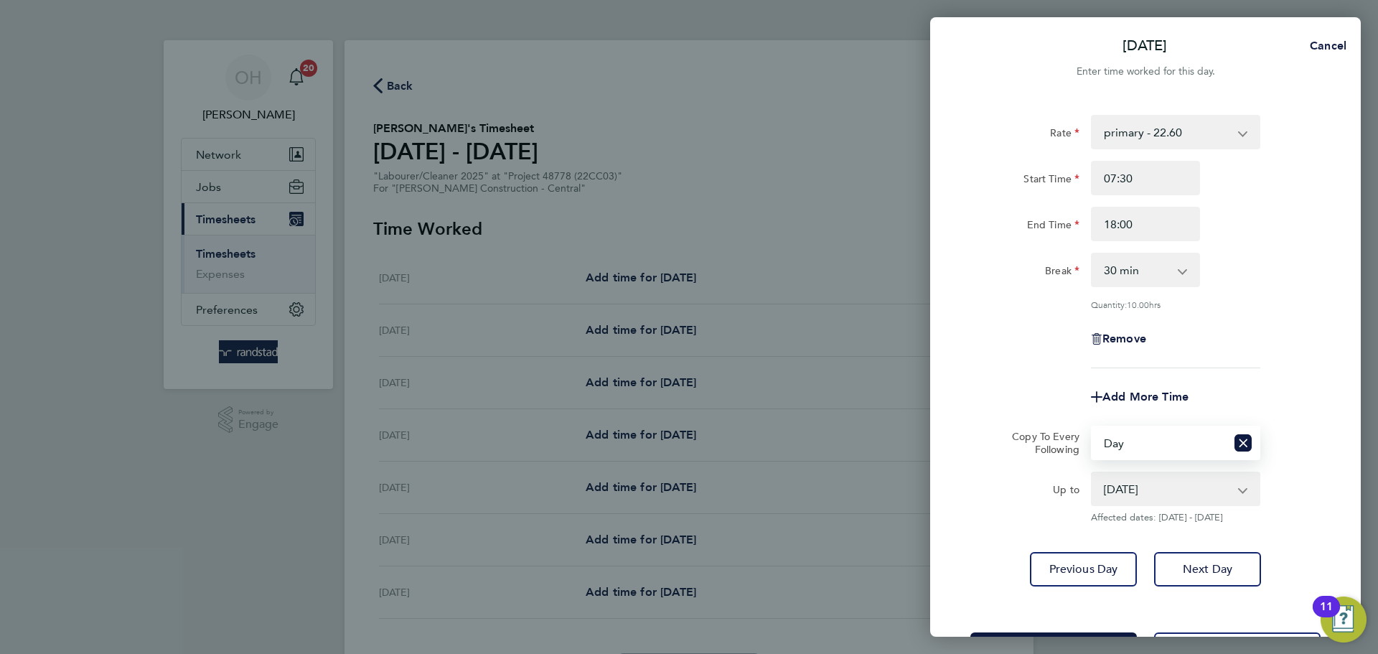
scroll to position [57, 0]
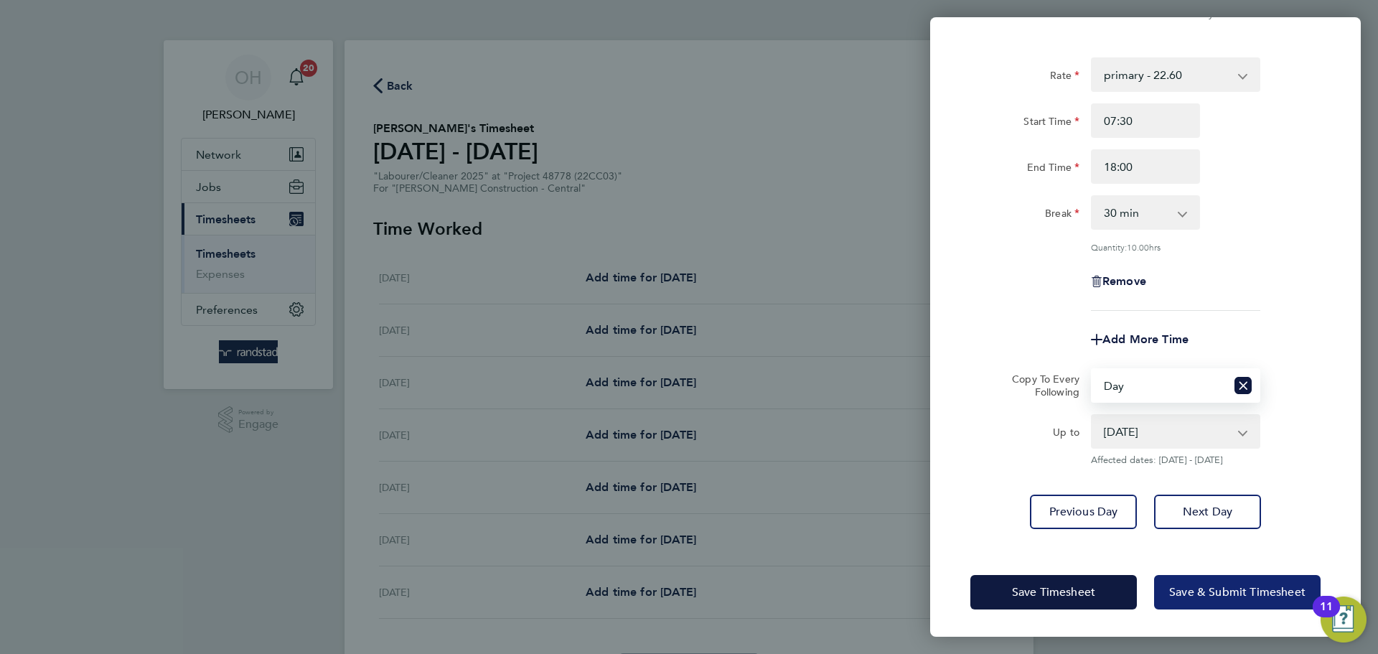
click at [1213, 601] on button "Save & Submit Timesheet" at bounding box center [1237, 592] width 167 height 34
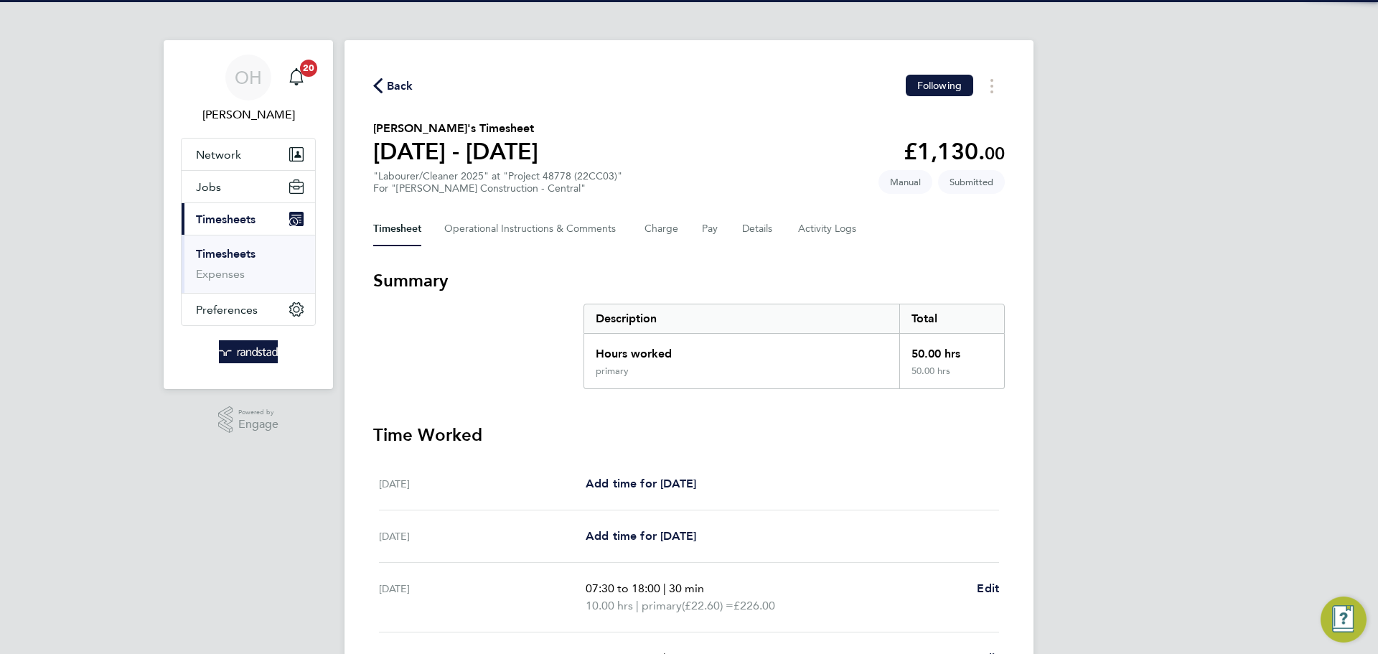
scroll to position [383, 0]
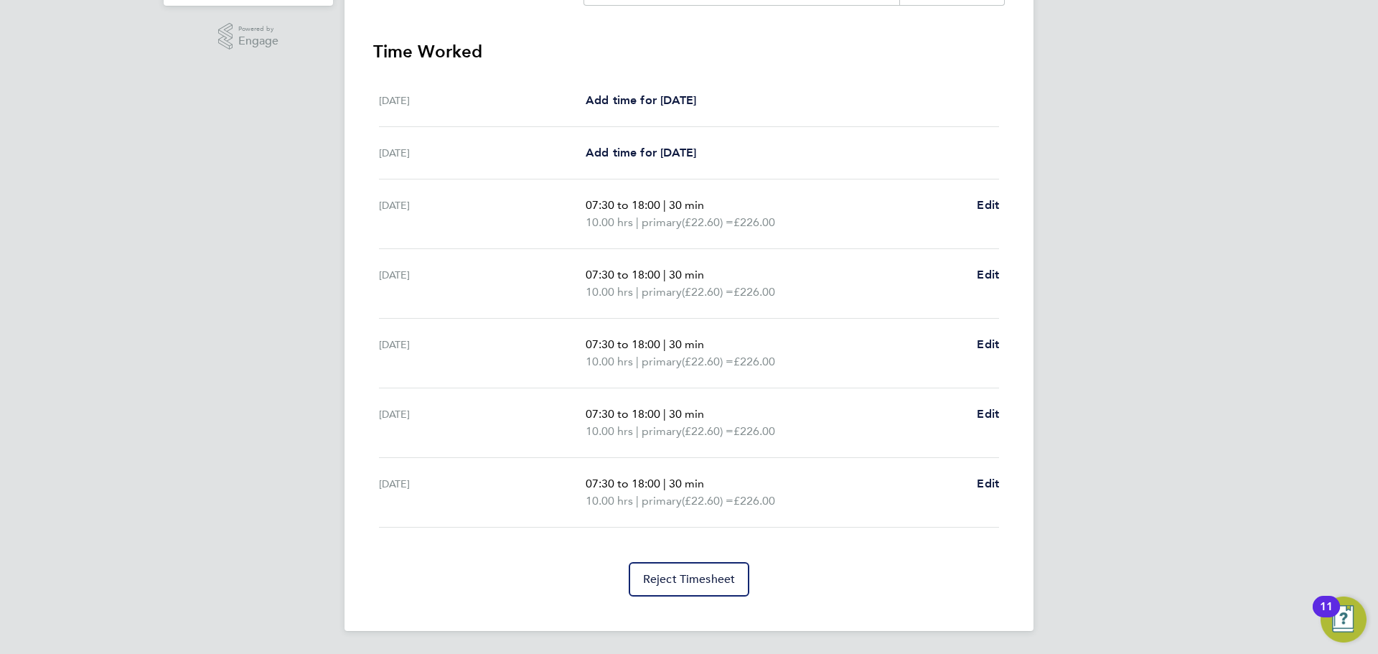
click at [1004, 395] on ul "Sat 02 Aug Add time for Sat 02 Aug Add time for Sat 02 Aug Sun 03 Aug Add time …" at bounding box center [689, 301] width 632 height 453
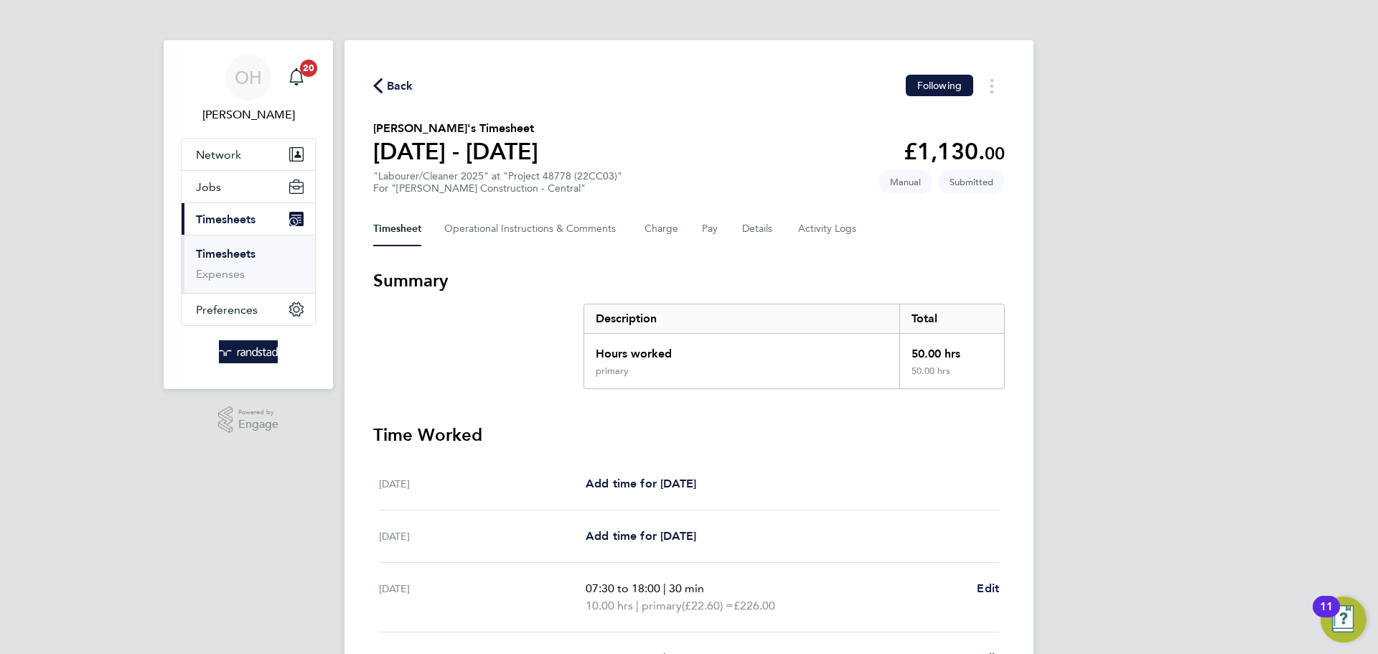
click at [426, 85] on div "Back Following" at bounding box center [689, 86] width 632 height 22
click at [385, 83] on span "Back" at bounding box center [393, 85] width 40 height 14
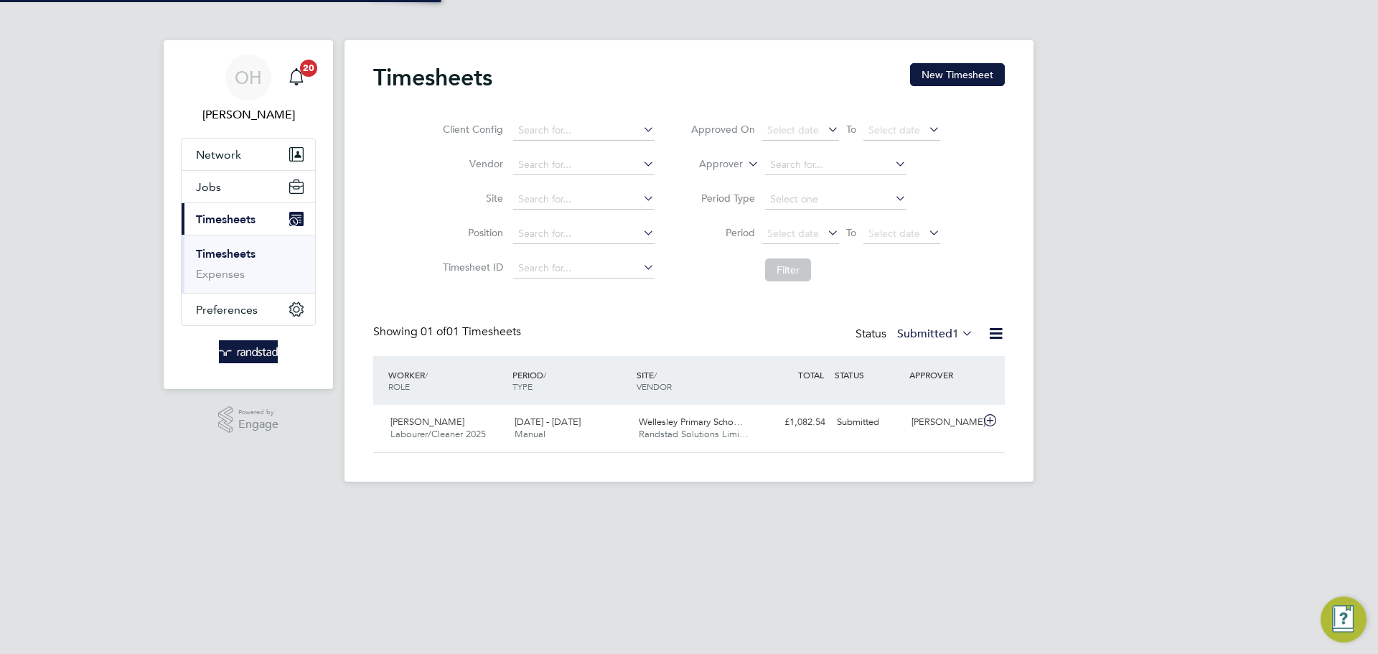
scroll to position [37, 125]
click at [942, 75] on button "New Timesheet" at bounding box center [957, 74] width 95 height 23
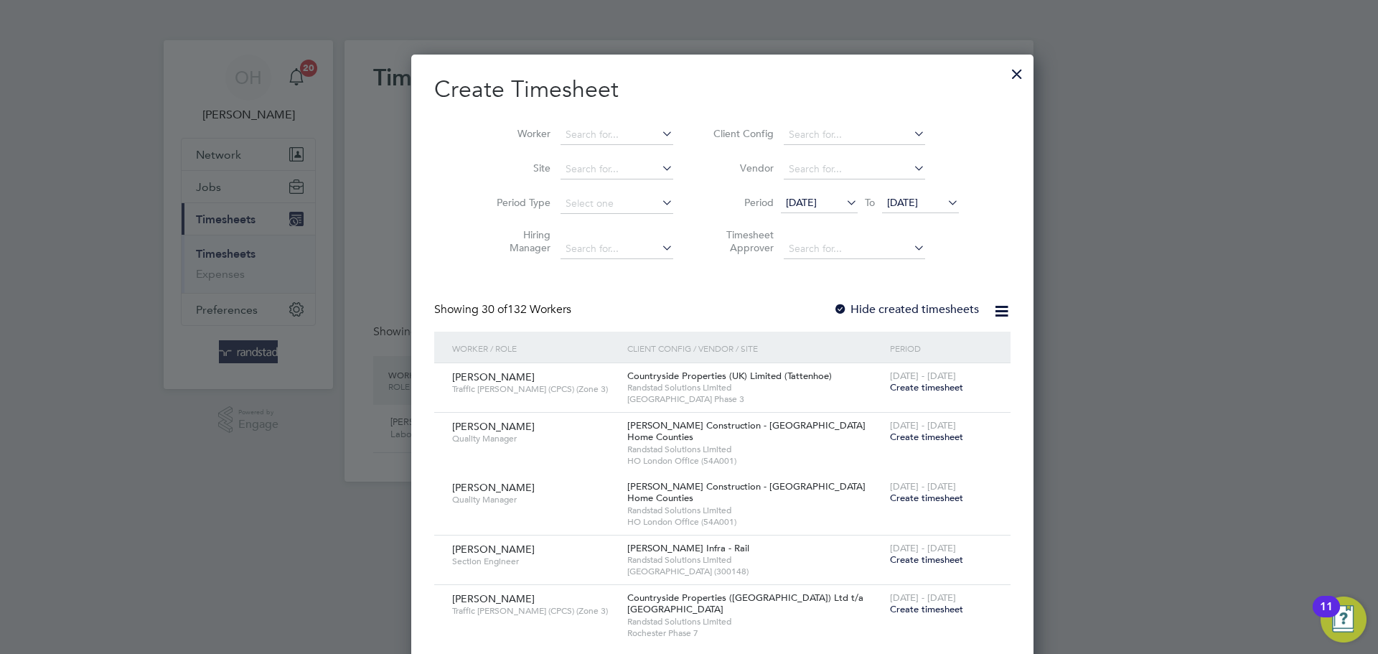
scroll to position [2478, 556]
click at [586, 123] on li "Worker" at bounding box center [579, 135] width 223 height 34
click at [576, 136] on input at bounding box center [617, 135] width 113 height 20
type input "Olumide Princewill Oshindele"
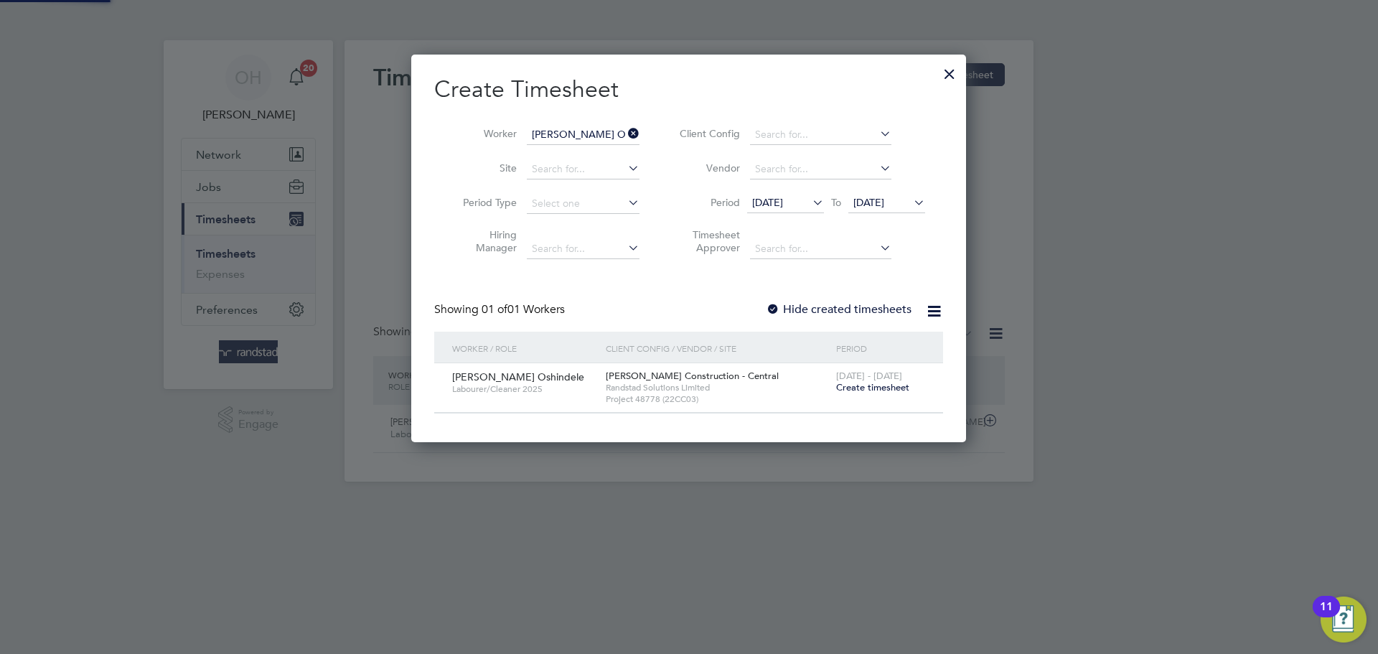
scroll to position [7, 7]
click at [847, 391] on span "Create timesheet" at bounding box center [872, 387] width 73 height 12
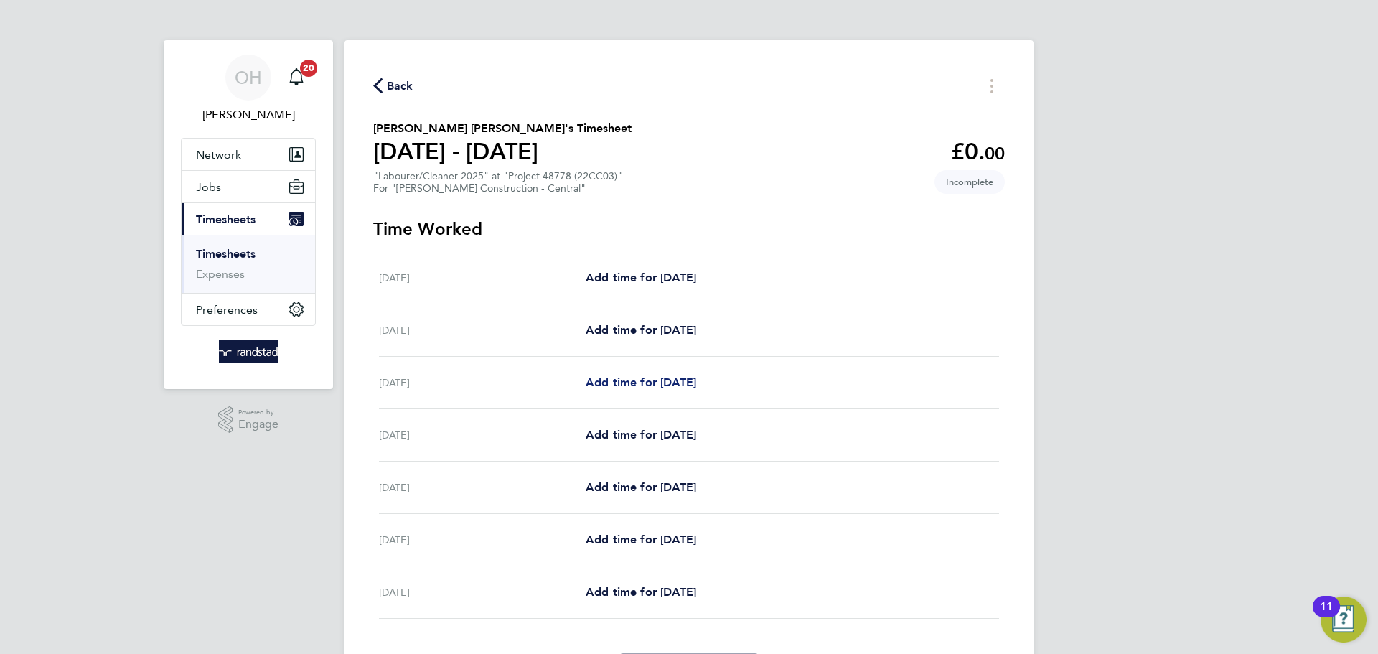
click at [657, 389] on link "Add time for Mon 04 Aug" at bounding box center [641, 382] width 111 height 17
select select "30"
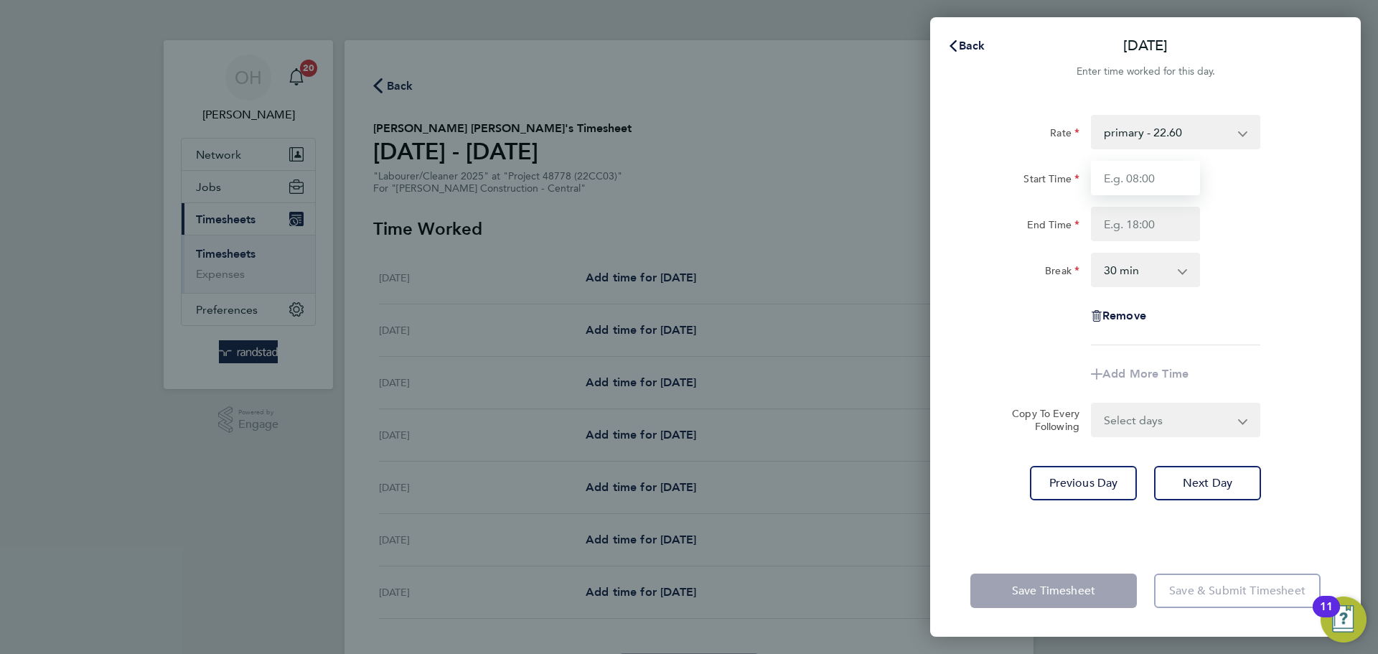
click at [1118, 172] on input "Start Time" at bounding box center [1145, 178] width 109 height 34
type input "07:30"
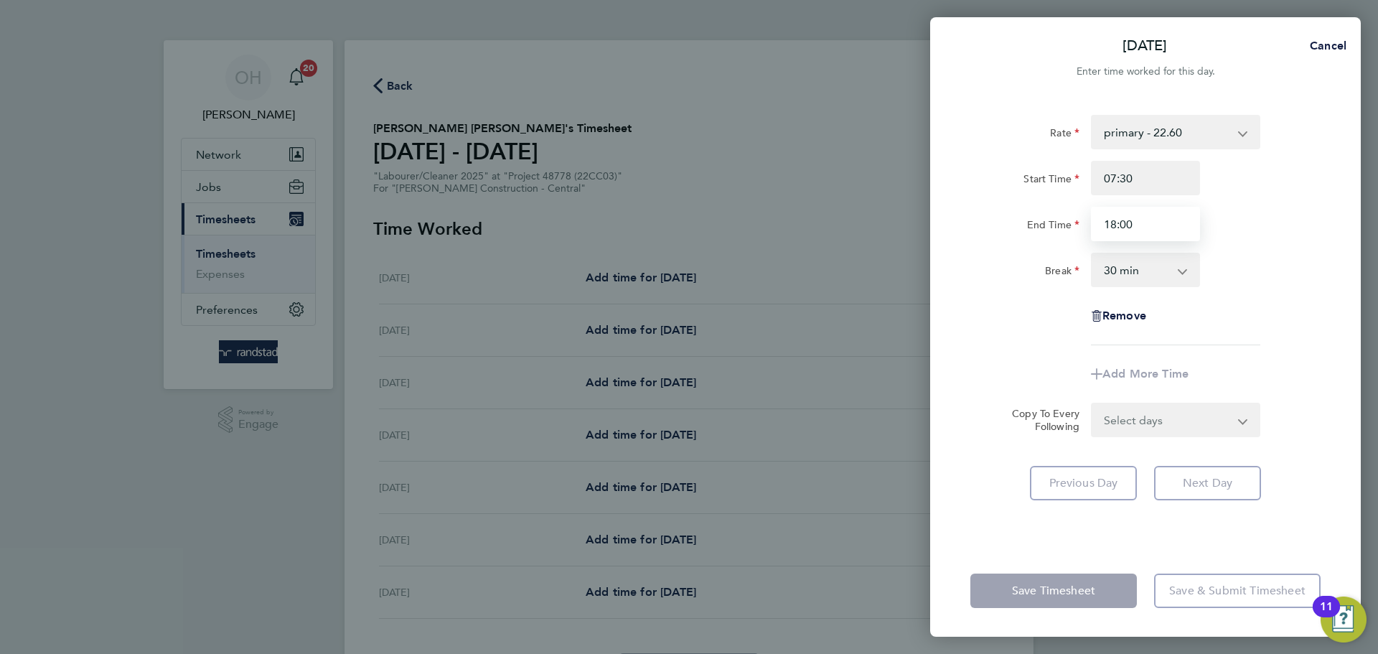
type input "18:00"
click at [1268, 266] on div "Break 0 min 15 min 30 min 45 min 60 min 75 min 90 min" at bounding box center [1146, 270] width 362 height 34
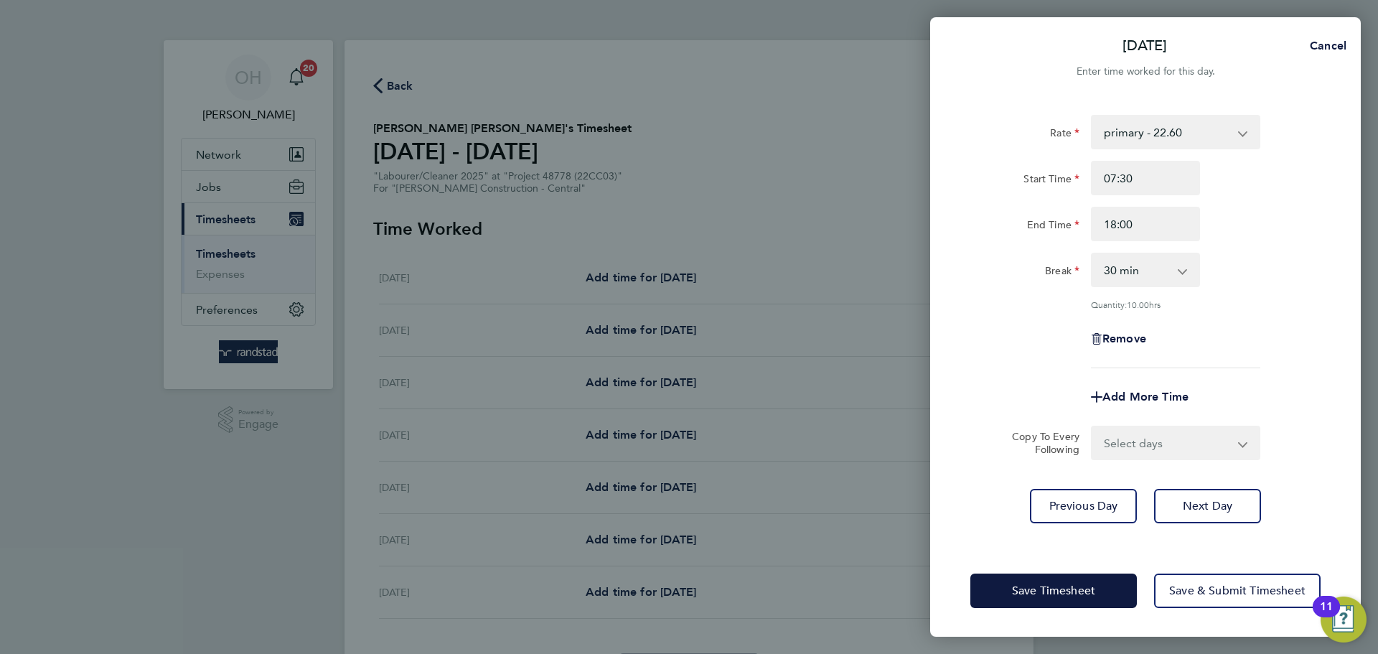
click at [1201, 444] on select "Select days Day Tuesday Wednesday Thursday Friday" at bounding box center [1167, 443] width 151 height 32
select select "DAY"
click at [1092, 427] on select "Select days Day Tuesday Wednesday Thursday Friday" at bounding box center [1167, 443] width 151 height 32
select select "2025-08-08"
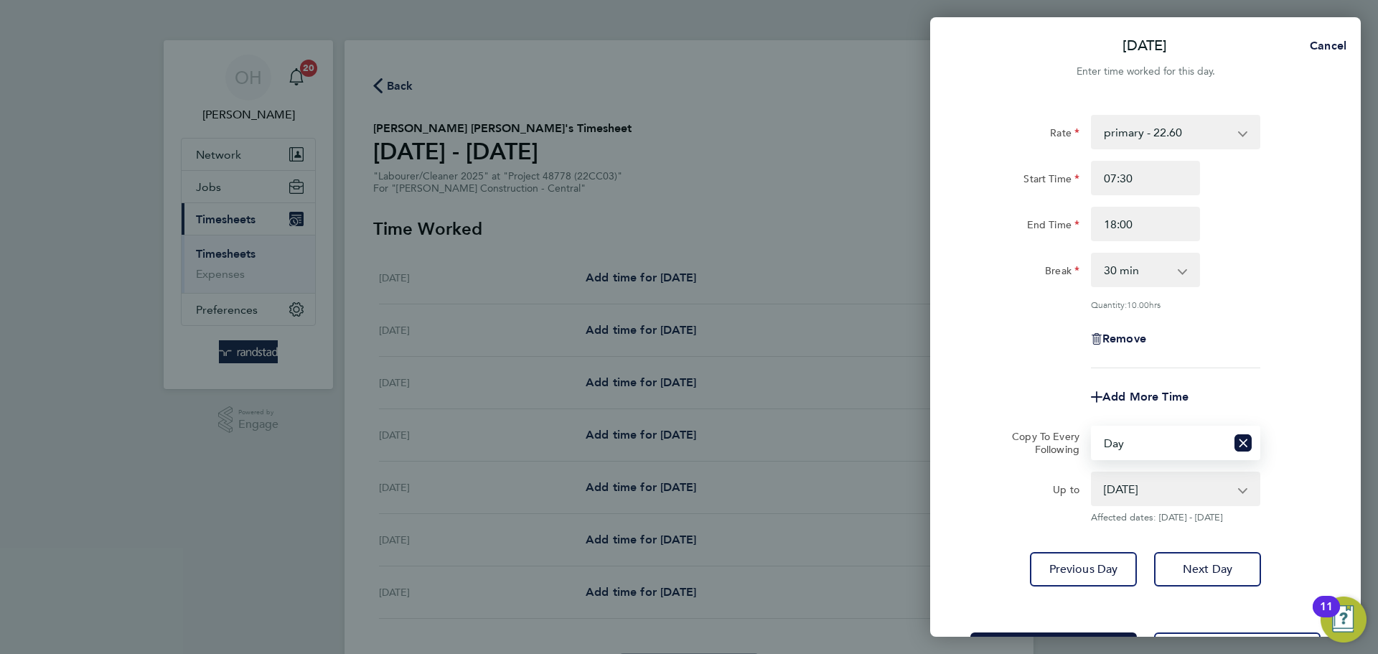
scroll to position [57, 0]
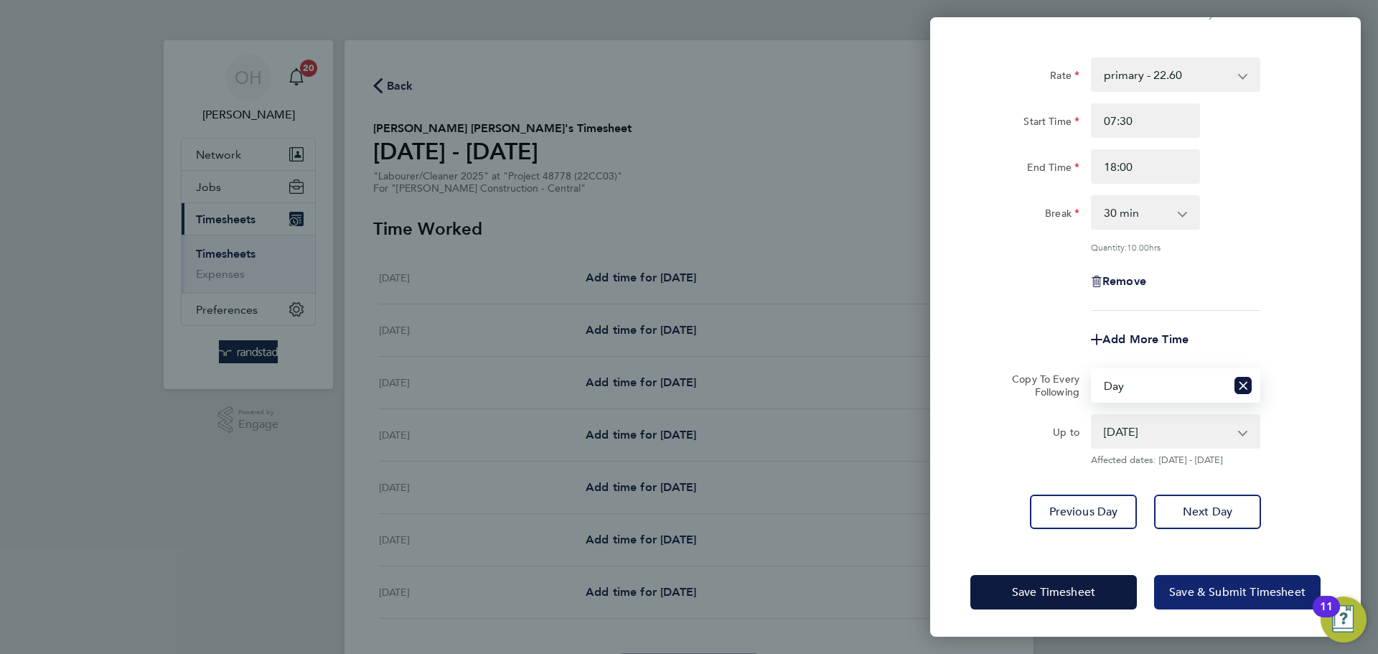
click at [1191, 596] on span "Save & Submit Timesheet" at bounding box center [1237, 592] width 136 height 14
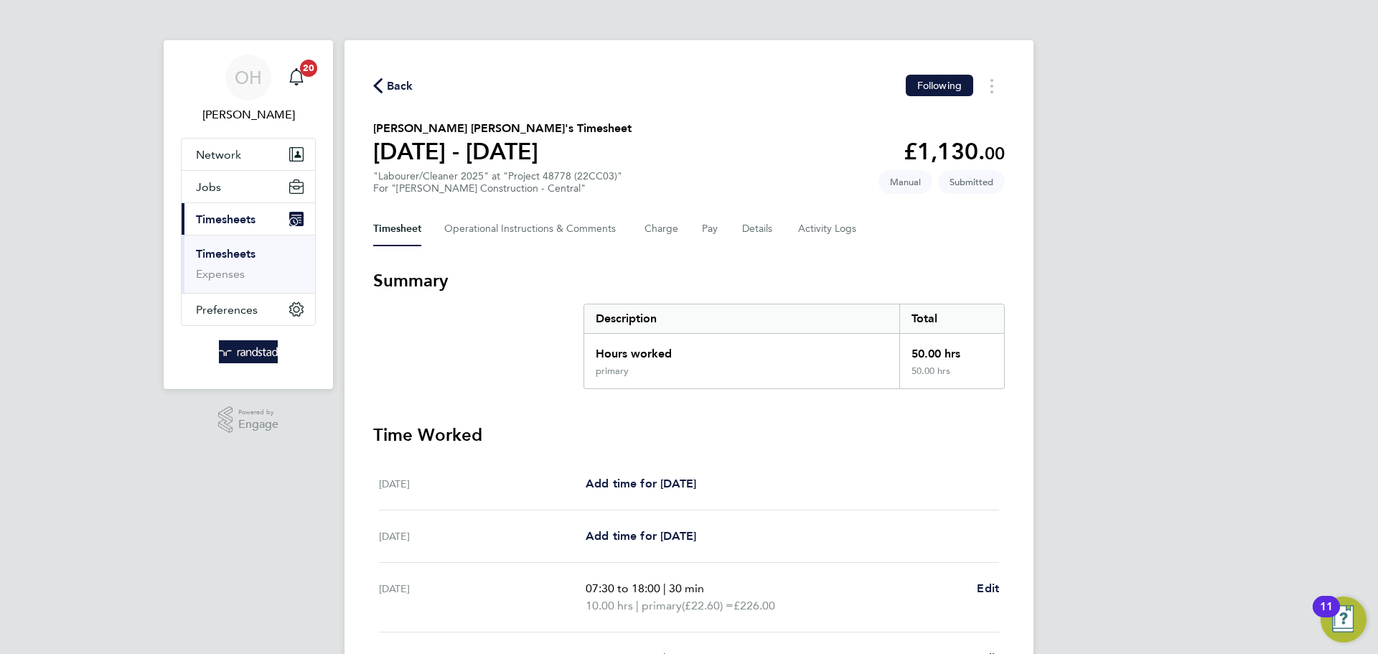
click at [398, 84] on span "Back" at bounding box center [400, 86] width 27 height 17
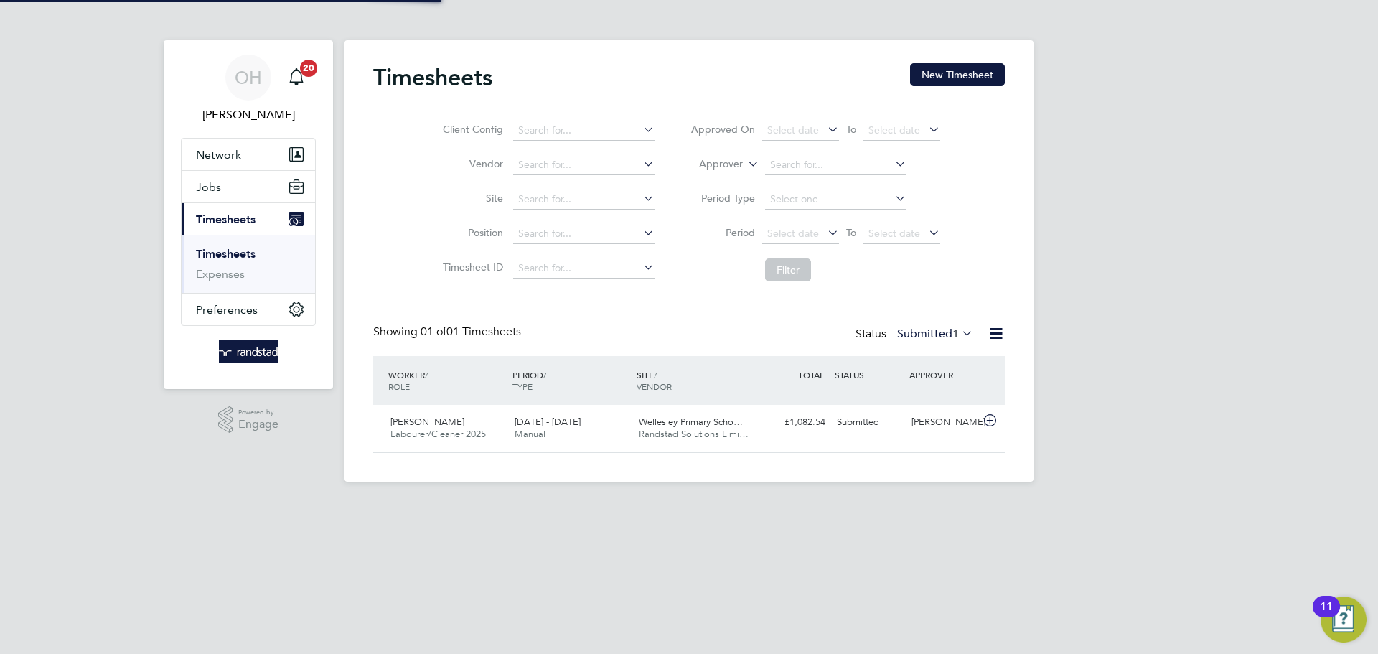
scroll to position [37, 125]
